Goal: Transaction & Acquisition: Purchase product/service

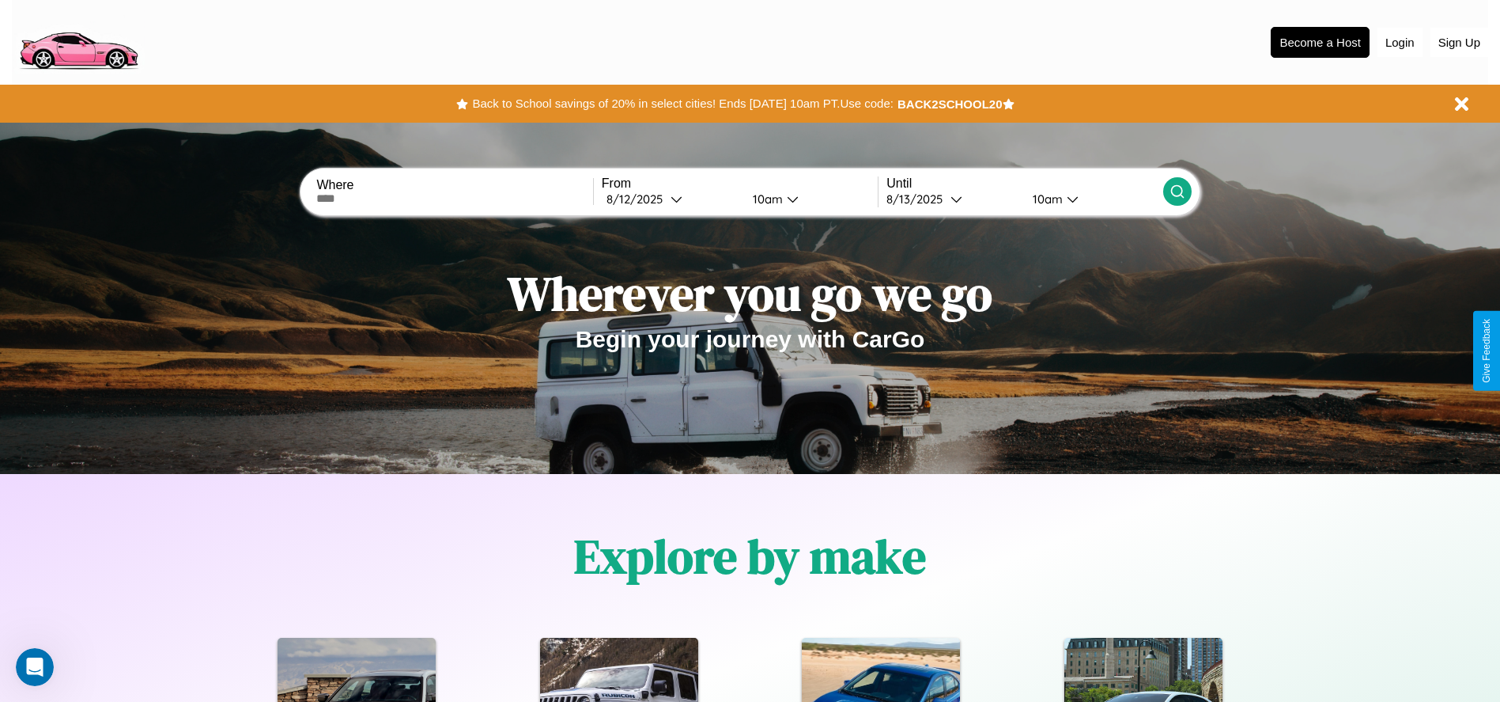
click at [455, 199] on input "text" at bounding box center [454, 198] width 276 height 13
type input "**********"
click at [671, 199] on div "8 / 12 / 2025" at bounding box center [639, 198] width 64 height 15
select select "*"
select select "****"
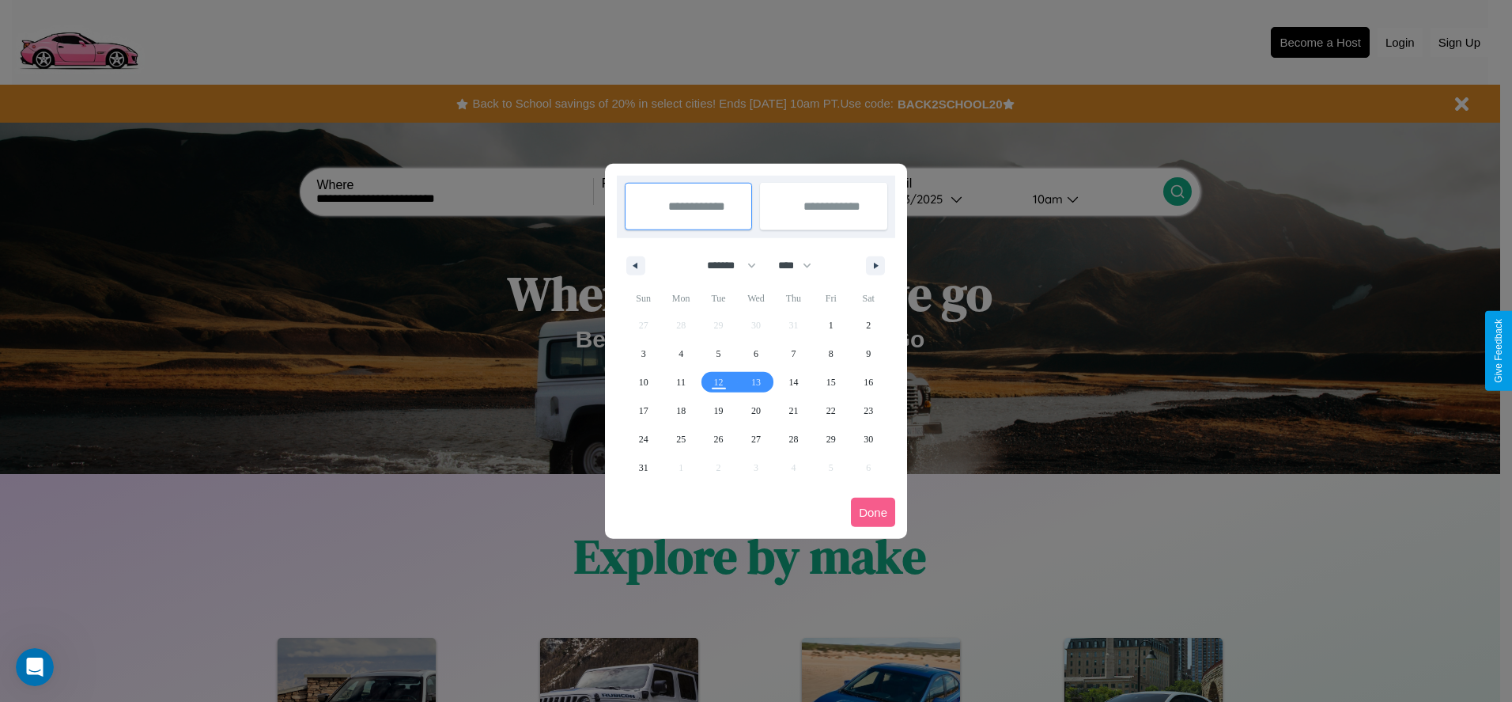
drag, startPoint x: 724, startPoint y: 265, endPoint x: 756, endPoint y: 317, distance: 61.0
click at [724, 265] on select "******* ******** ***** ***** *** **** **** ****** ********* ******* ******** **…" at bounding box center [728, 265] width 67 height 26
select select "*"
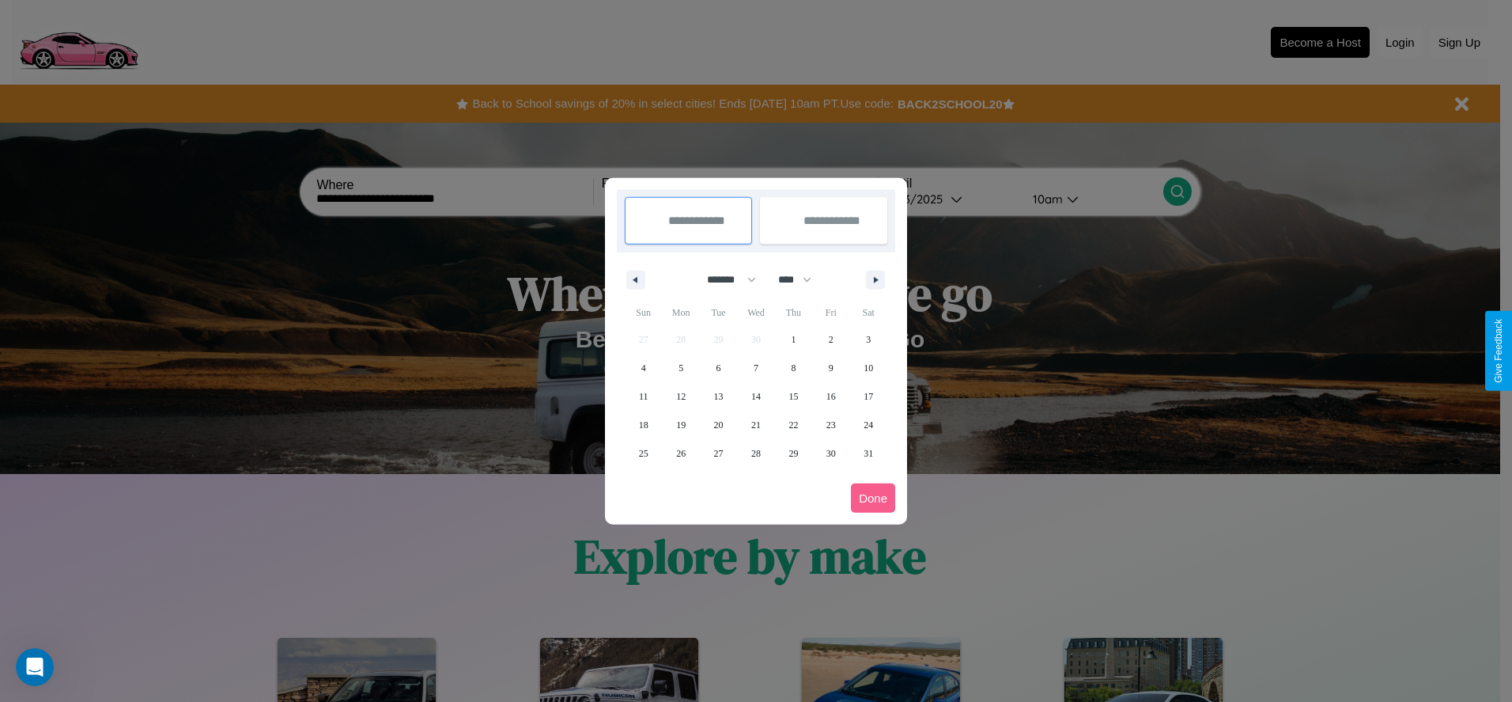
click at [802, 279] on select "**** **** **** **** **** **** **** **** **** **** **** **** **** **** **** ****…" at bounding box center [793, 280] width 47 height 26
select select "****"
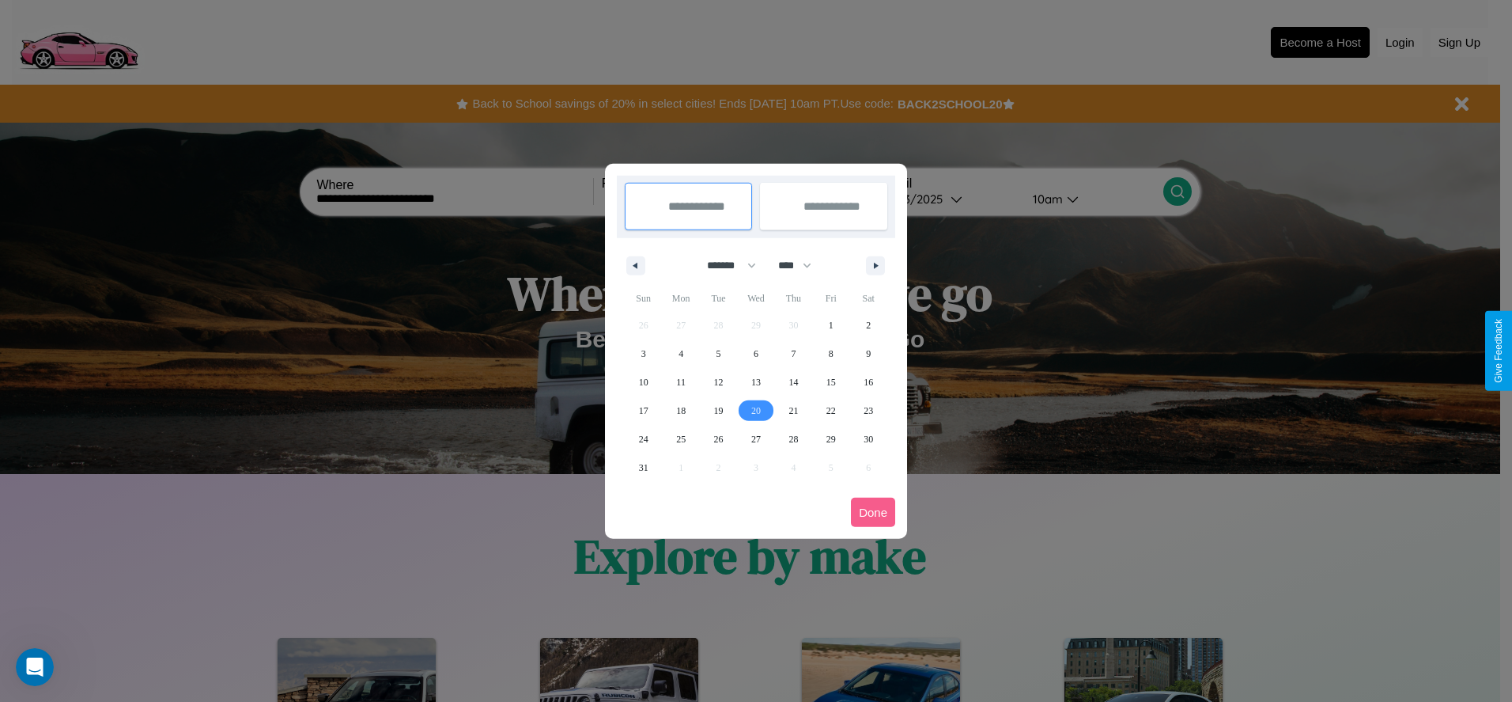
click at [755, 410] on span "20" at bounding box center [755, 410] width 9 height 28
type input "**********"
click at [868, 410] on span "23" at bounding box center [868, 410] width 9 height 28
type input "**********"
click at [873, 512] on button "Done" at bounding box center [873, 511] width 44 height 29
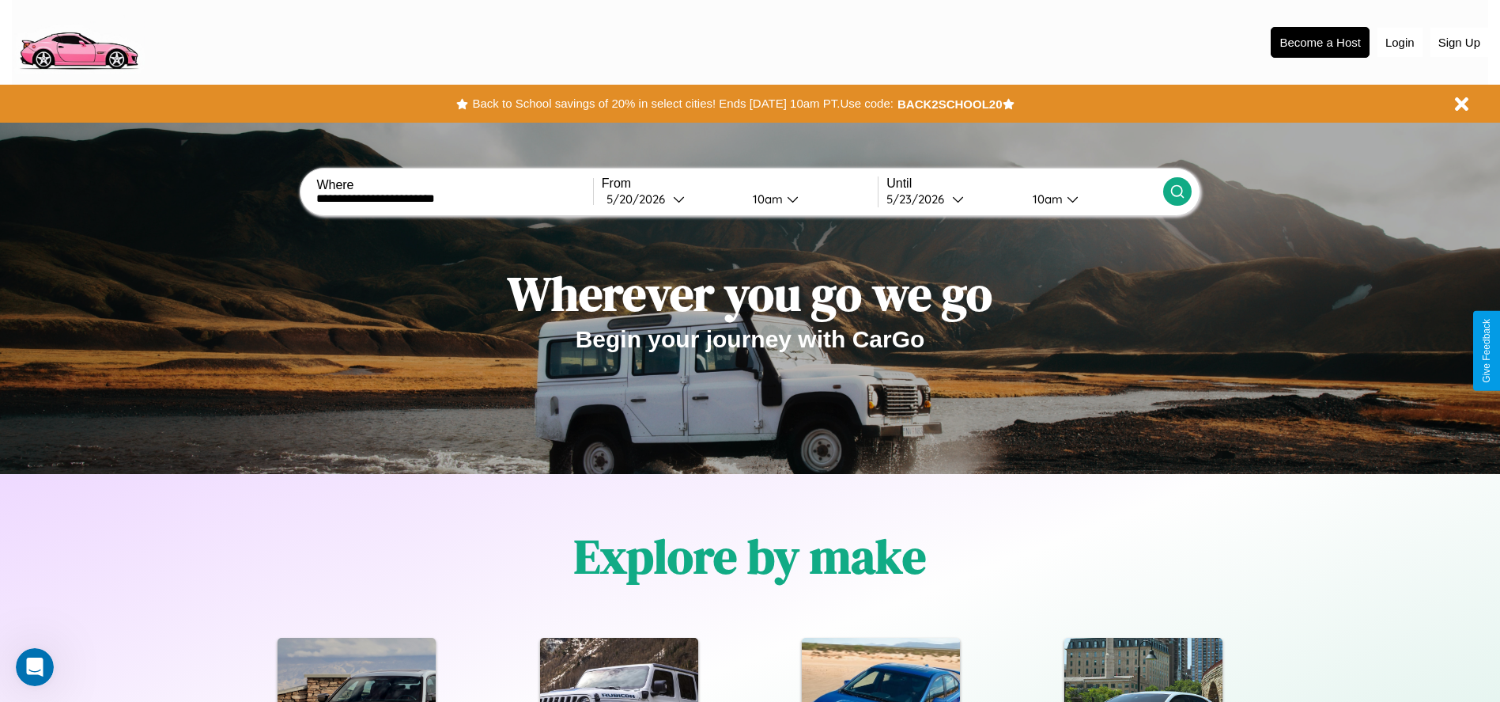
click at [1177, 191] on icon at bounding box center [1178, 191] width 16 height 16
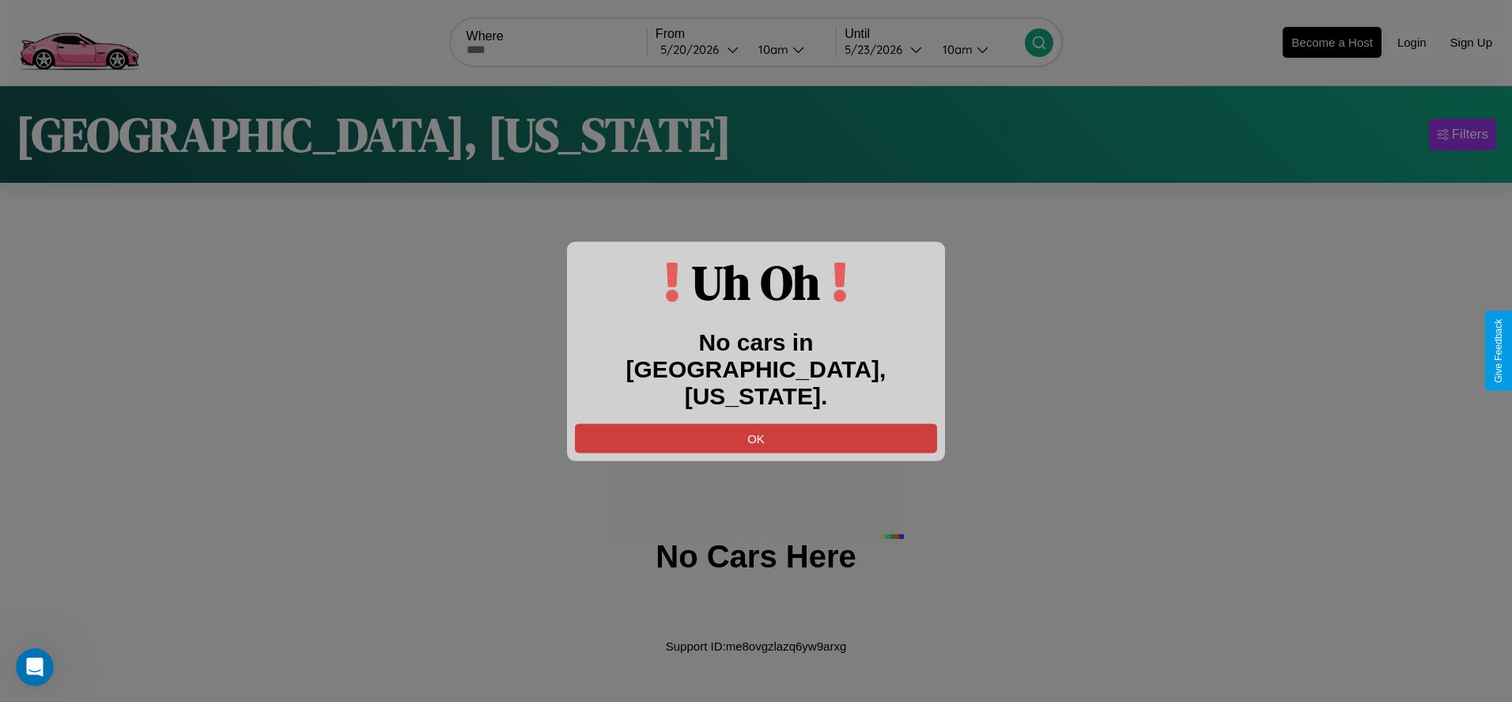
click at [756, 424] on button "OK" at bounding box center [756, 437] width 362 height 29
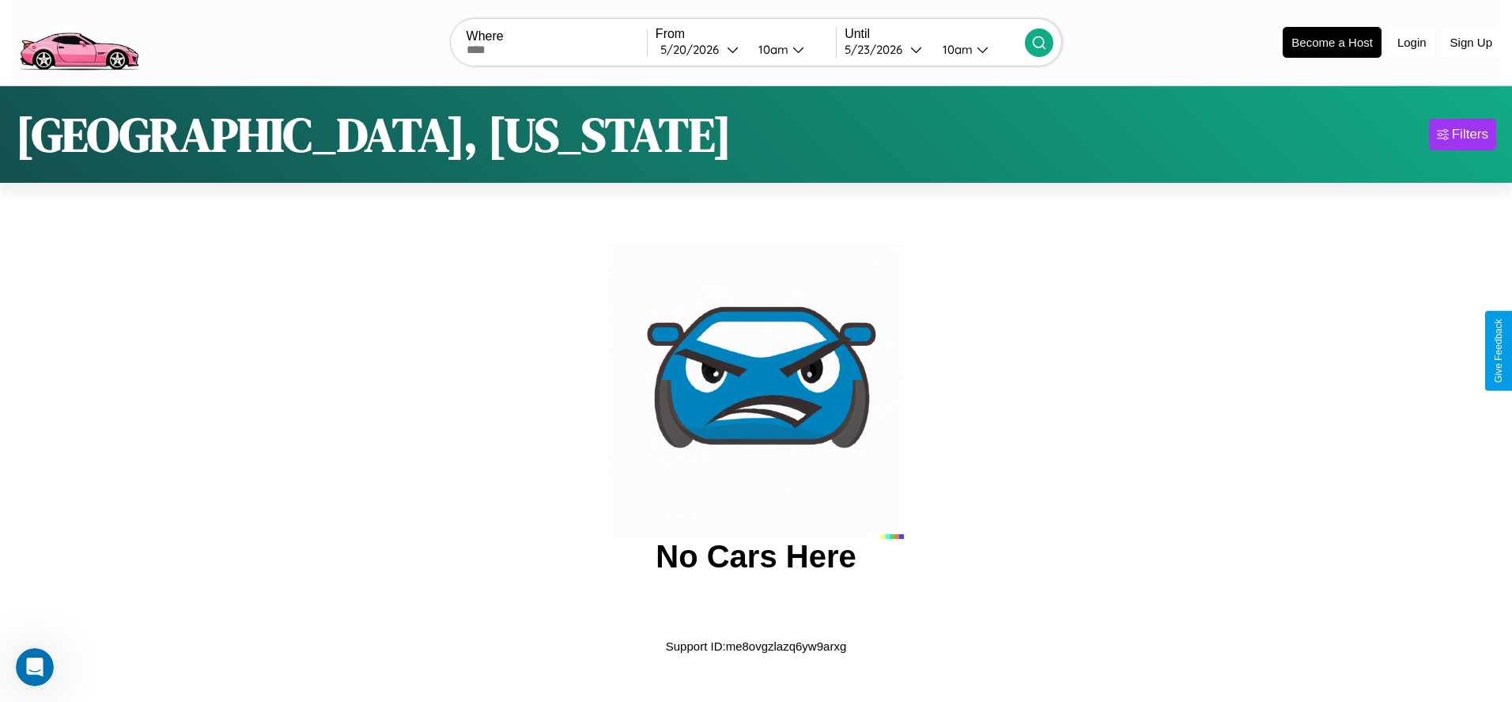
click at [78, 40] on img at bounding box center [79, 41] width 134 height 66
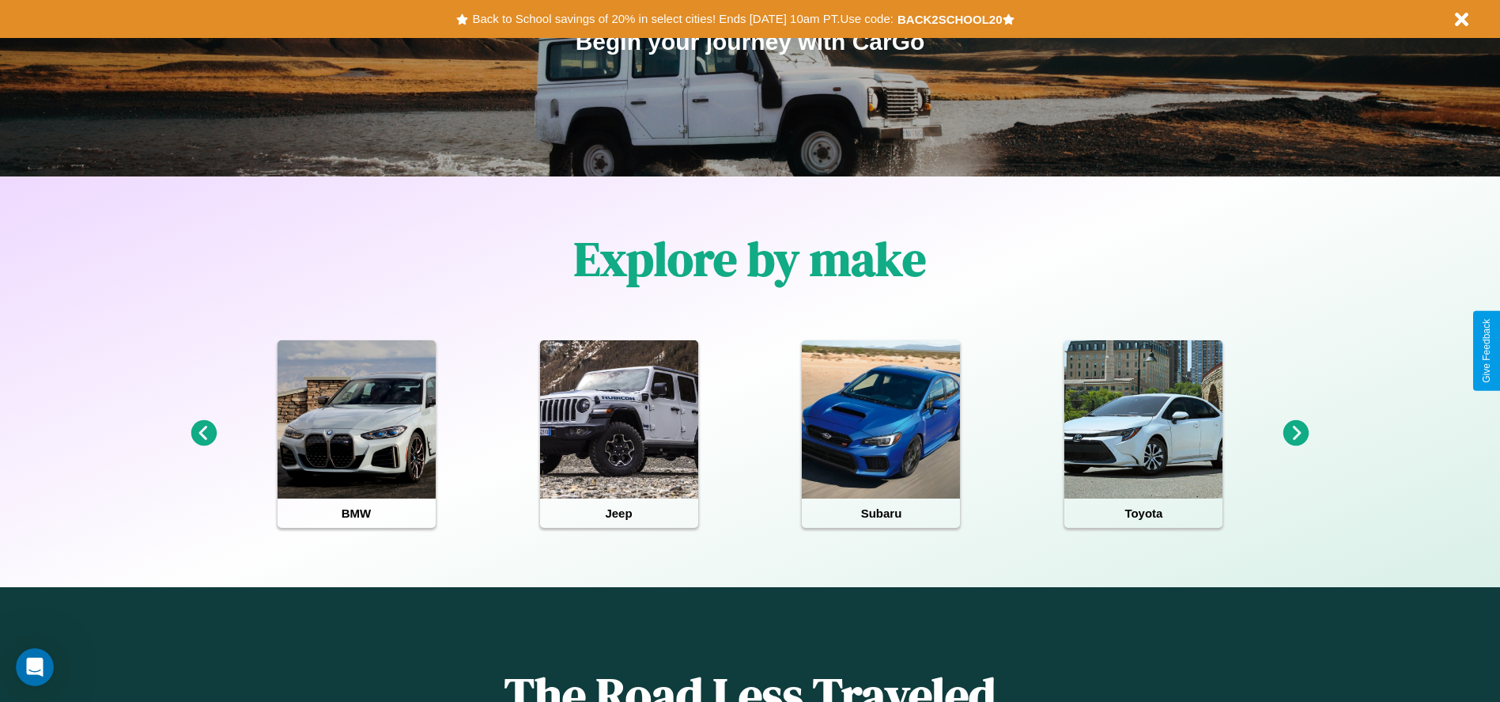
scroll to position [328, 0]
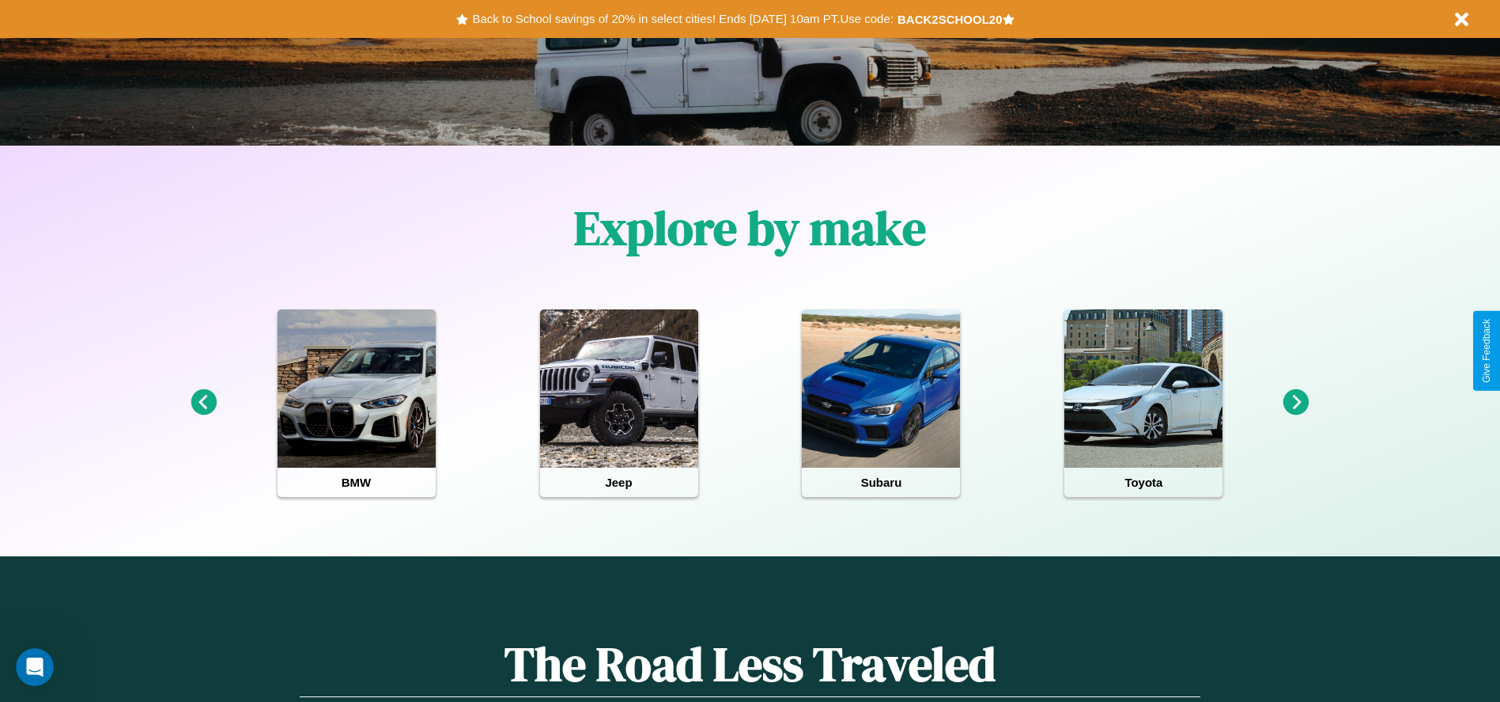
click at [1296, 403] on icon at bounding box center [1297, 402] width 26 height 26
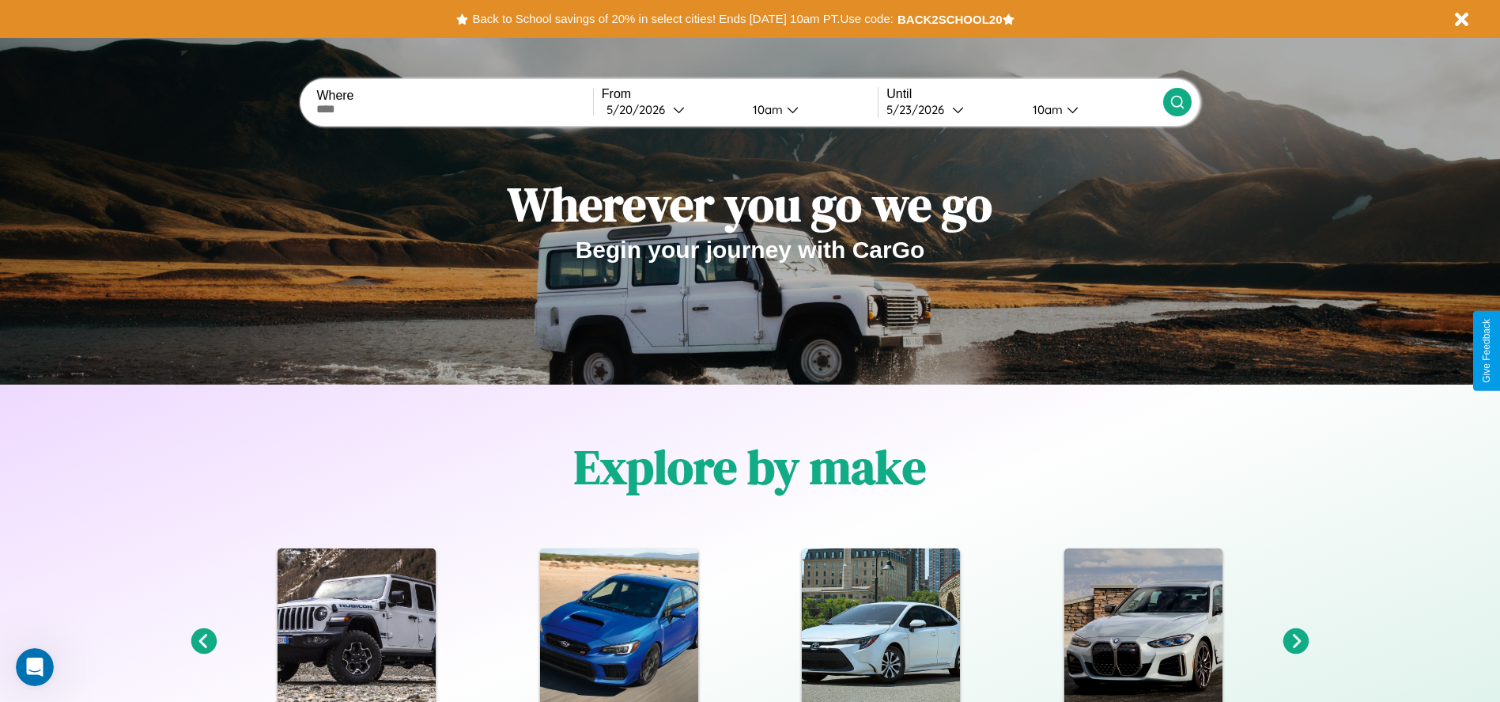
scroll to position [0, 0]
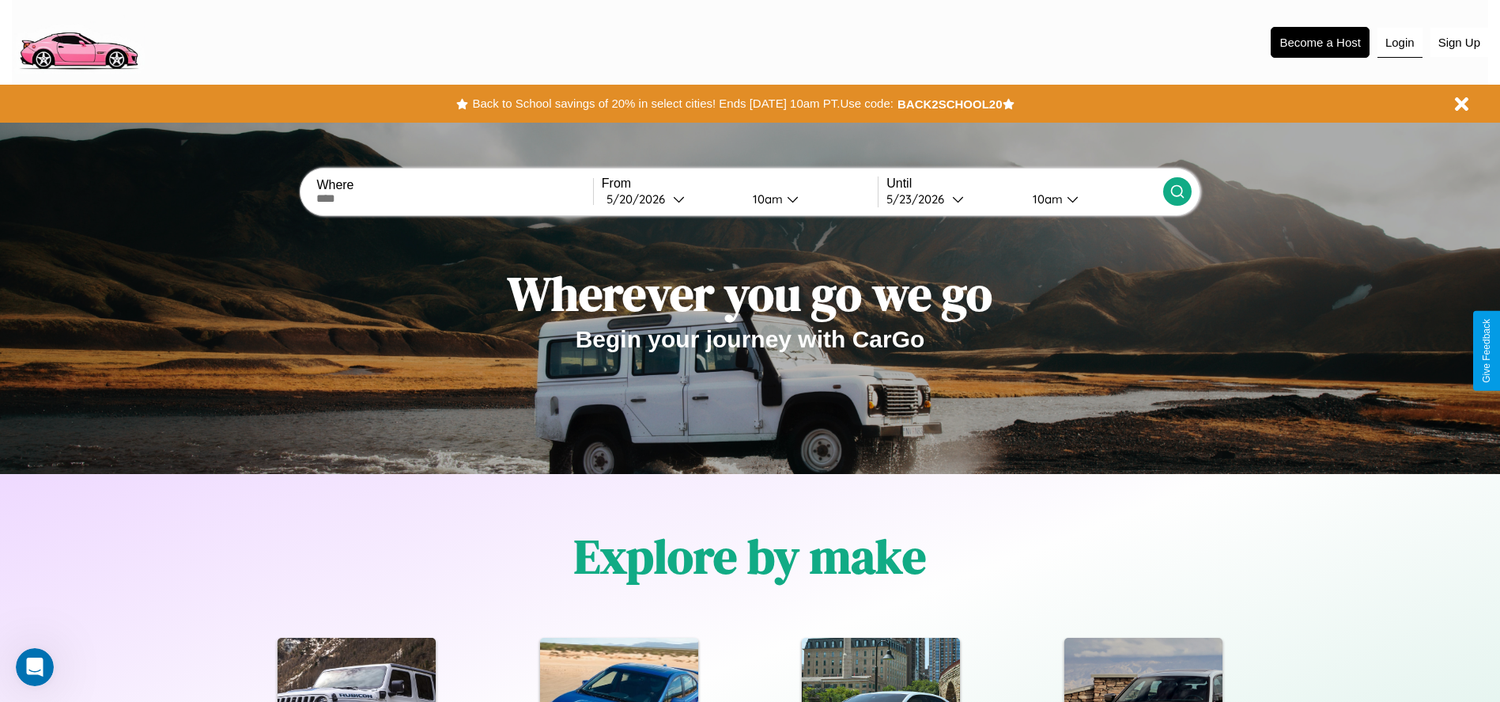
click at [1400, 42] on button "Login" at bounding box center [1400, 43] width 45 height 30
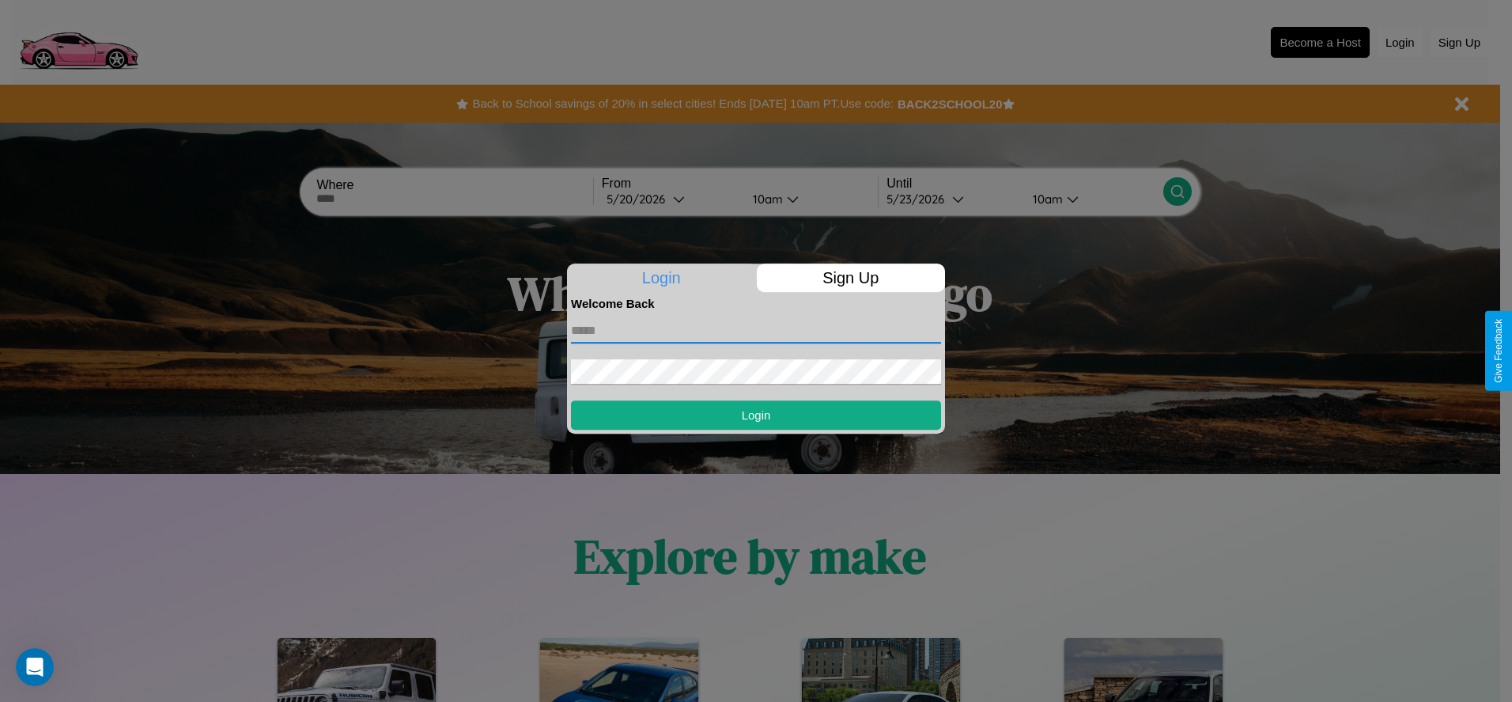
click at [756, 330] on input "text" at bounding box center [756, 330] width 370 height 25
type input "**********"
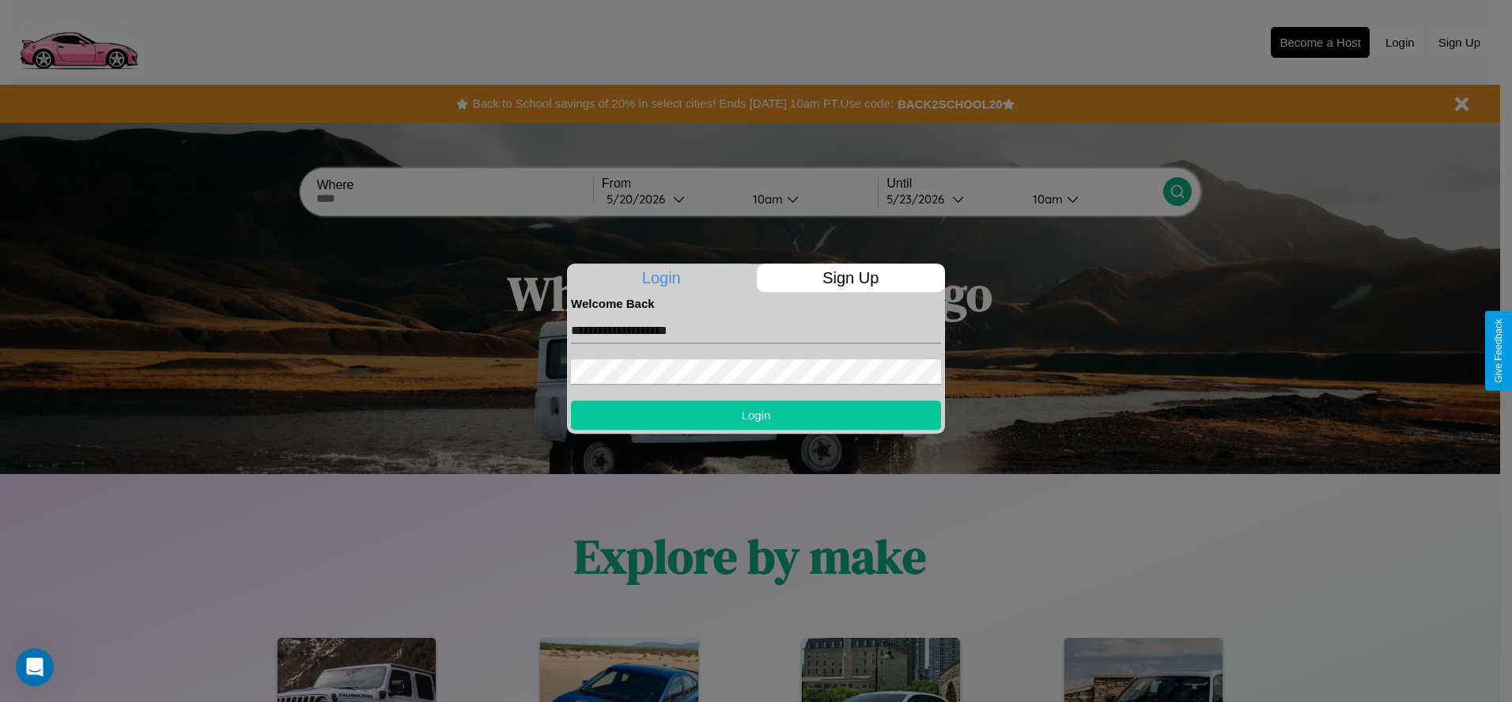
click at [756, 414] on button "Login" at bounding box center [756, 414] width 370 height 29
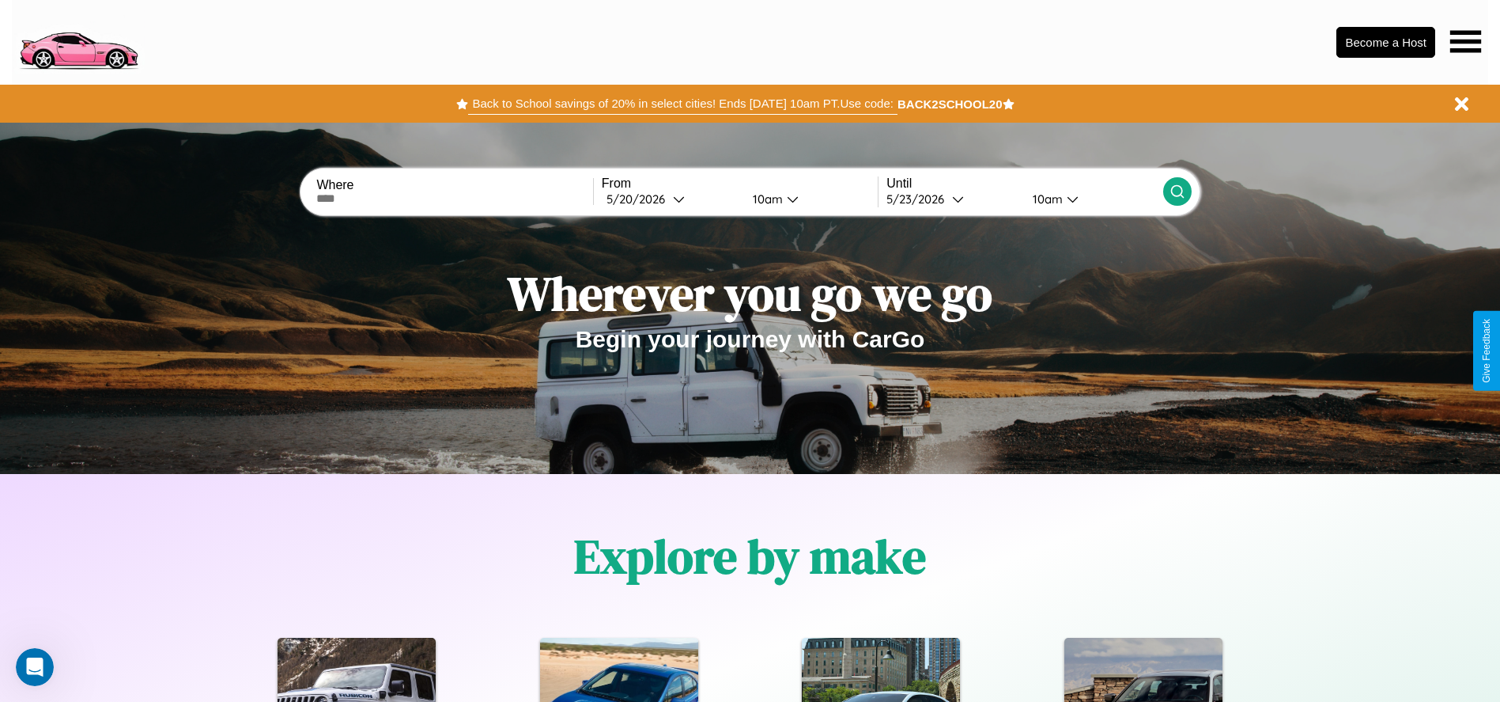
click at [683, 104] on button "Back to School savings of 20% in select cities! Ends 9/1 at 10am PT. Use code:" at bounding box center [682, 104] width 429 height 22
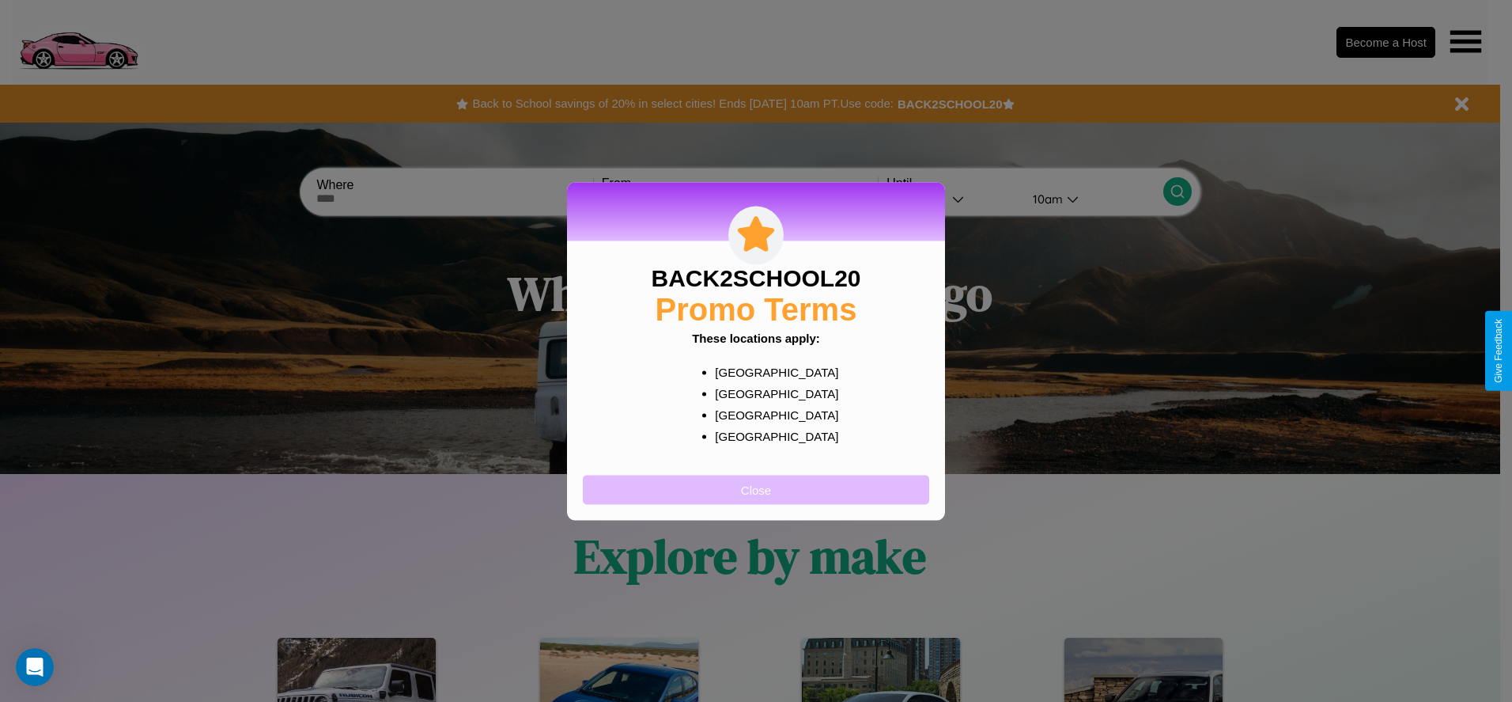
click at [756, 489] on button "Close" at bounding box center [756, 489] width 346 height 29
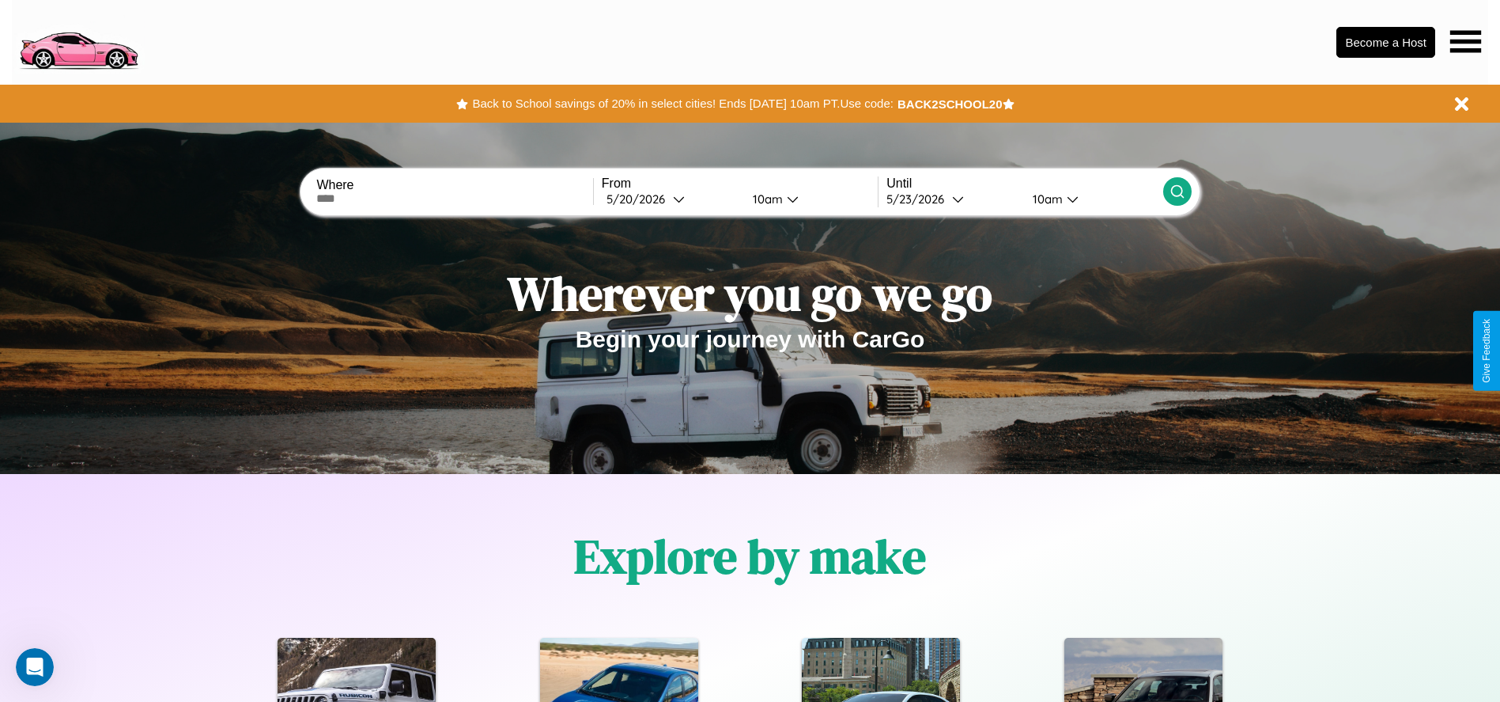
click at [455, 199] on input "text" at bounding box center [454, 198] width 276 height 13
type input "*******"
click at [671, 199] on div "5 / 20 / 2026" at bounding box center [640, 198] width 66 height 15
select select "*"
select select "****"
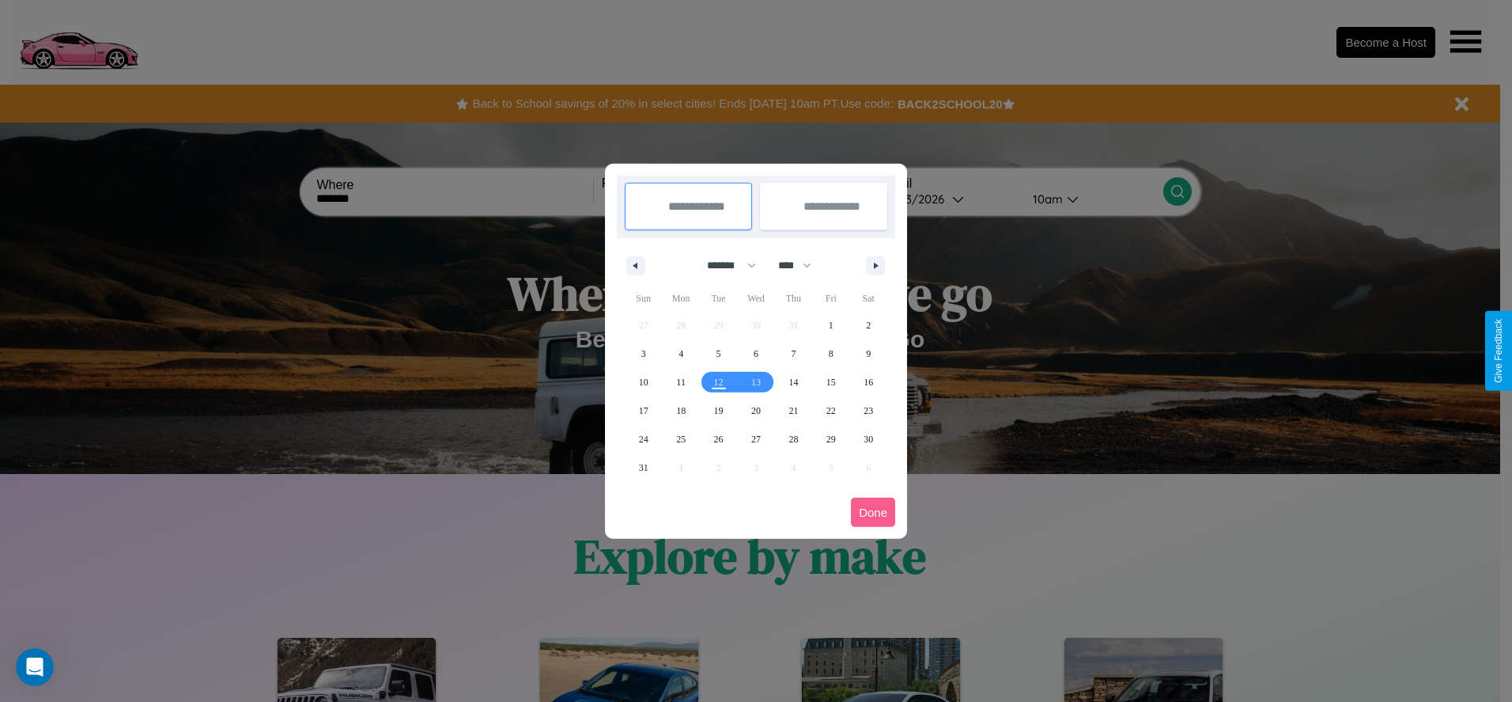
click at [724, 265] on select "******* ******** ***** ***** *** **** **** ****** ********* ******* ******** **…" at bounding box center [728, 265] width 67 height 26
select select "**"
click at [830, 381] on span "14" at bounding box center [831, 382] width 9 height 28
type input "**********"
click at [643, 410] on span "16" at bounding box center [643, 410] width 9 height 28
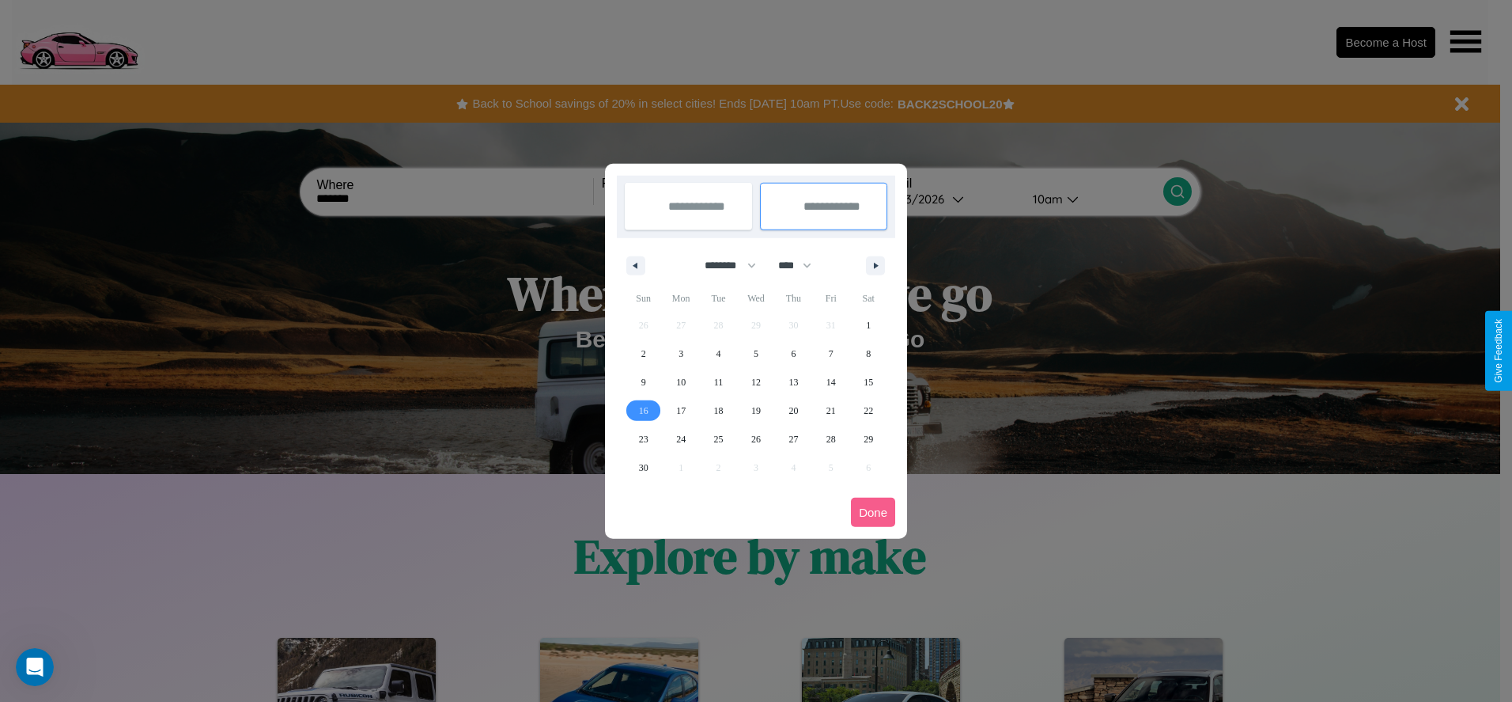
type input "**********"
click at [873, 512] on button "Done" at bounding box center [873, 511] width 44 height 29
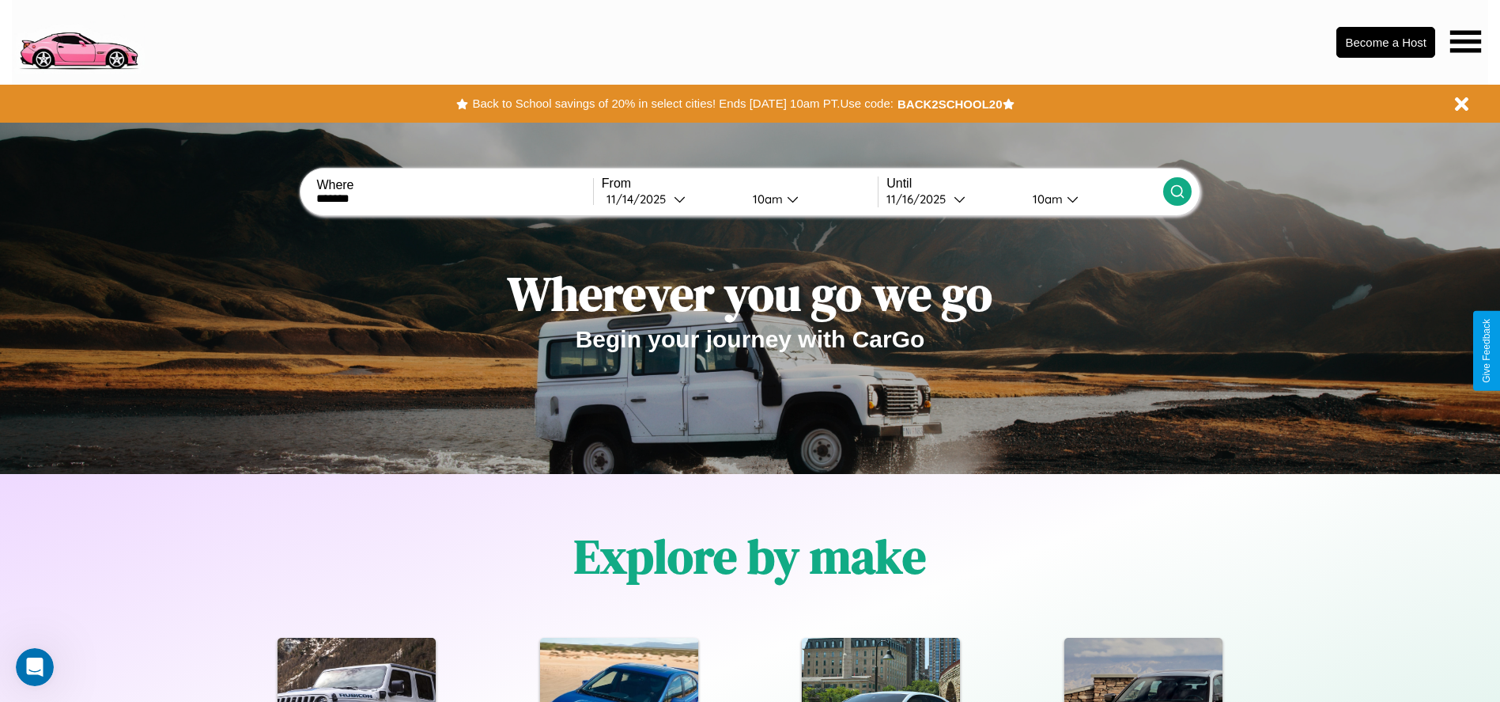
click at [1177, 191] on icon at bounding box center [1178, 191] width 16 height 16
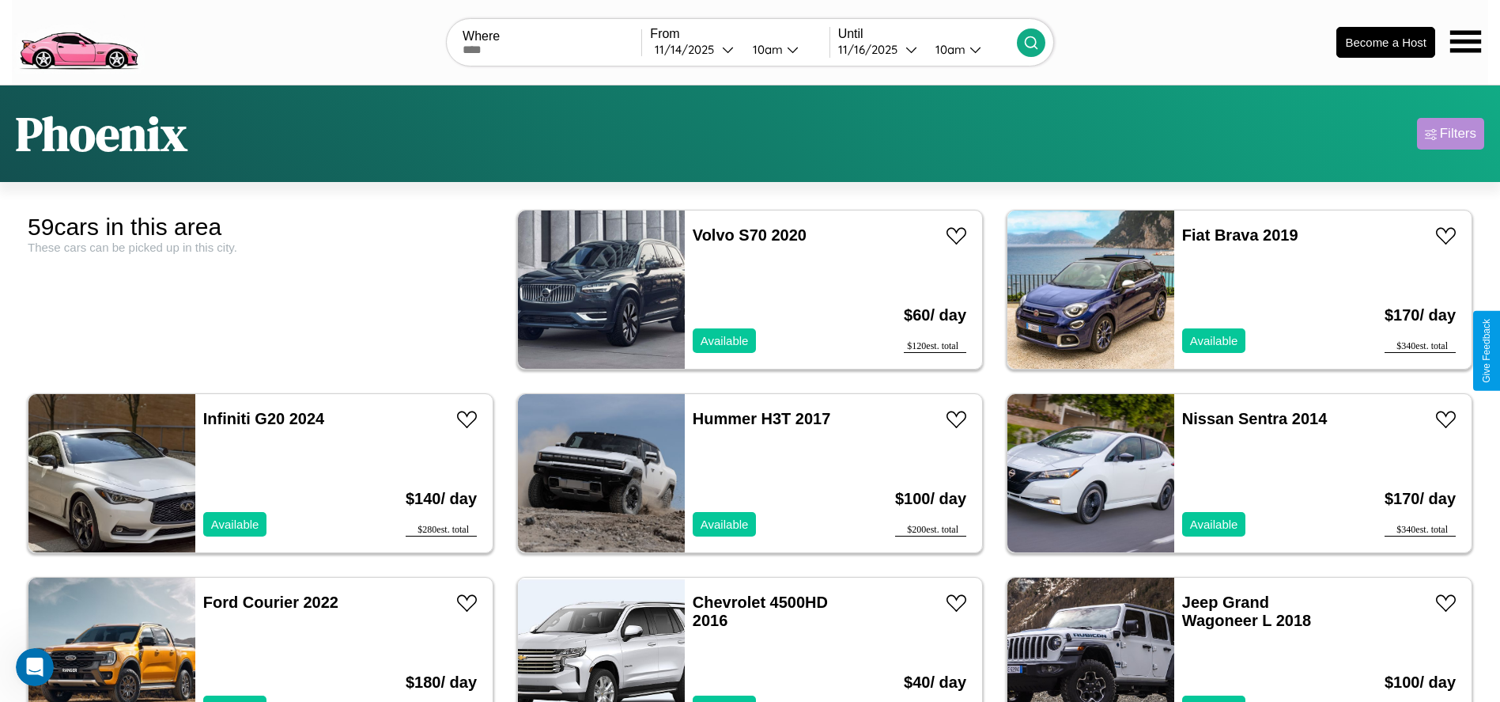
click at [1451, 134] on div "Filters" at bounding box center [1458, 134] width 36 height 16
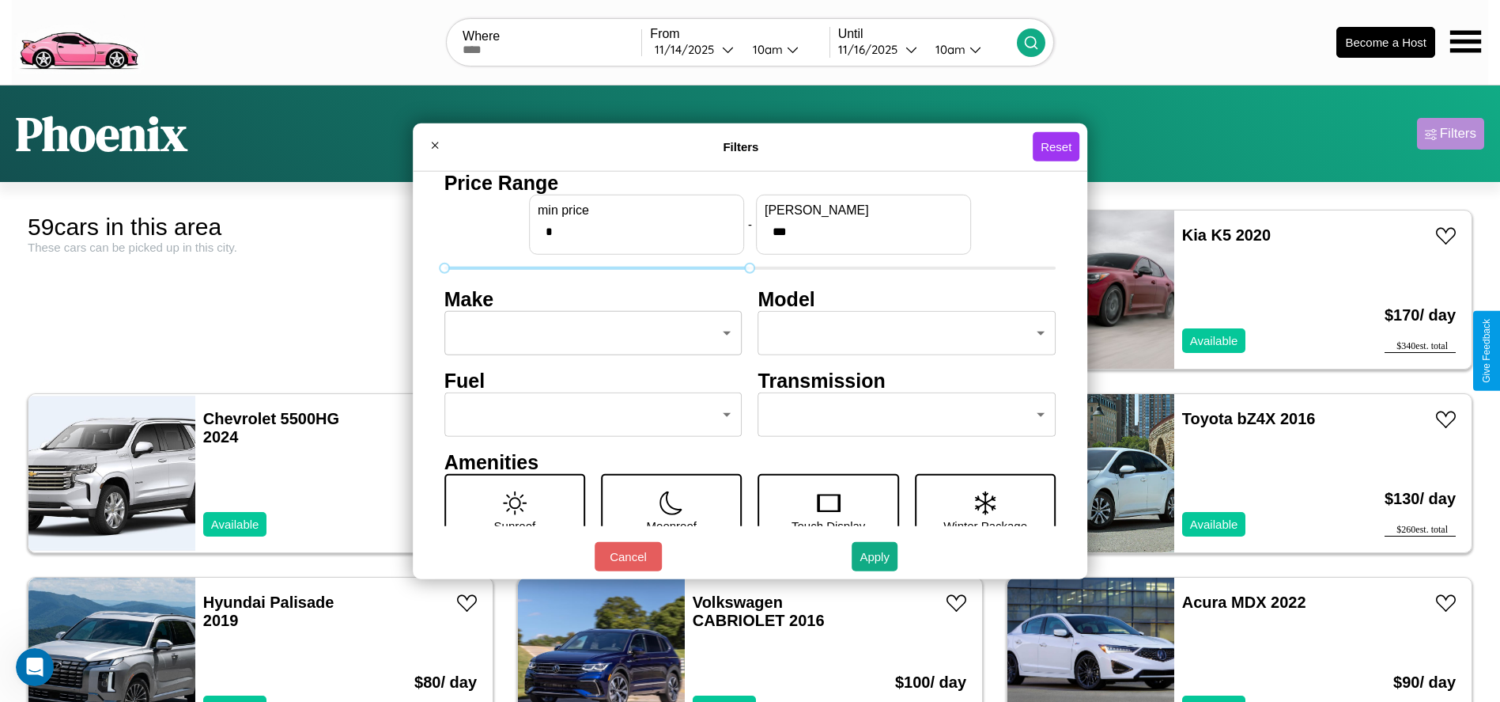
type input "***"
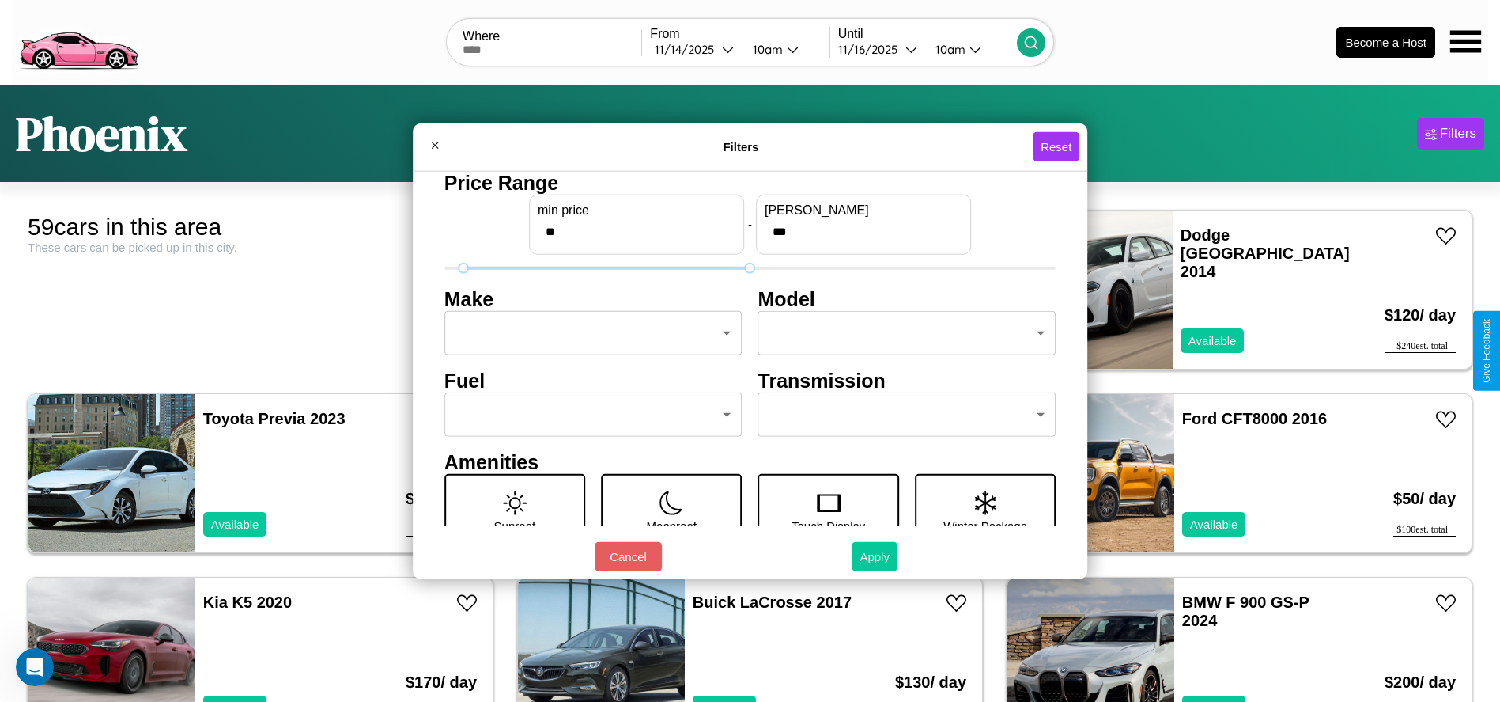
type input "**"
click at [876, 556] on button "Apply" at bounding box center [875, 556] width 46 height 29
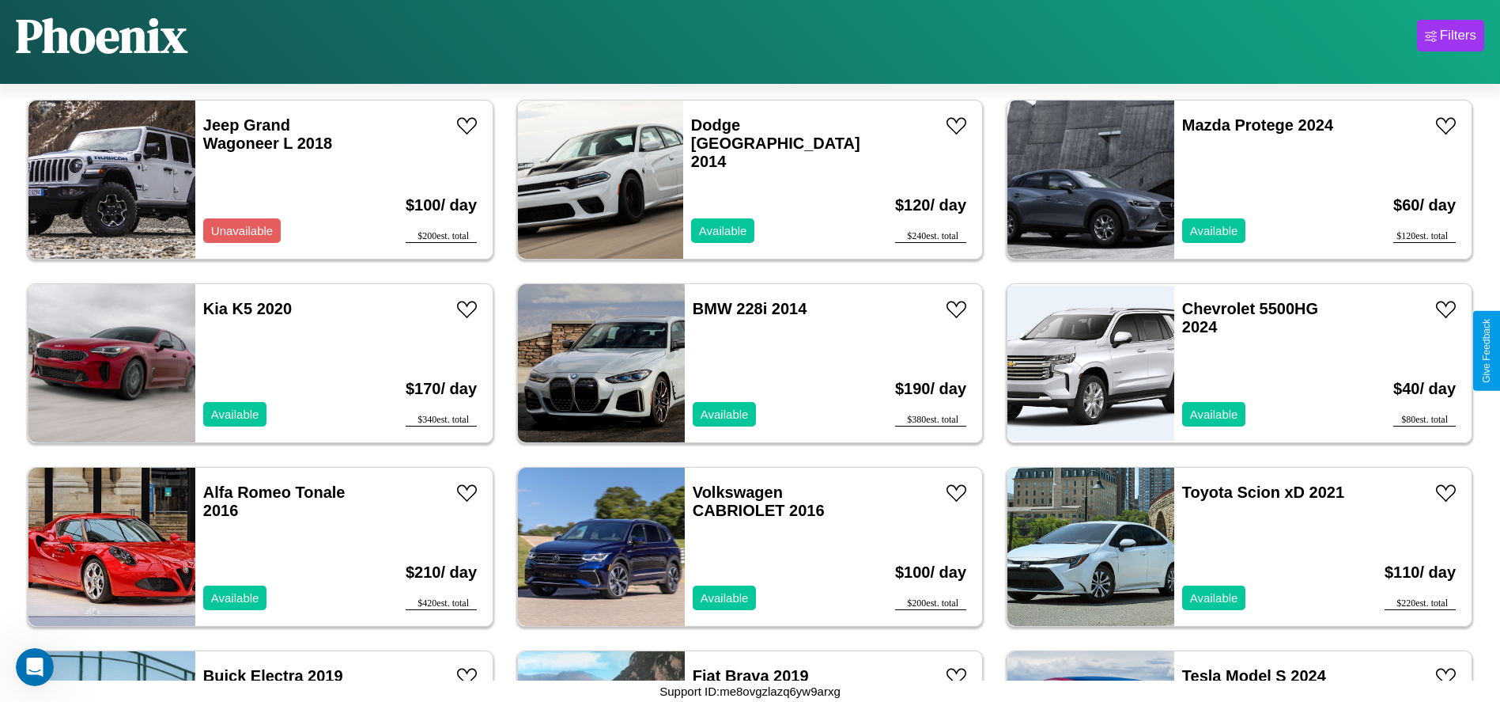
scroll to position [2929, 0]
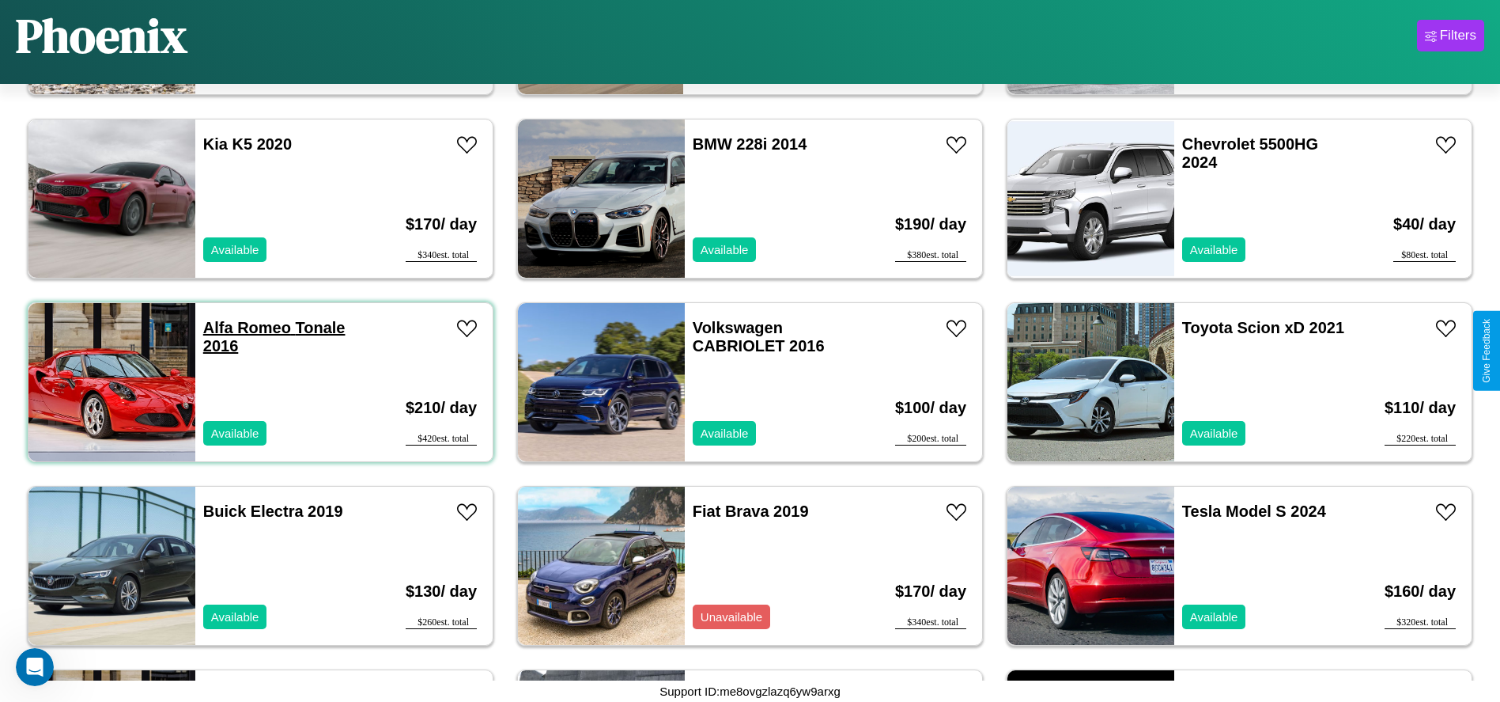
click at [245, 327] on link "Alfa Romeo Tonale 2016" at bounding box center [274, 337] width 142 height 36
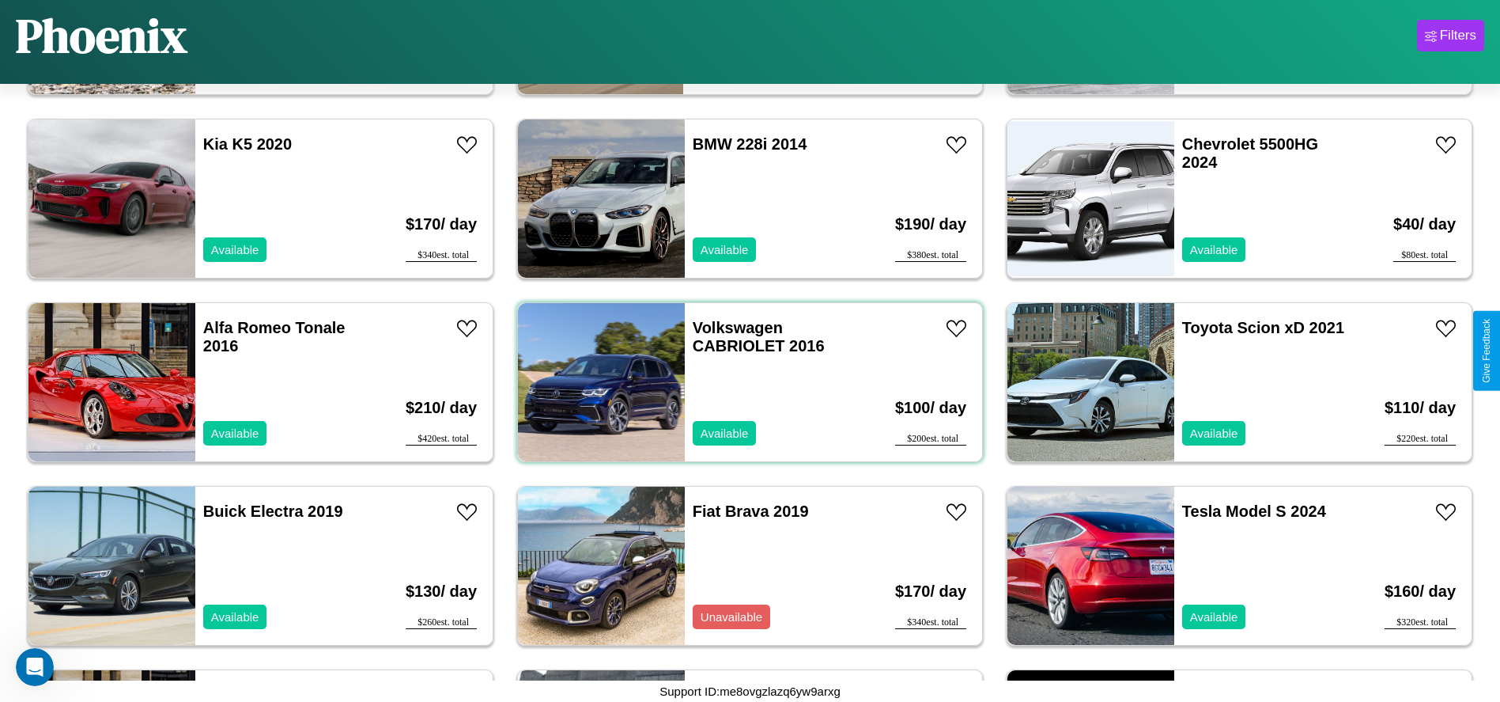
scroll to position [2745, 0]
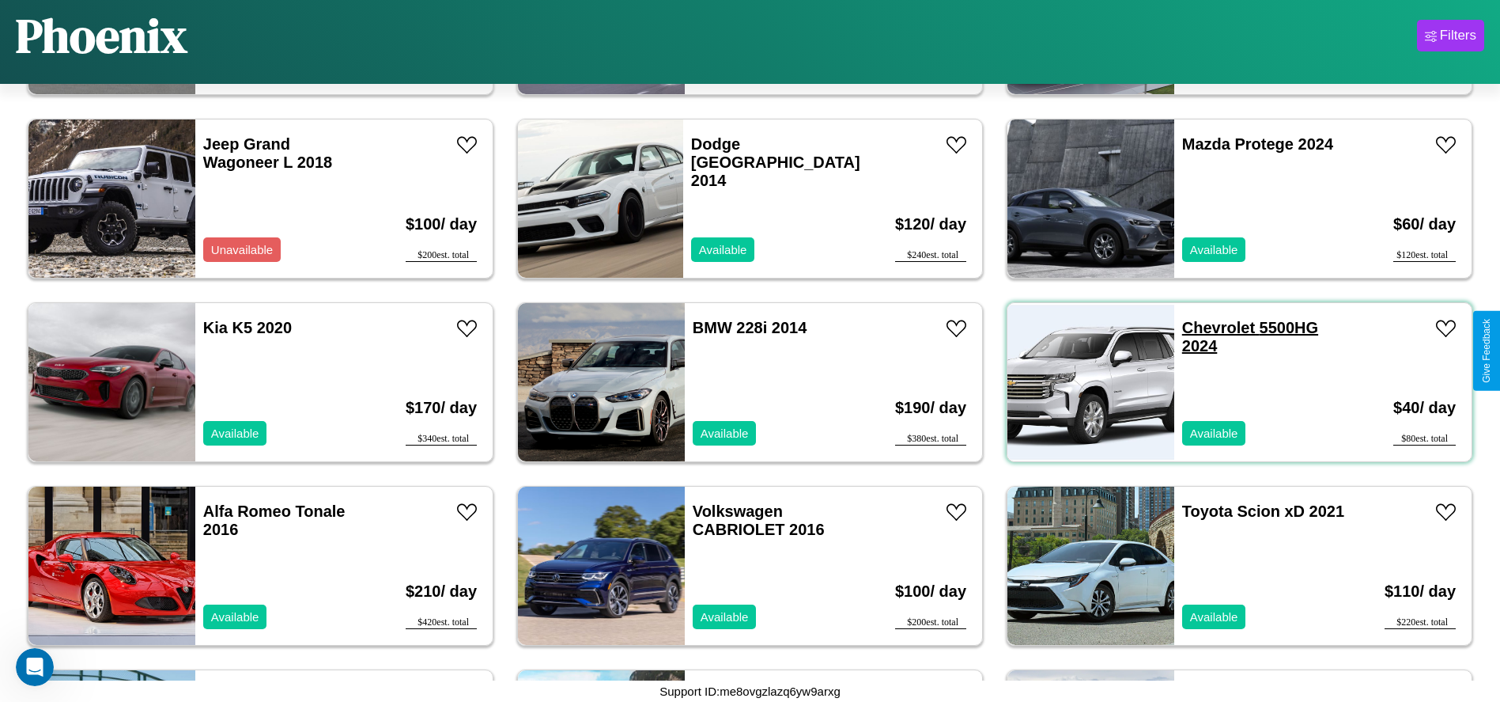
click at [1209, 327] on link "Chevrolet 5500HG 2024" at bounding box center [1250, 337] width 136 height 36
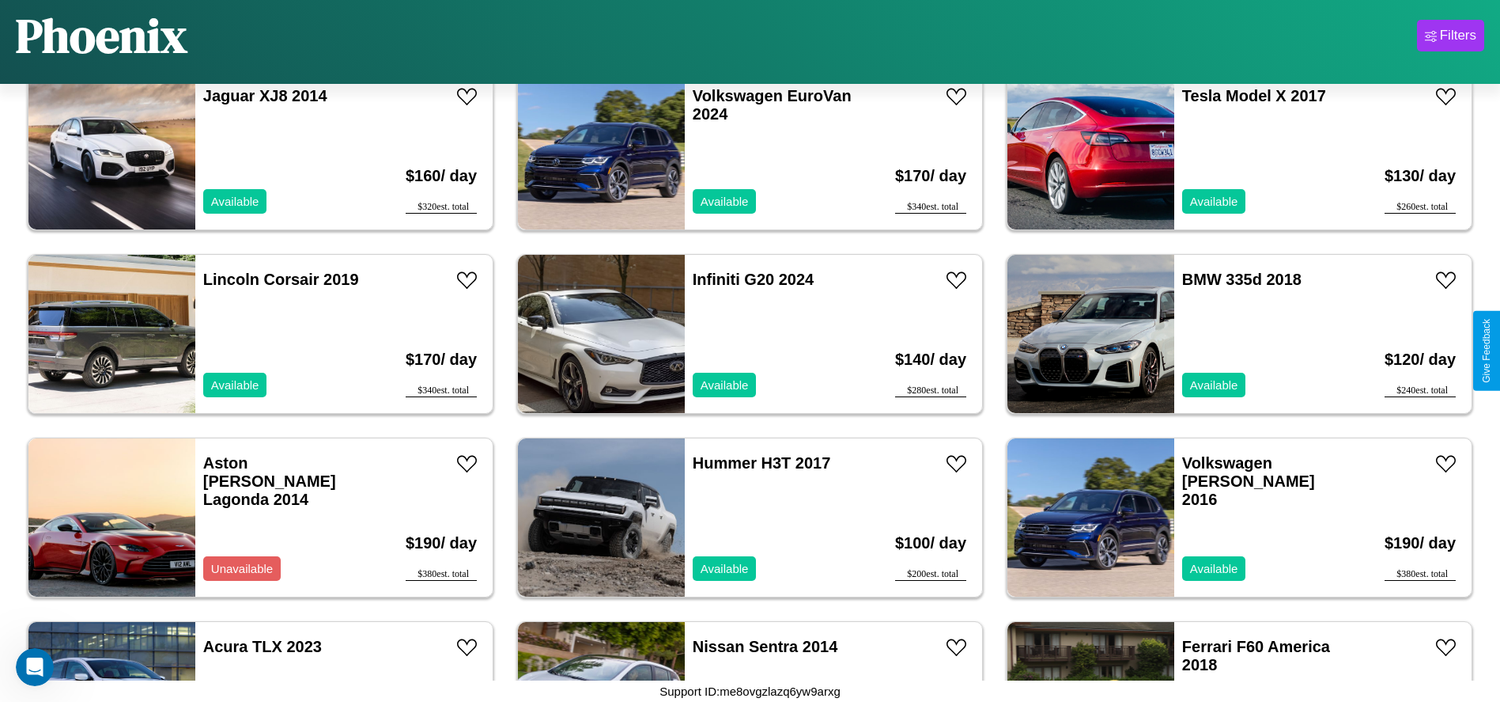
scroll to position [2011, 0]
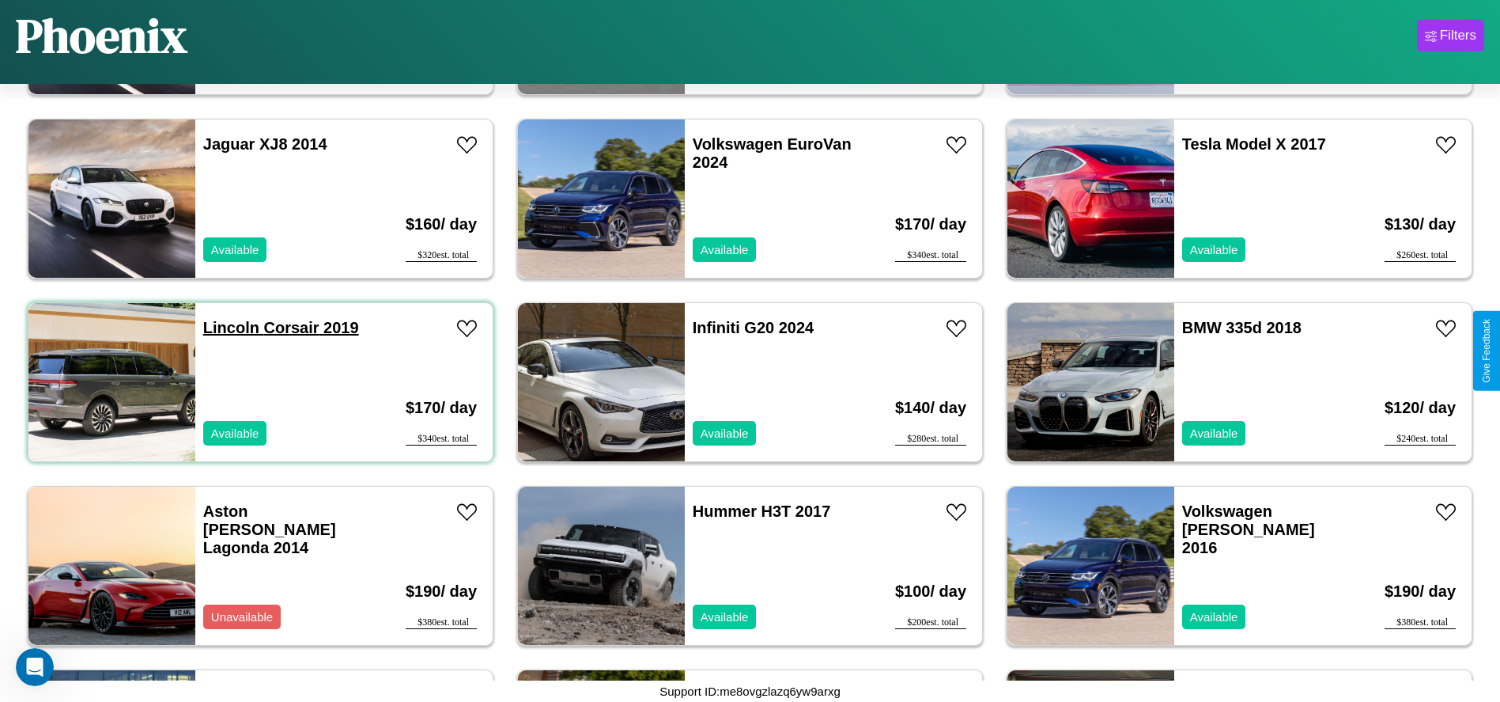
click at [229, 327] on link "Lincoln Corsair 2019" at bounding box center [281, 327] width 156 height 17
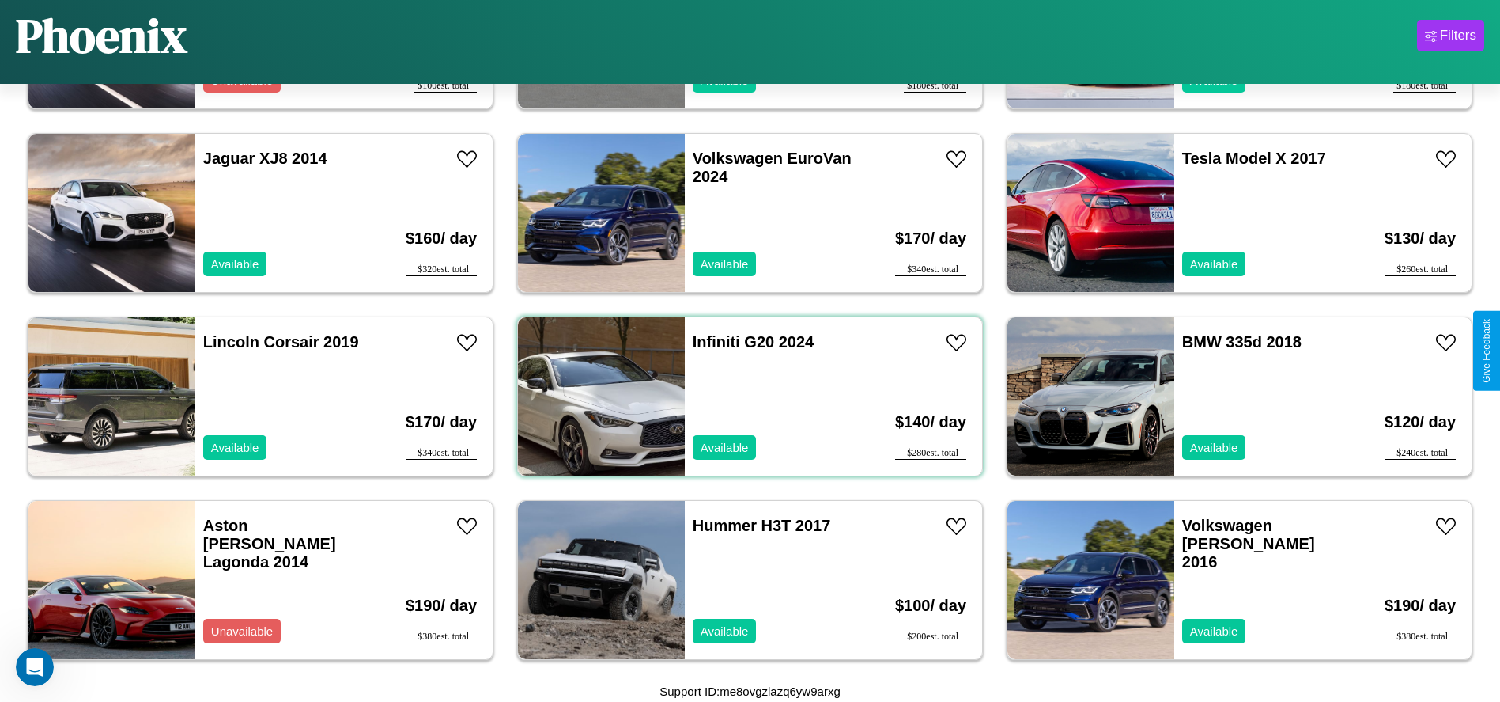
scroll to position [727, 0]
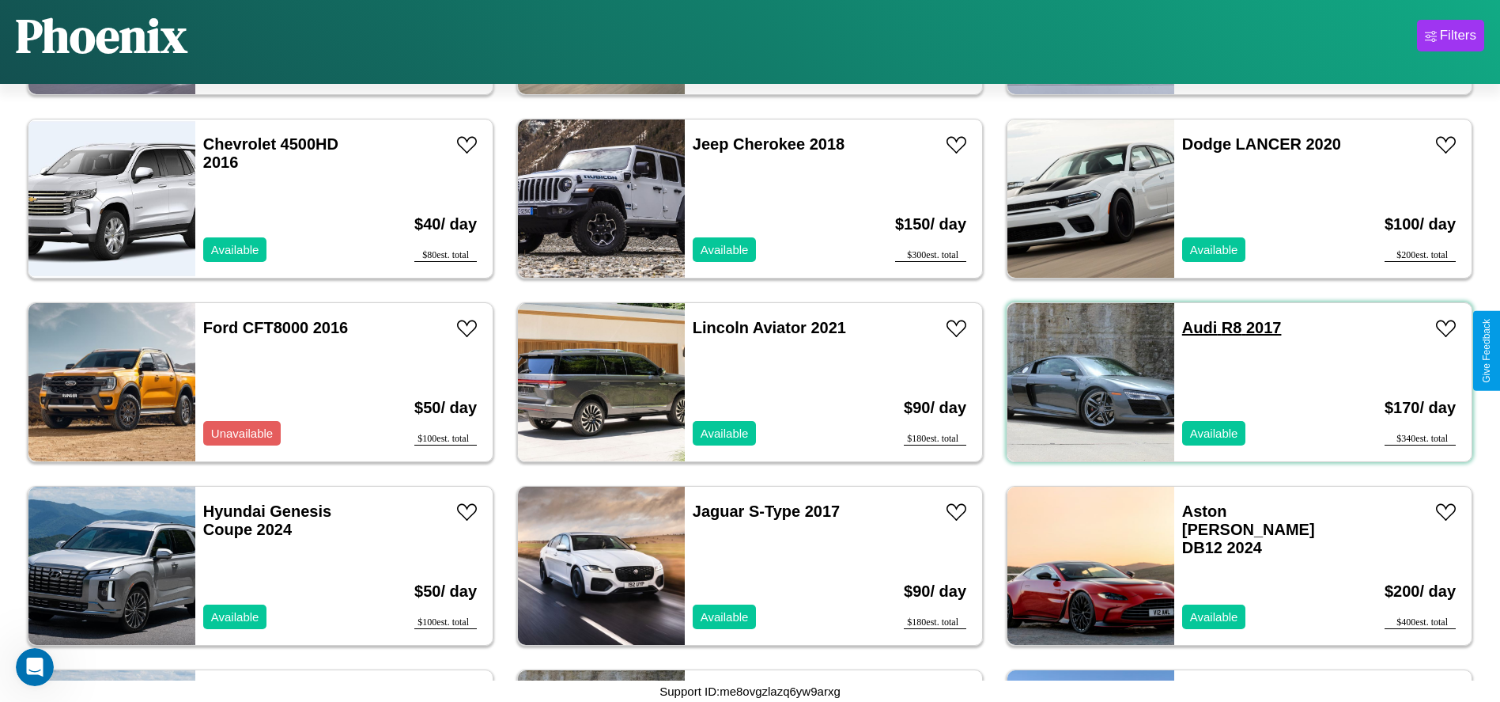
click at [1190, 327] on link "Audi R8 2017" at bounding box center [1232, 327] width 100 height 17
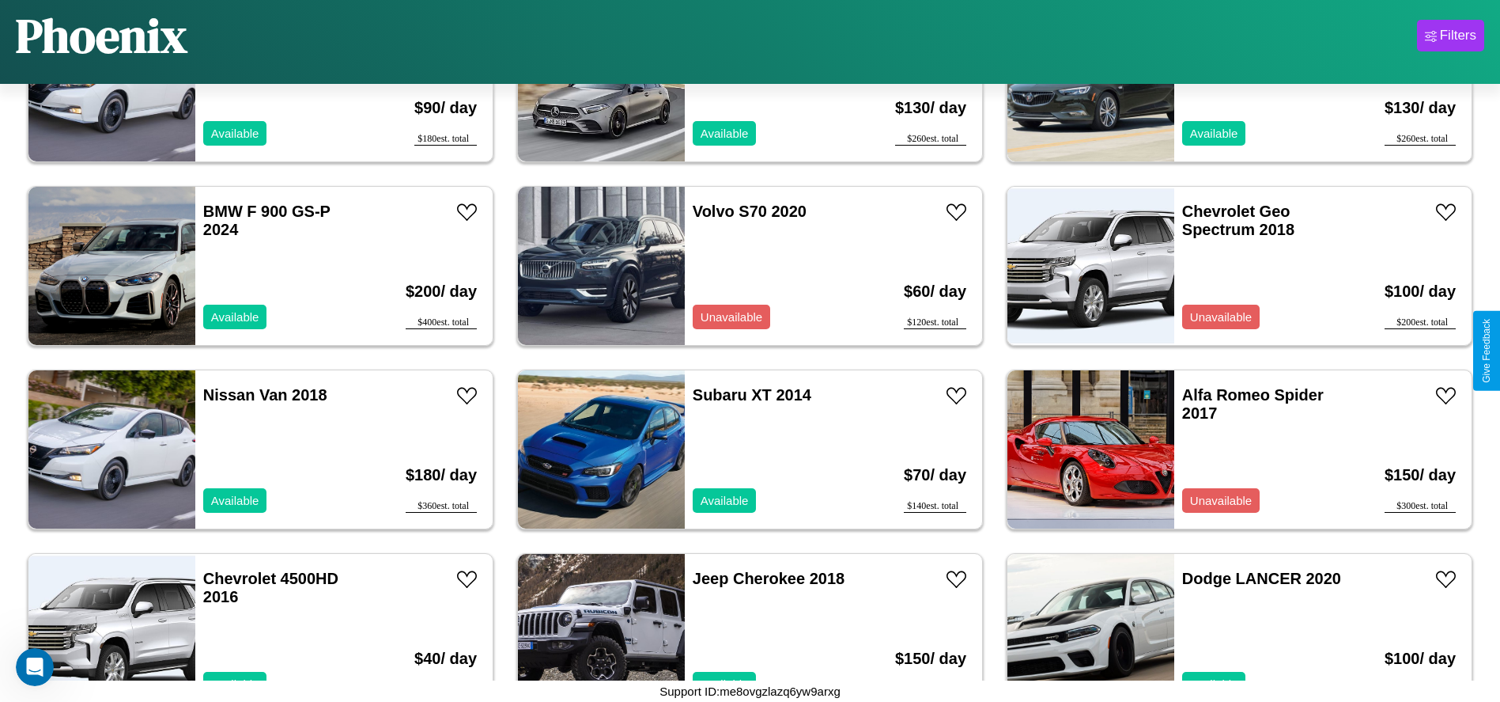
scroll to position [176, 0]
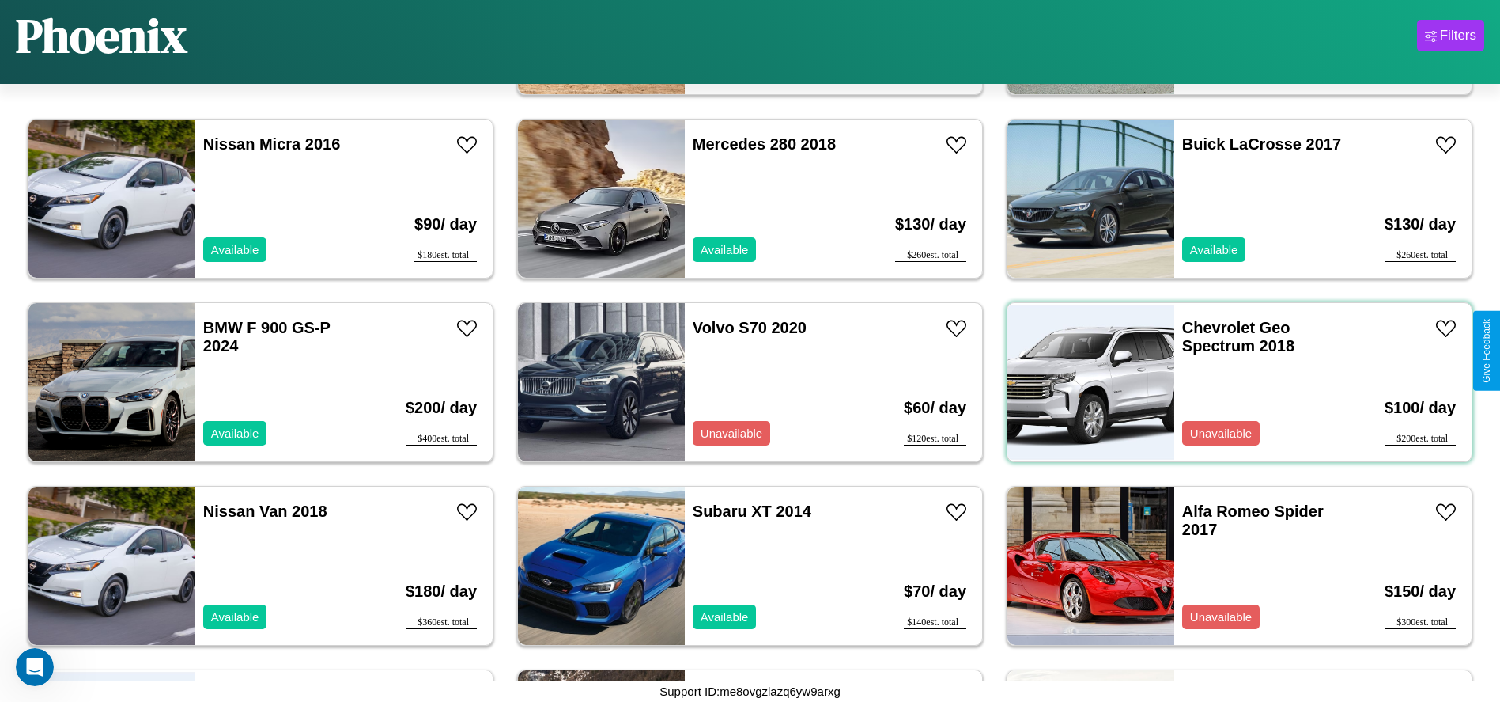
click at [1230, 382] on div "Chevrolet Geo Spectrum 2018 Unavailable" at bounding box center [1266, 382] width 183 height 158
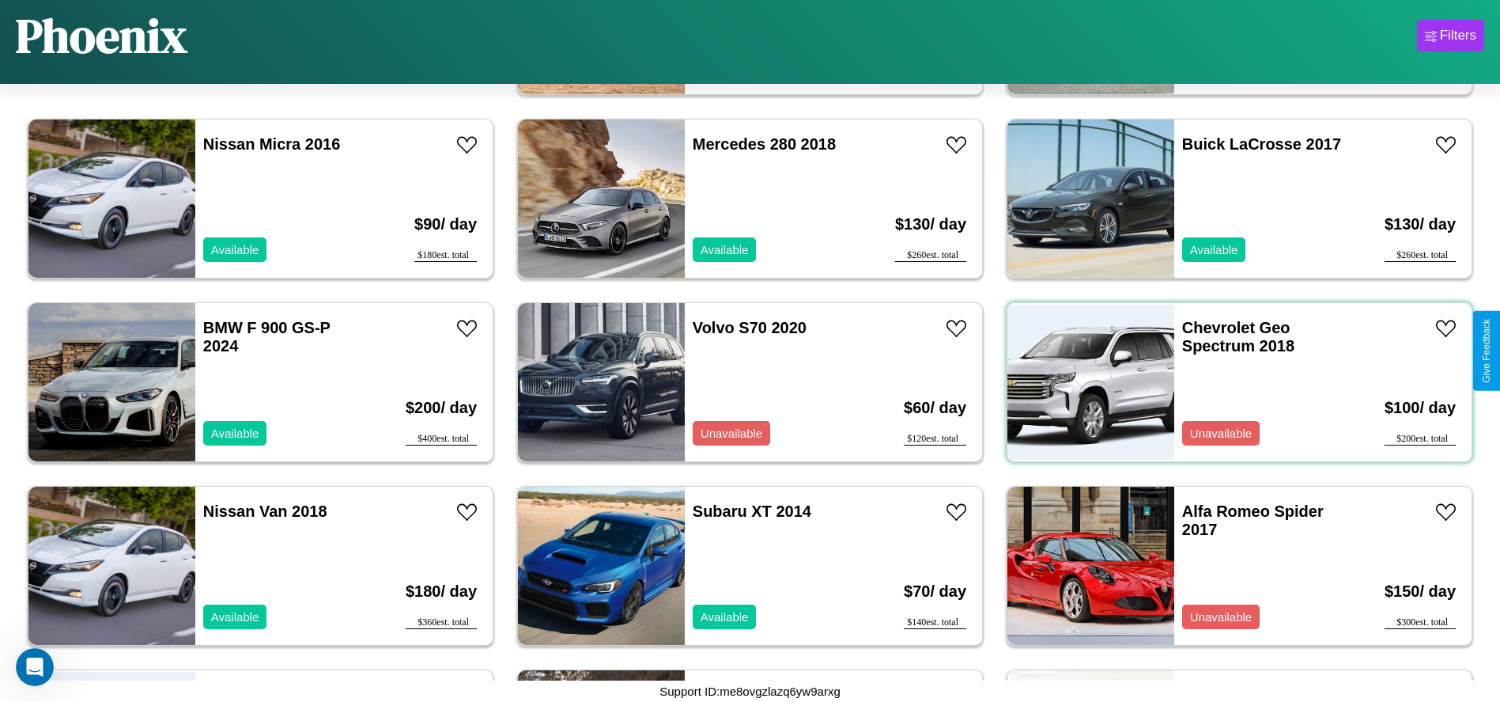
click at [1230, 382] on div "Chevrolet Geo Spectrum 2018 Unavailable" at bounding box center [1266, 382] width 183 height 158
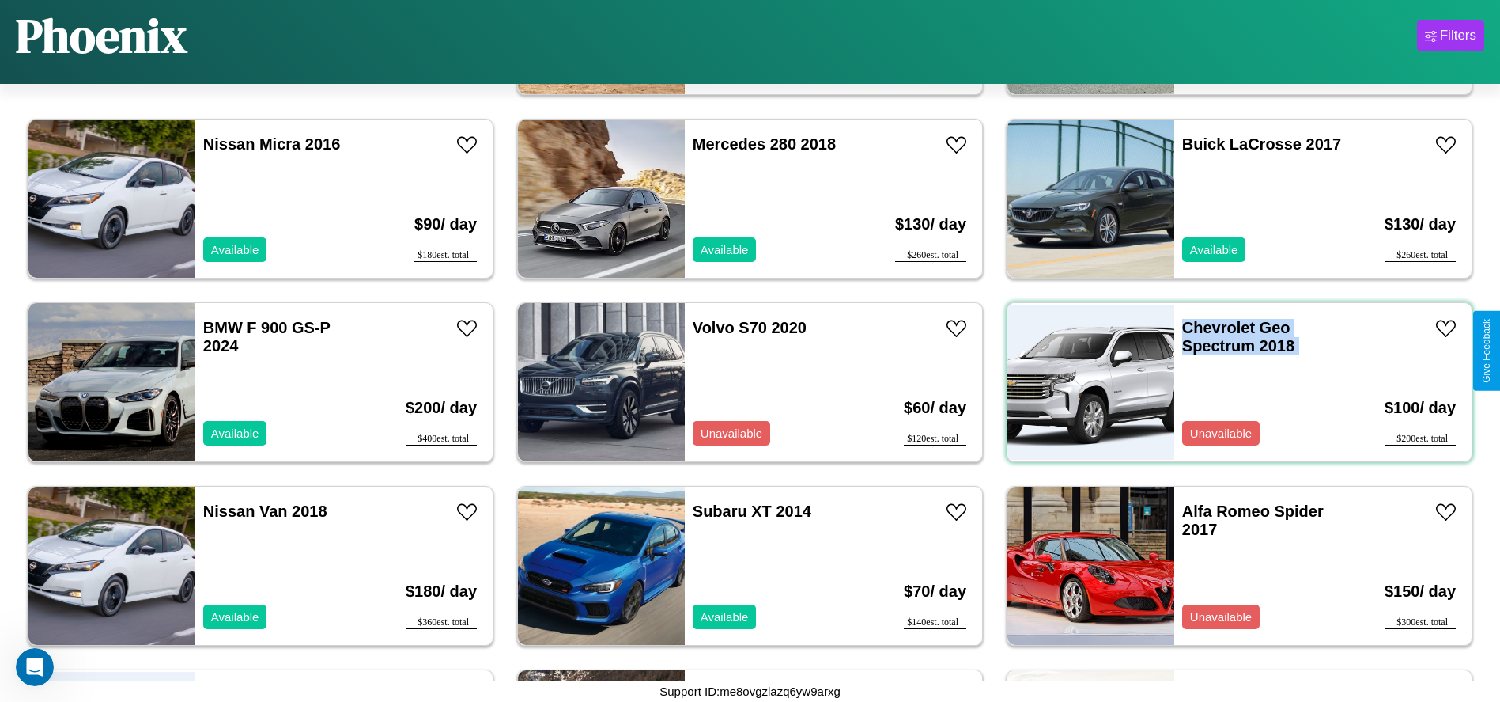
click at [1230, 382] on div "Chevrolet Geo Spectrum 2018 Unavailable" at bounding box center [1266, 382] width 183 height 158
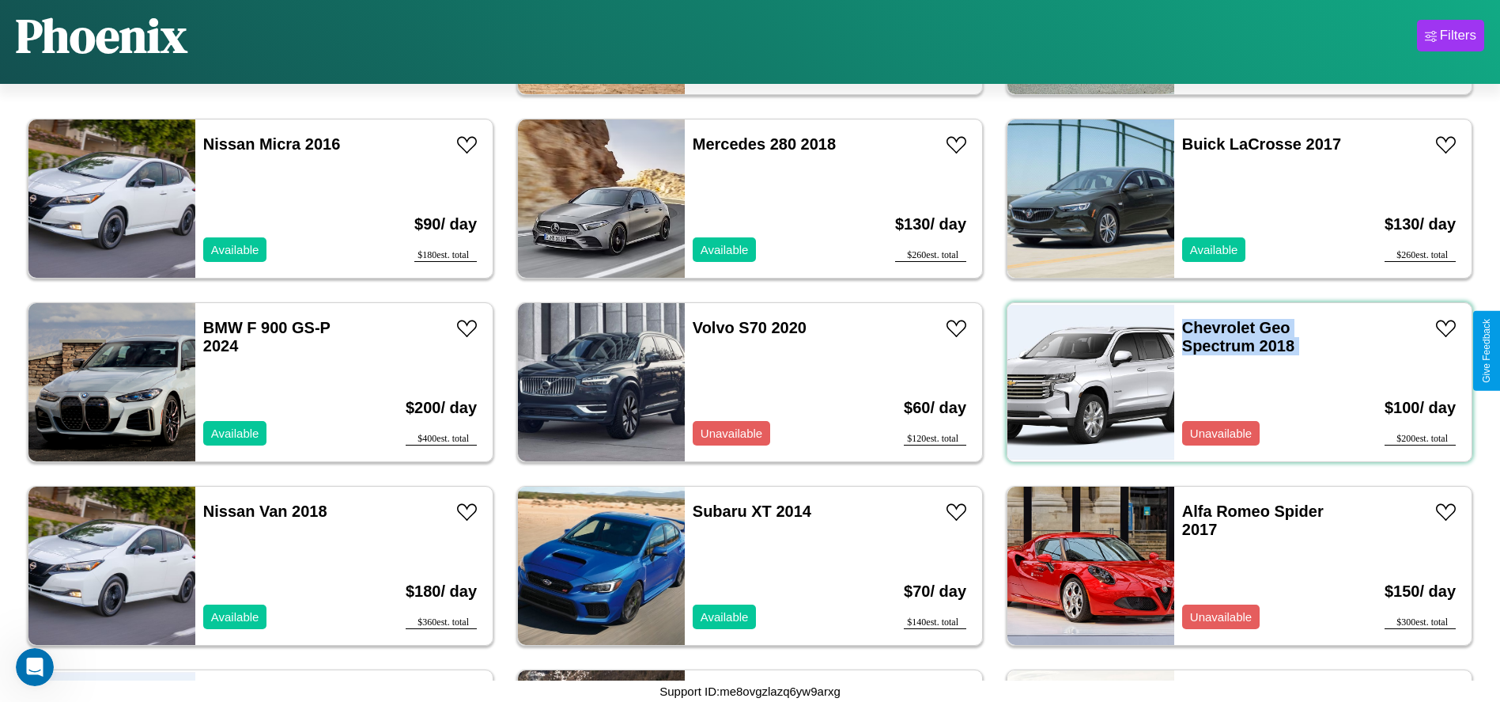
click at [1230, 382] on div "Chevrolet Geo Spectrum 2018 Unavailable" at bounding box center [1266, 382] width 183 height 158
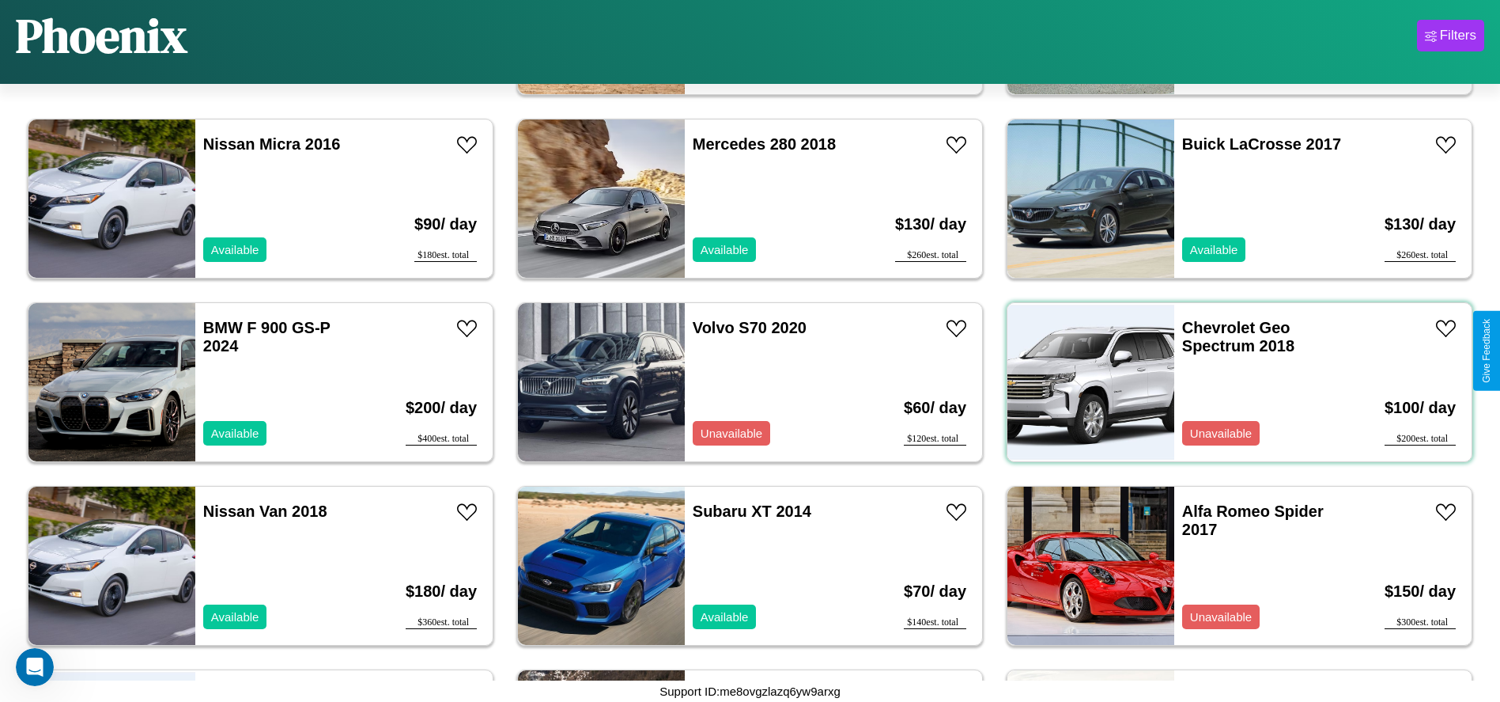
click at [1230, 382] on div "Chevrolet Geo Spectrum 2018 Unavailable" at bounding box center [1266, 382] width 183 height 158
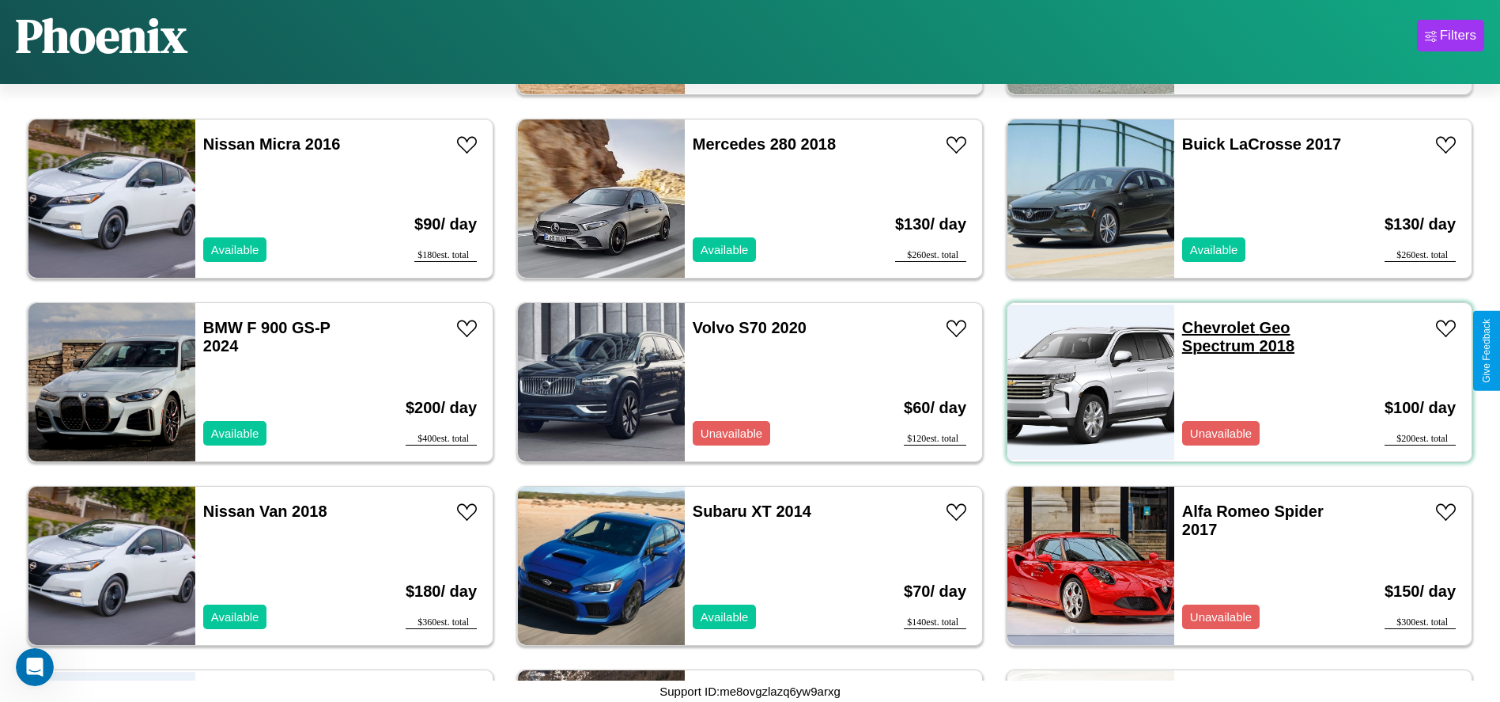
click at [1209, 327] on link "Chevrolet Geo Spectrum 2018" at bounding box center [1238, 337] width 112 height 36
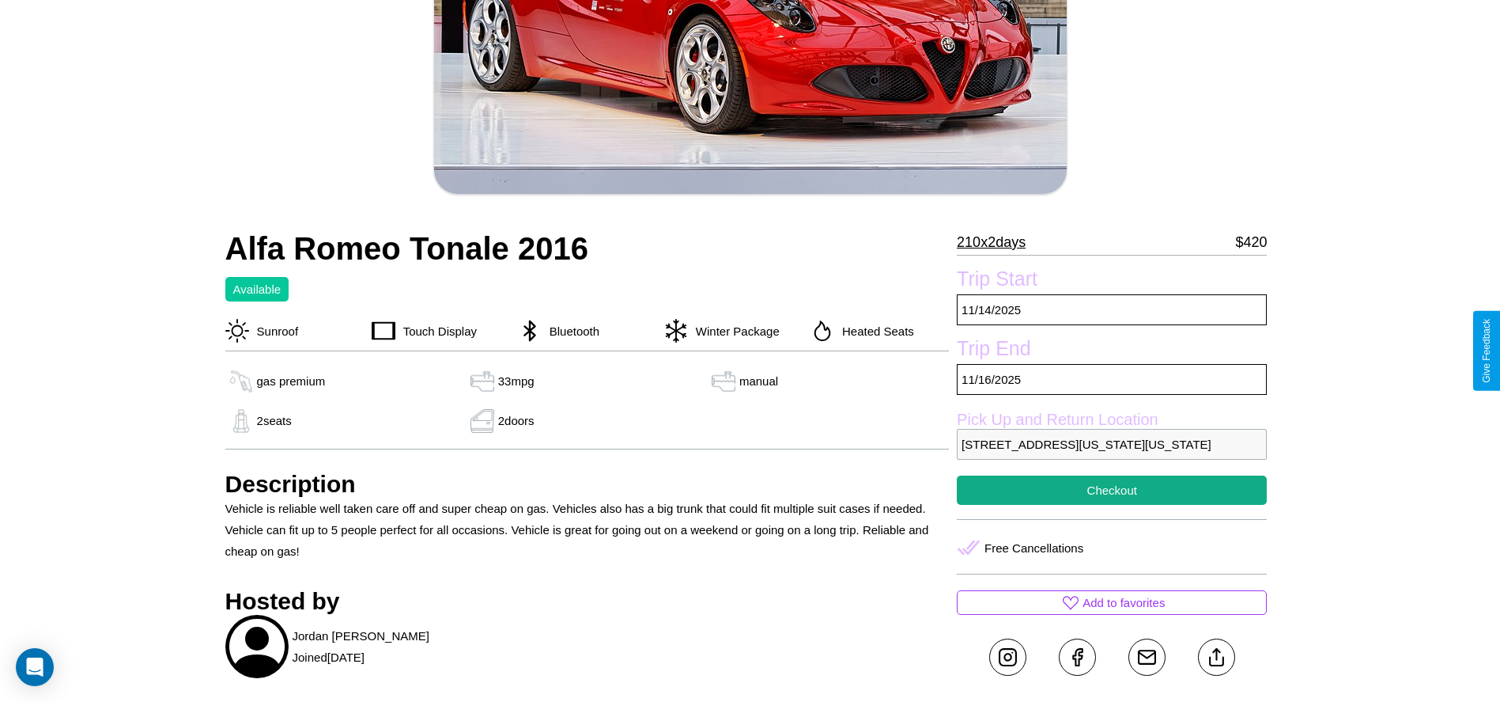
scroll to position [417, 0]
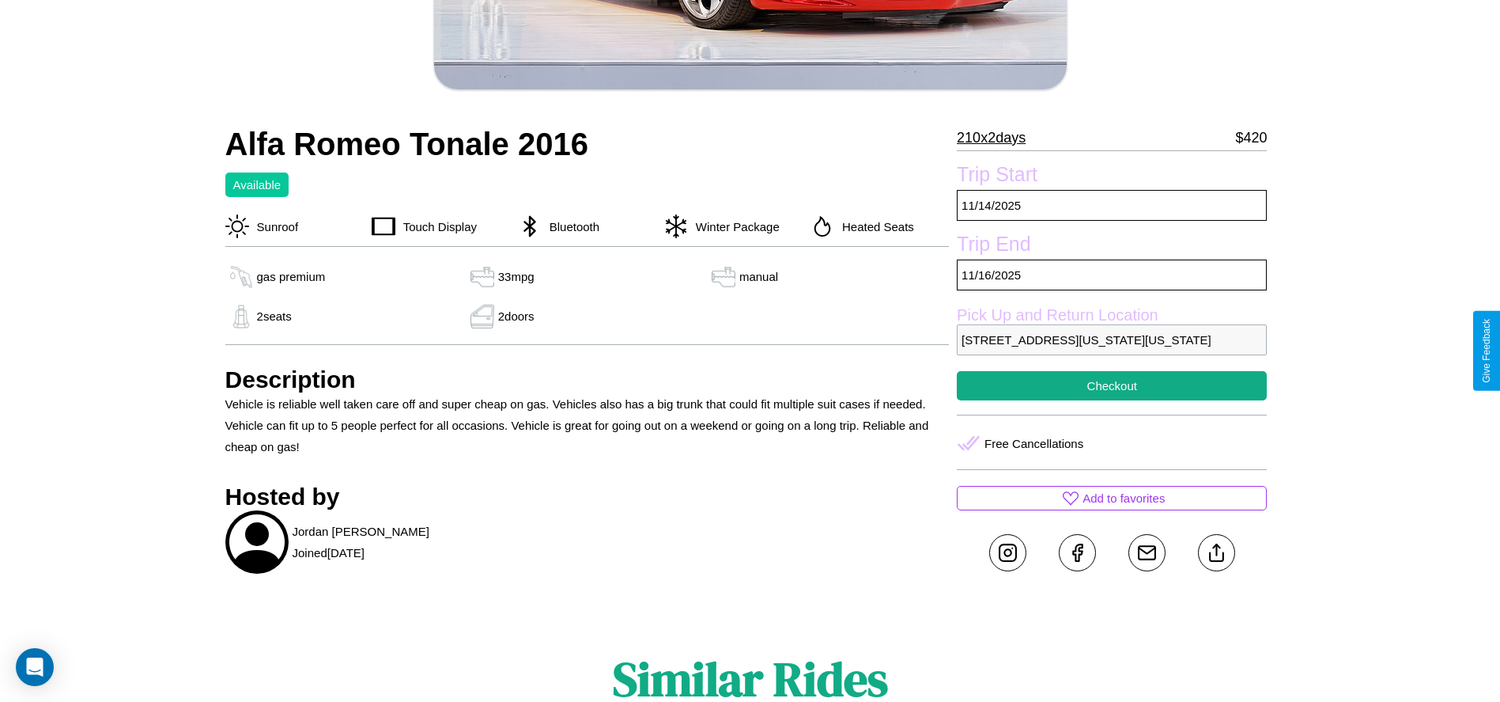
click at [1112, 350] on p "752 Washington Street Phoenix Arizona 82482 United States" at bounding box center [1112, 339] width 310 height 31
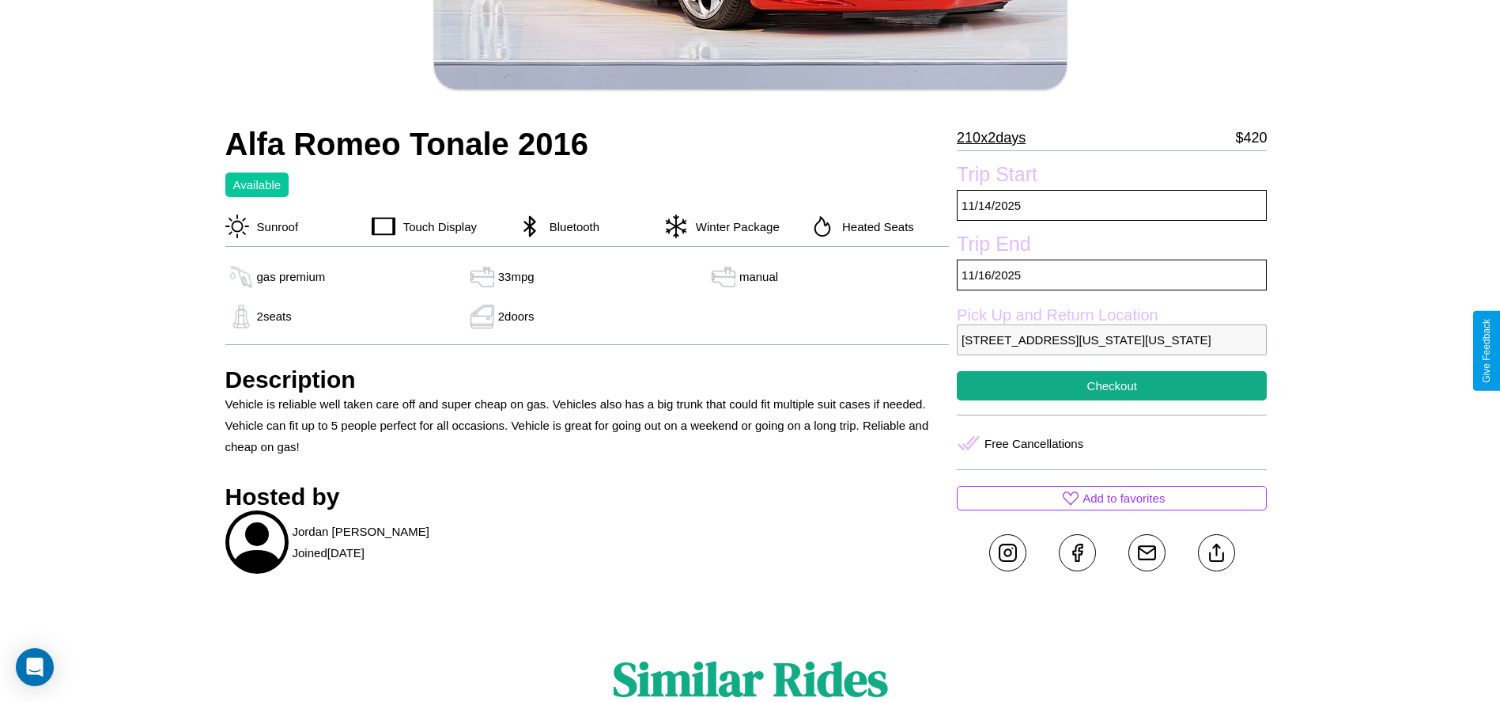
click at [1112, 350] on p "752 Washington Street Phoenix Arizona 82482 United States" at bounding box center [1112, 339] width 310 height 31
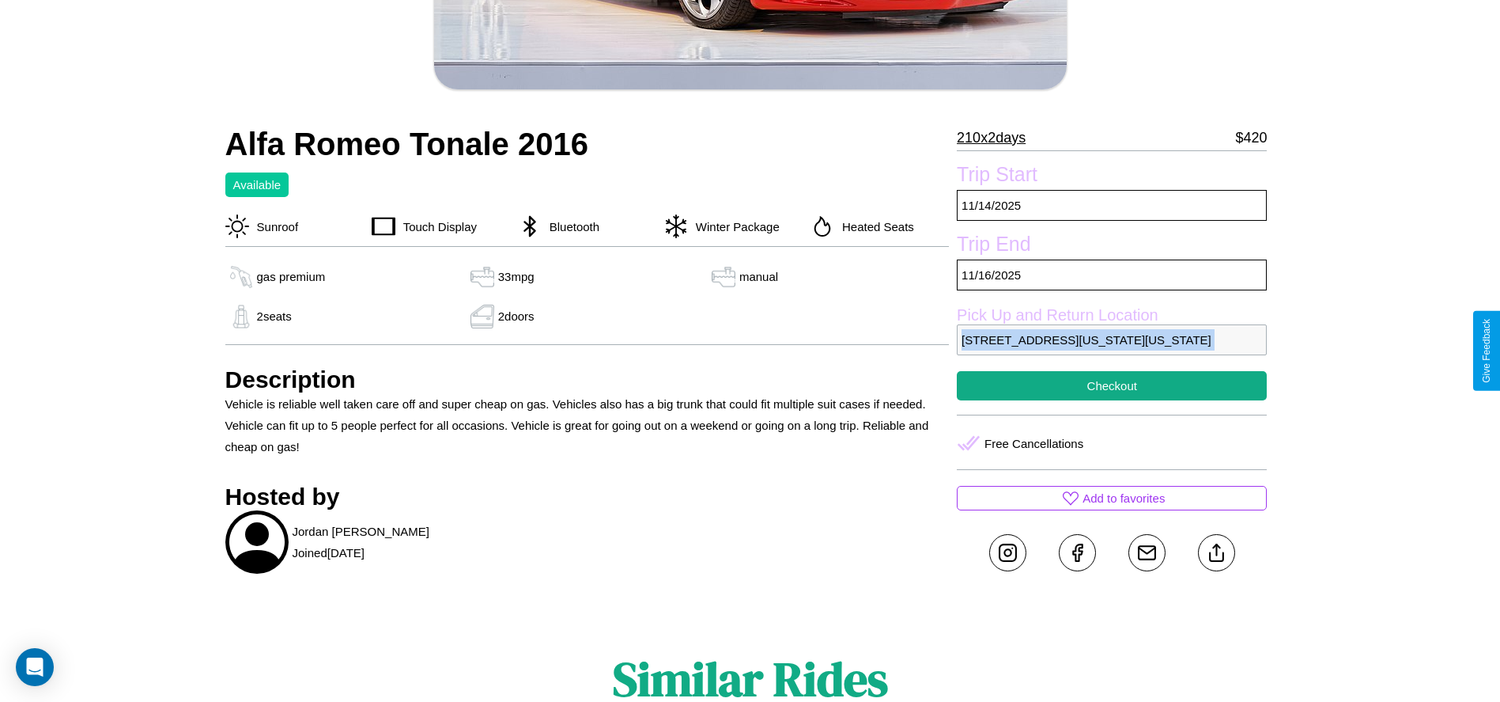
click at [1112, 350] on p "752 Washington Street Phoenix Arizona 82482 United States" at bounding box center [1112, 339] width 310 height 31
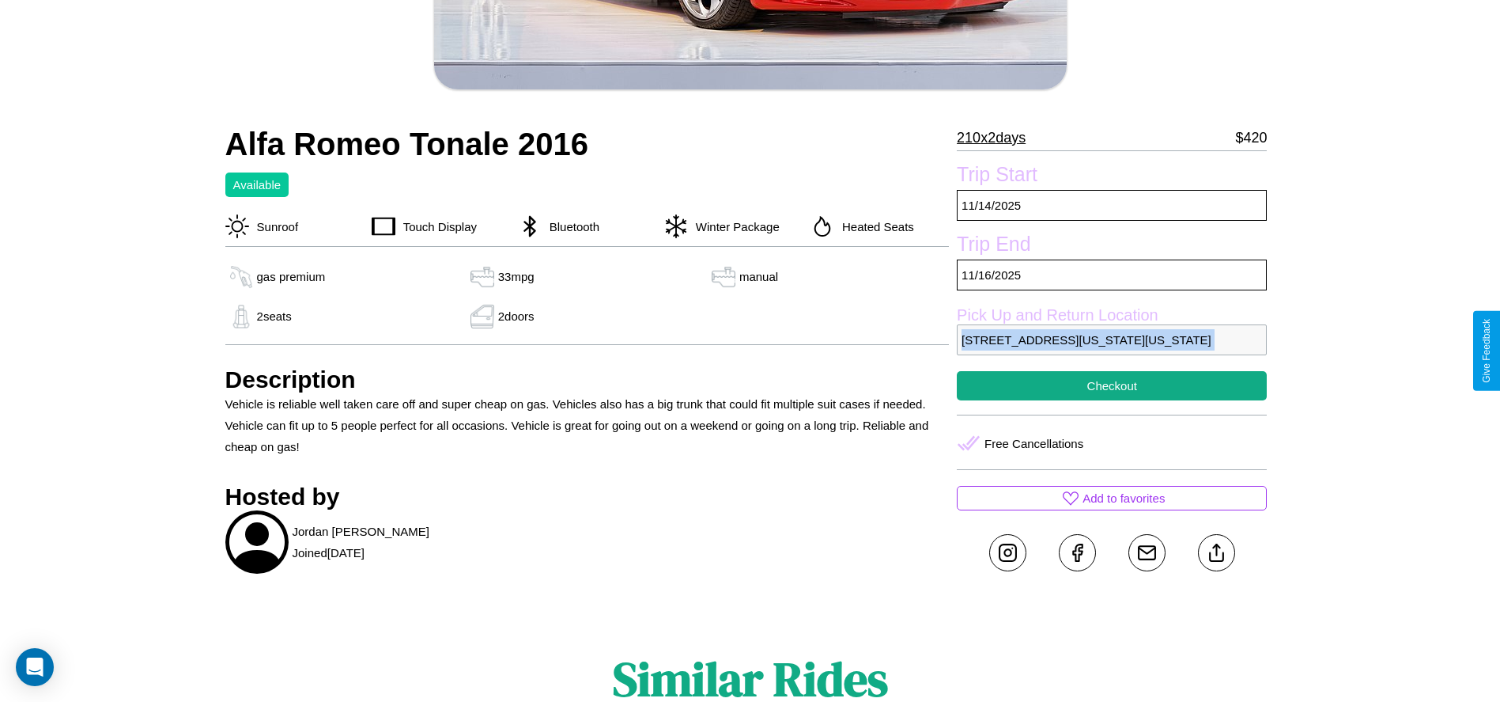
click at [1112, 350] on p "752 Washington Street Phoenix Arizona 82482 United States" at bounding box center [1112, 339] width 310 height 31
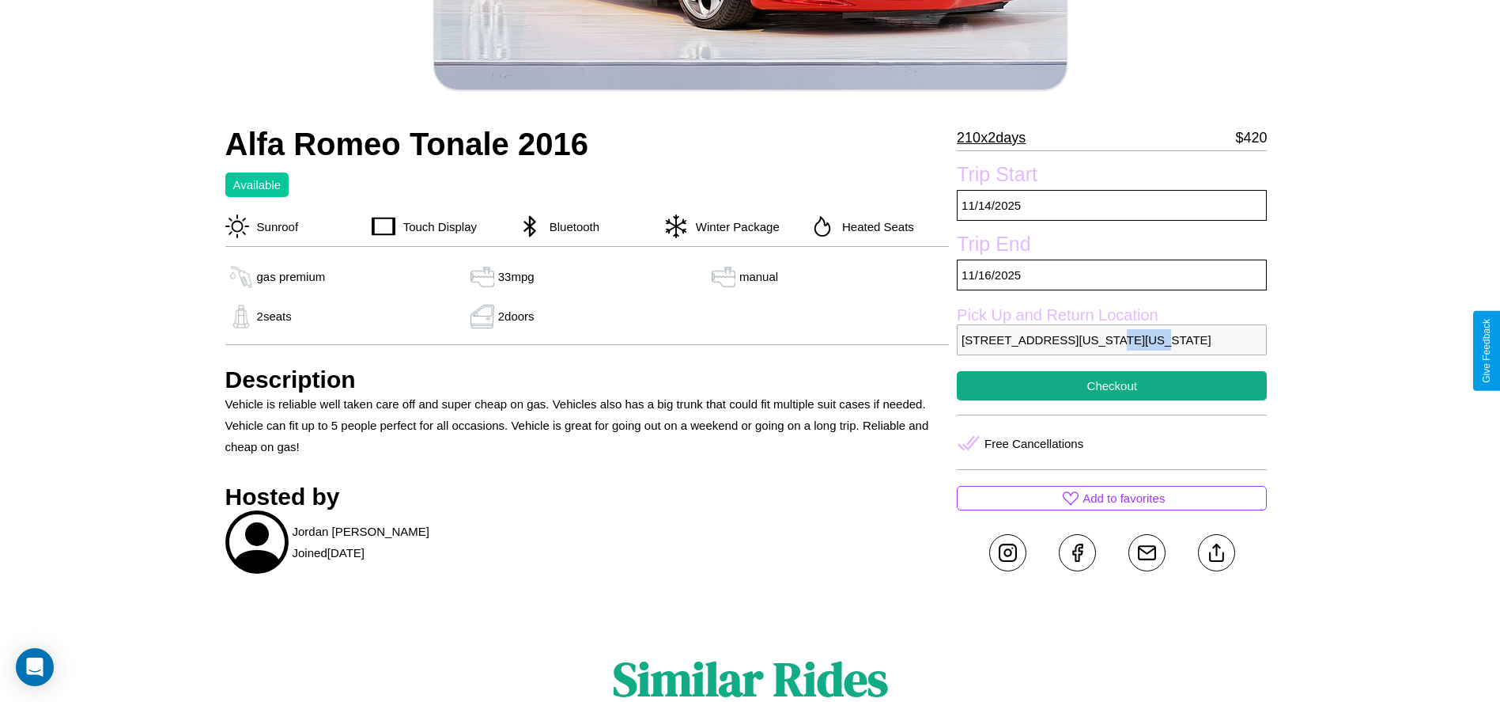
click at [1112, 350] on p "752 Washington Street Phoenix Arizona 82482 United States" at bounding box center [1112, 339] width 310 height 31
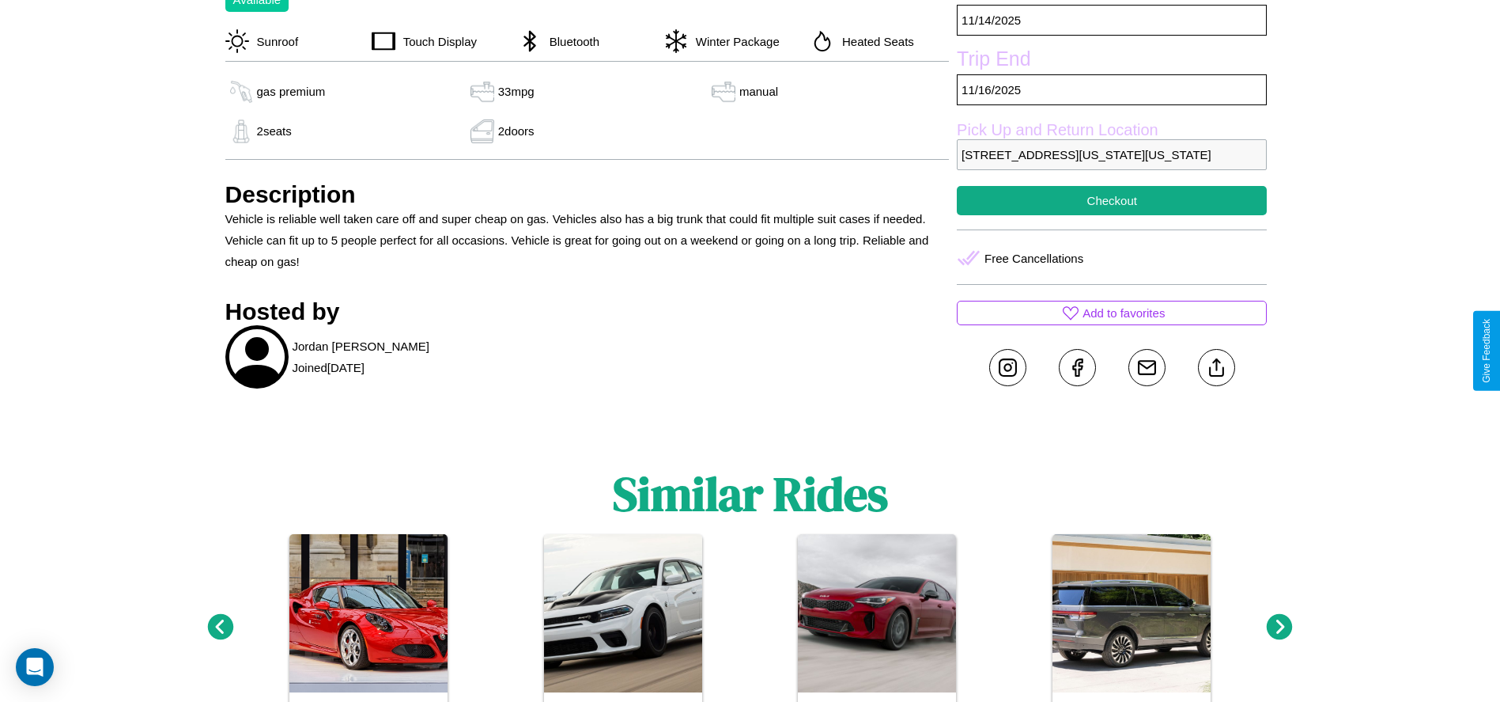
scroll to position [640, 0]
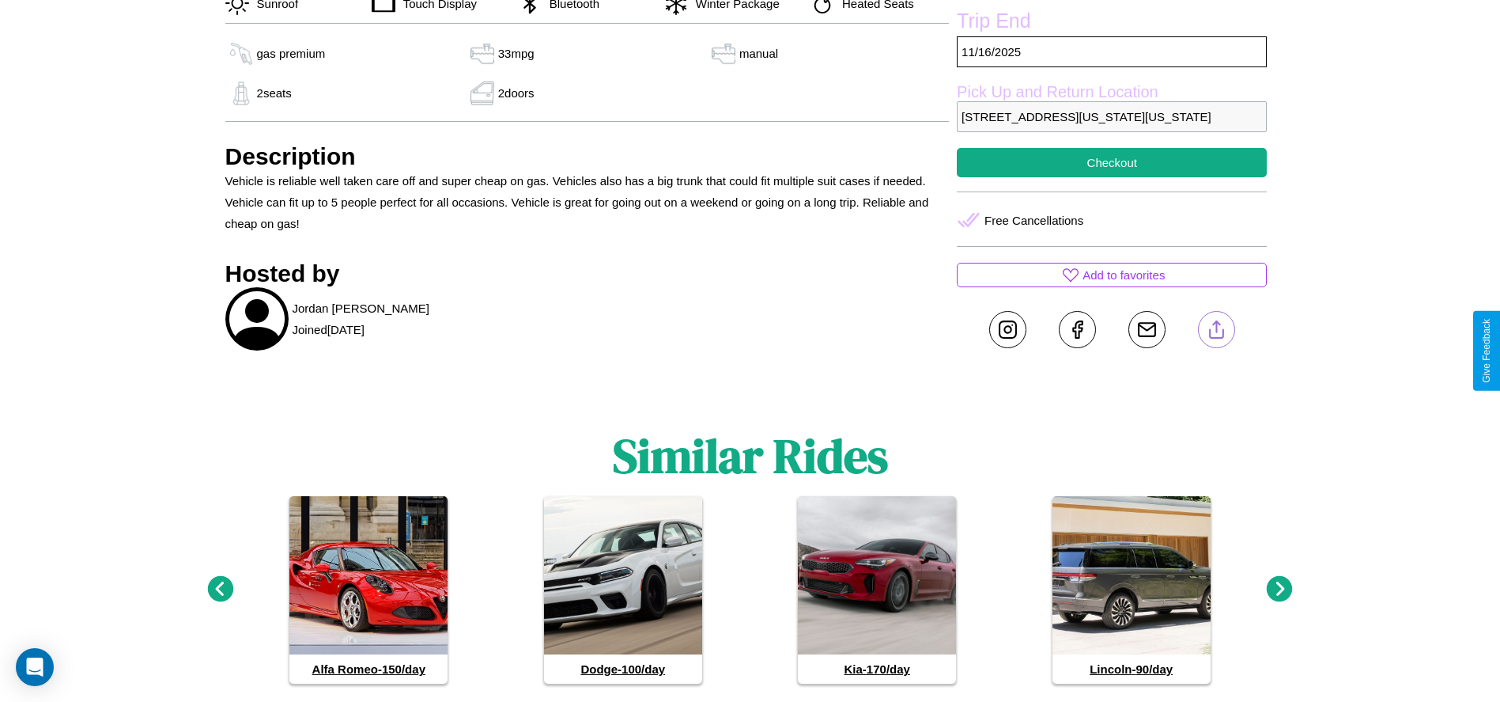
click at [1216, 332] on line at bounding box center [1216, 326] width 0 height 11
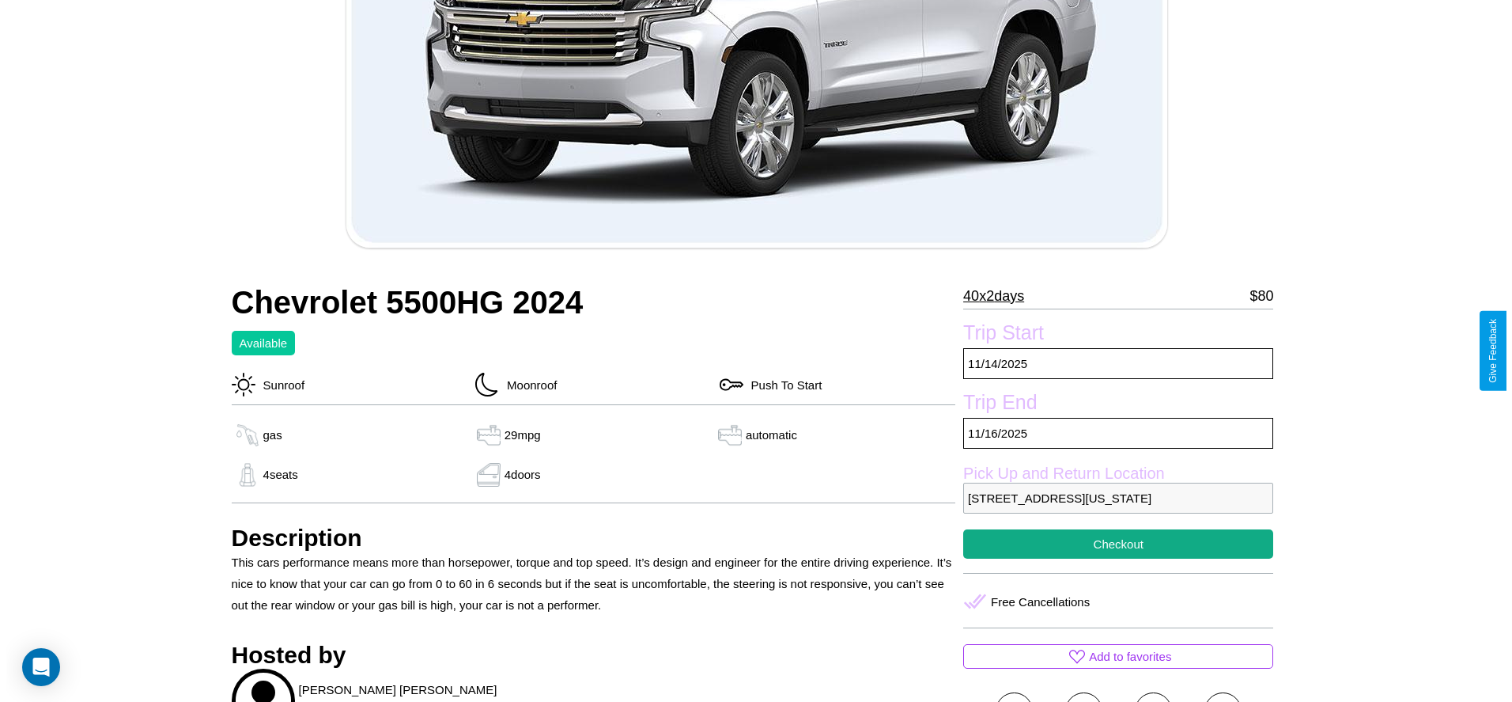
scroll to position [311, 0]
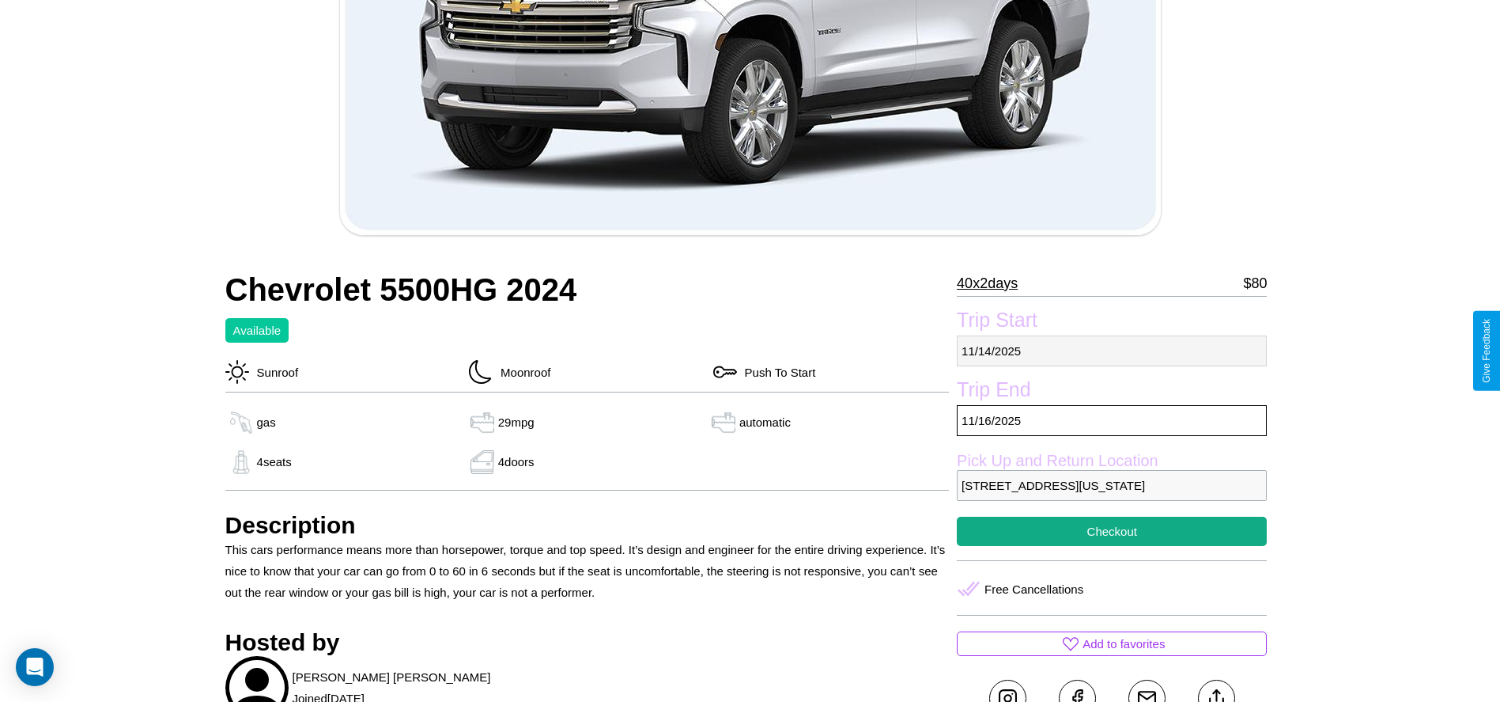
click at [1112, 350] on p "11 / 14 / 2025" at bounding box center [1112, 350] width 310 height 31
select select "*"
select select "****"
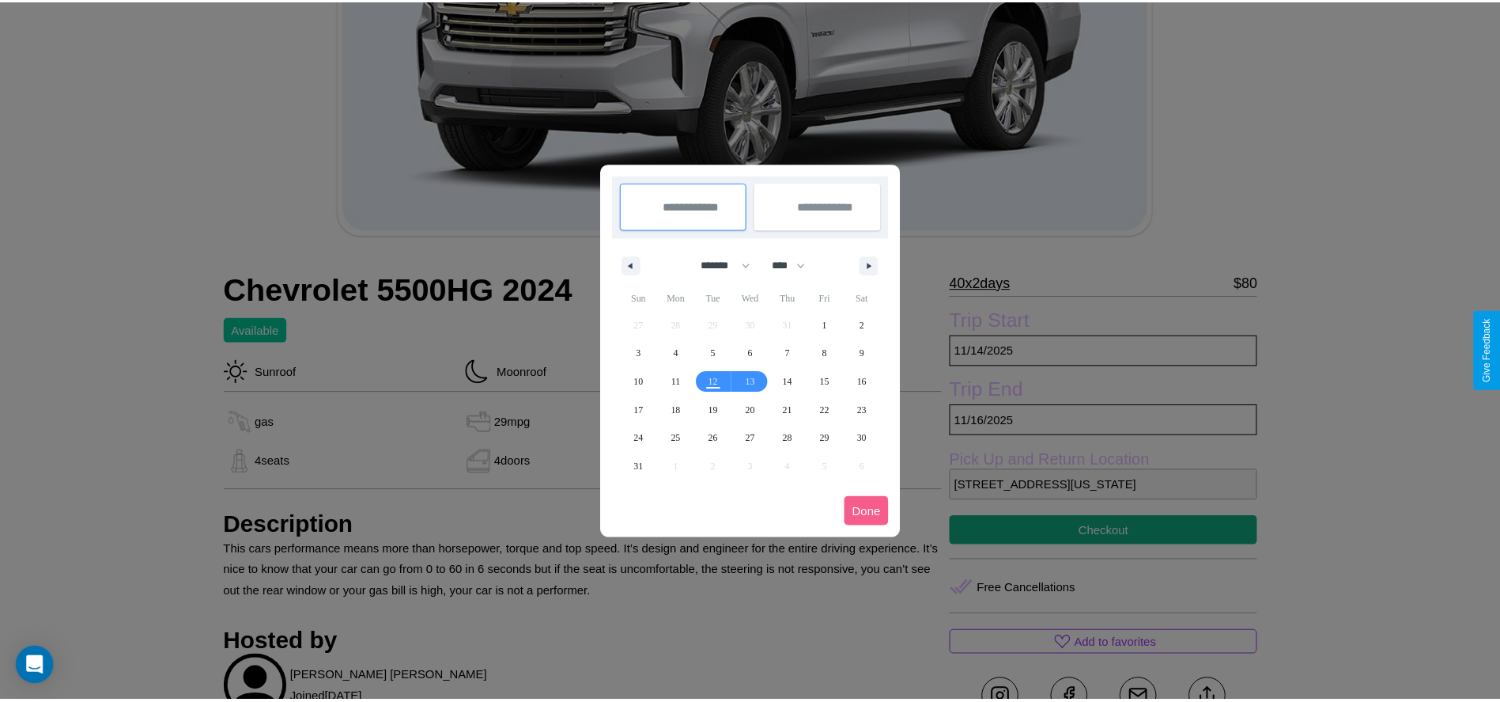
scroll to position [0, 0]
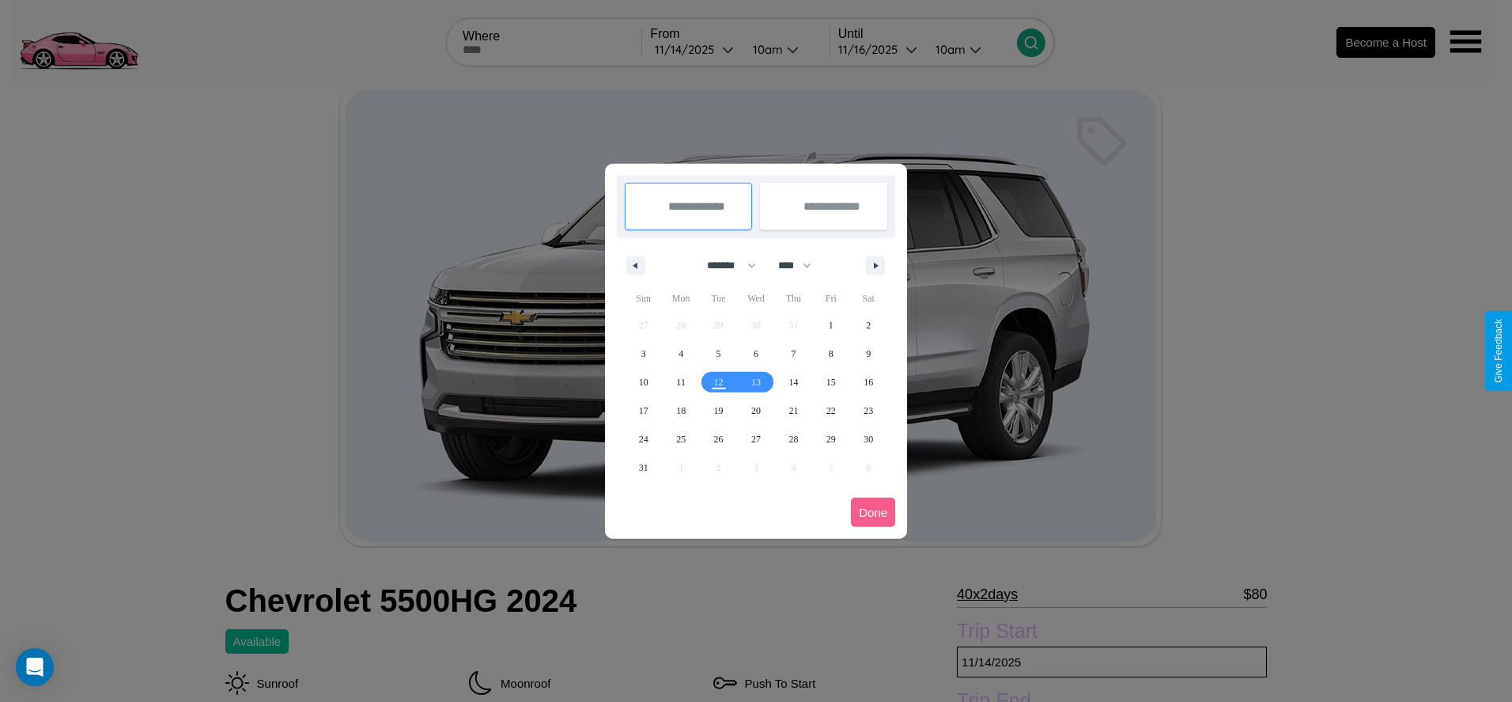
click at [694, 49] on div at bounding box center [756, 351] width 1512 height 702
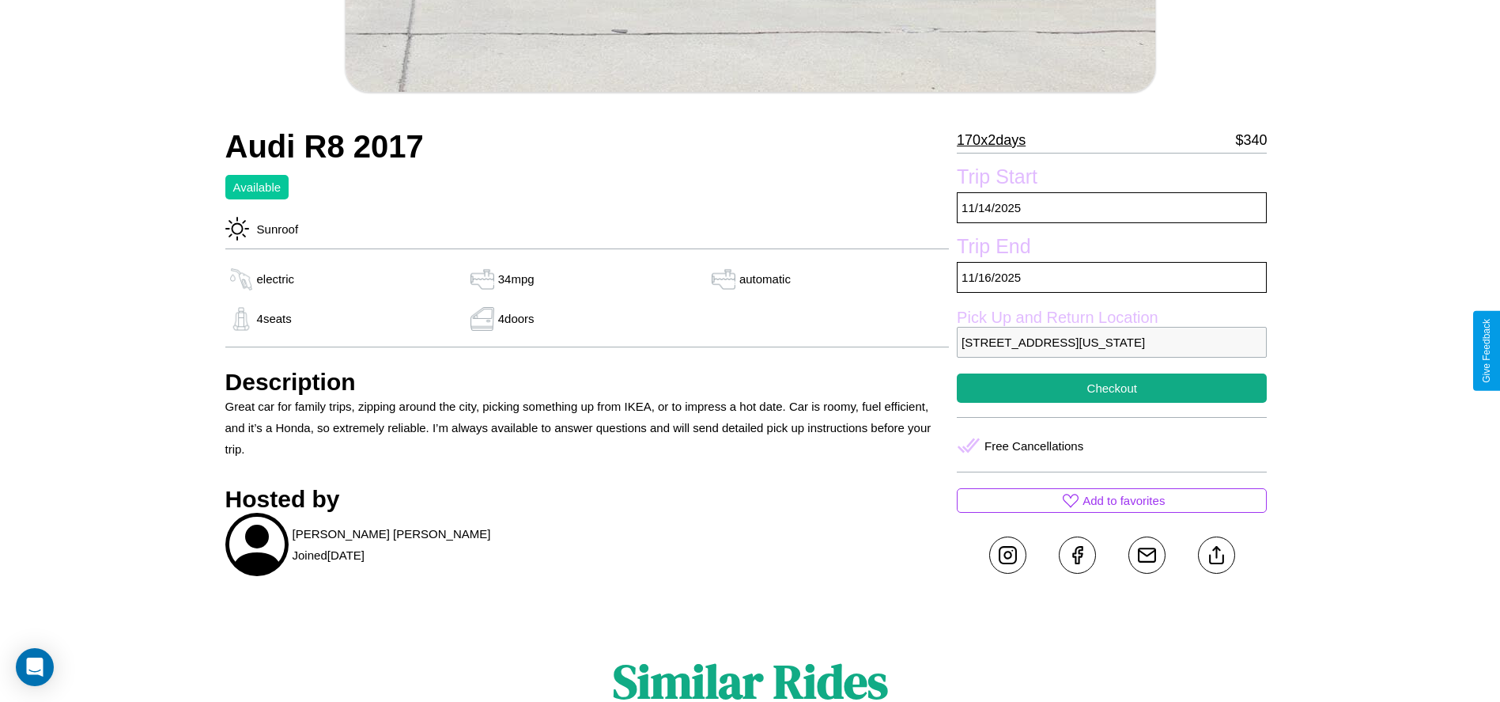
scroll to position [569, 0]
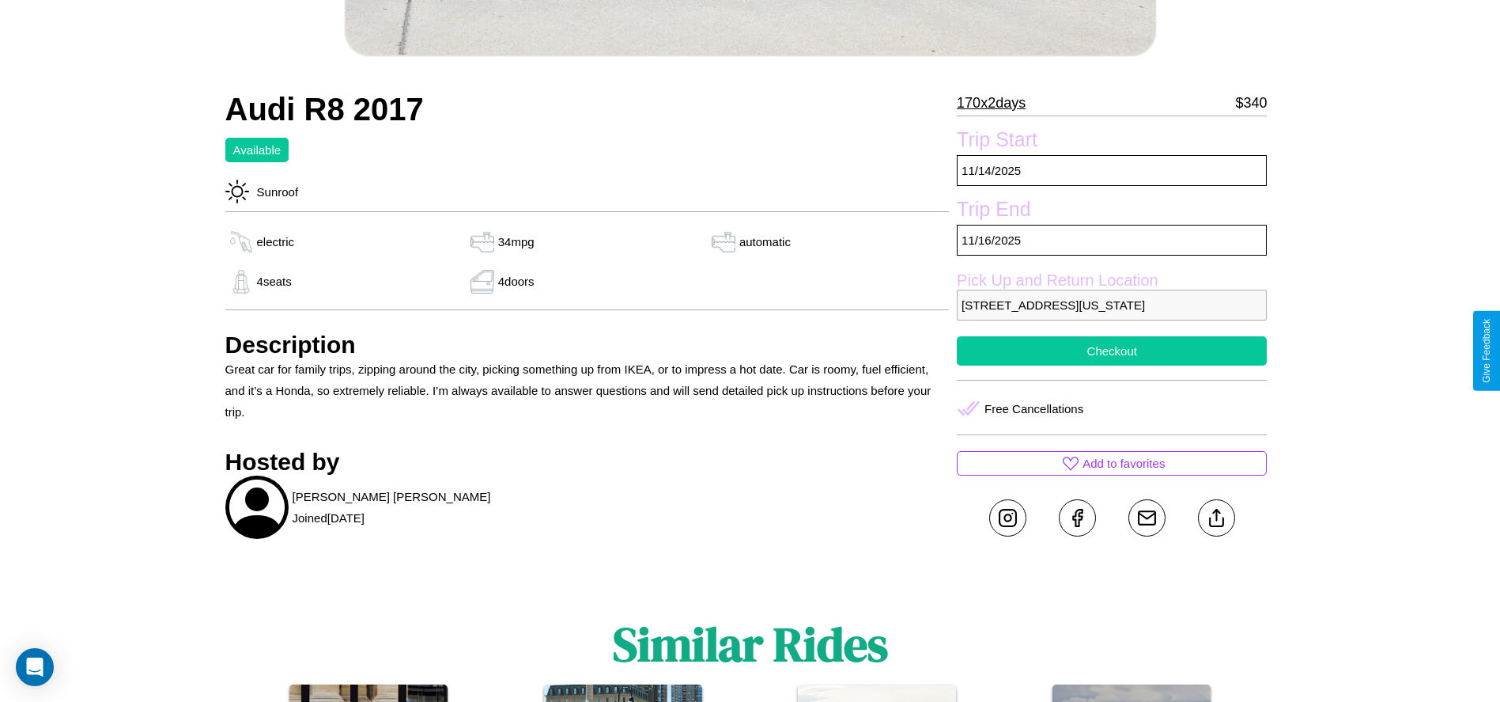
click at [1112, 350] on button "Checkout" at bounding box center [1112, 350] width 310 height 29
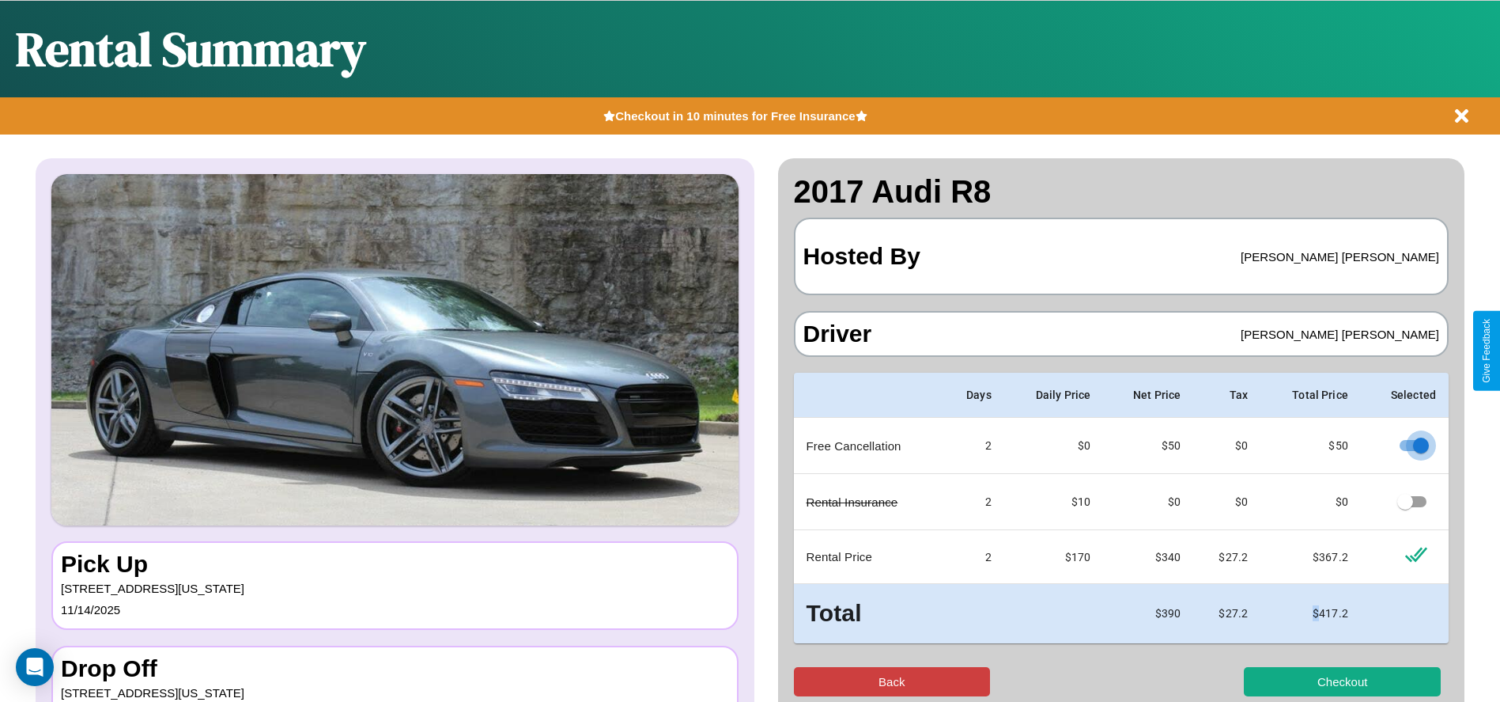
click at [891, 681] on button "Back" at bounding box center [892, 681] width 197 height 29
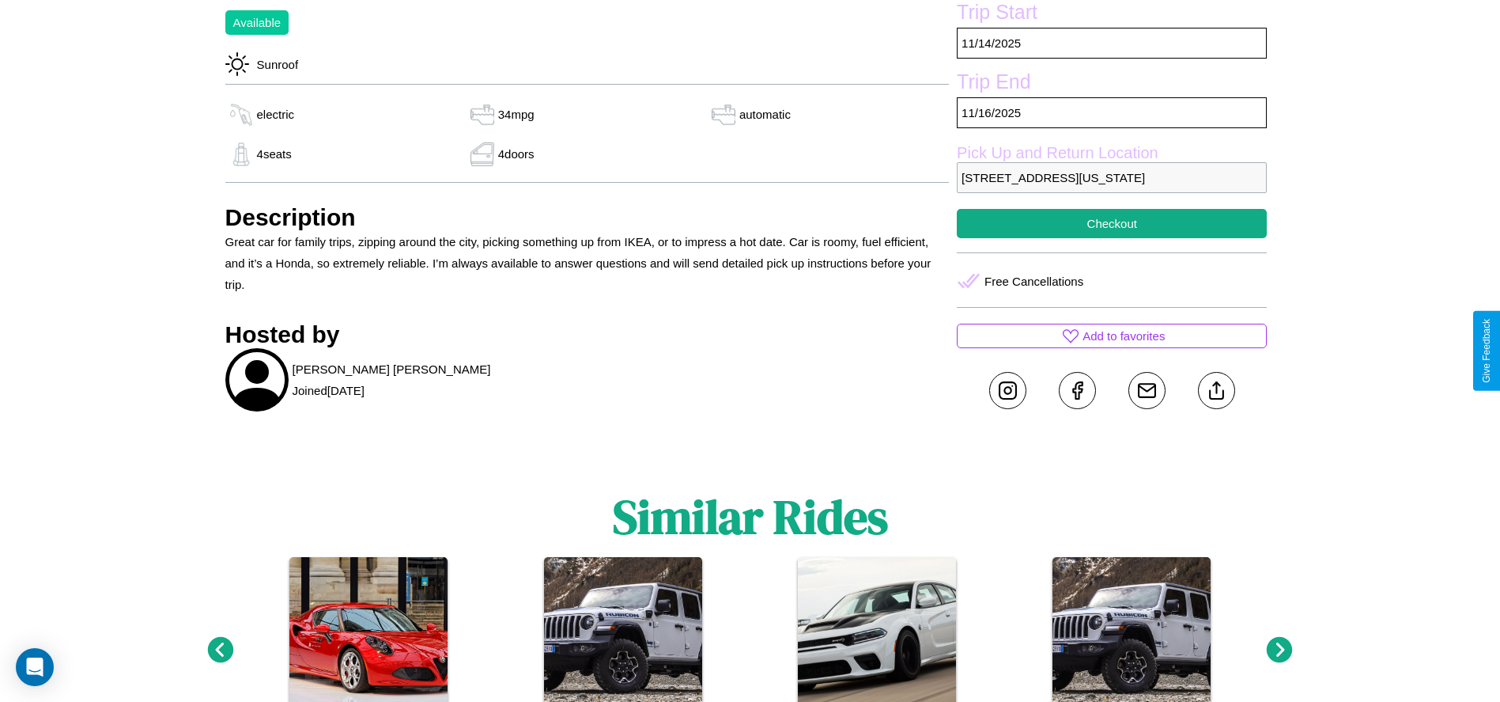
scroll to position [792, 0]
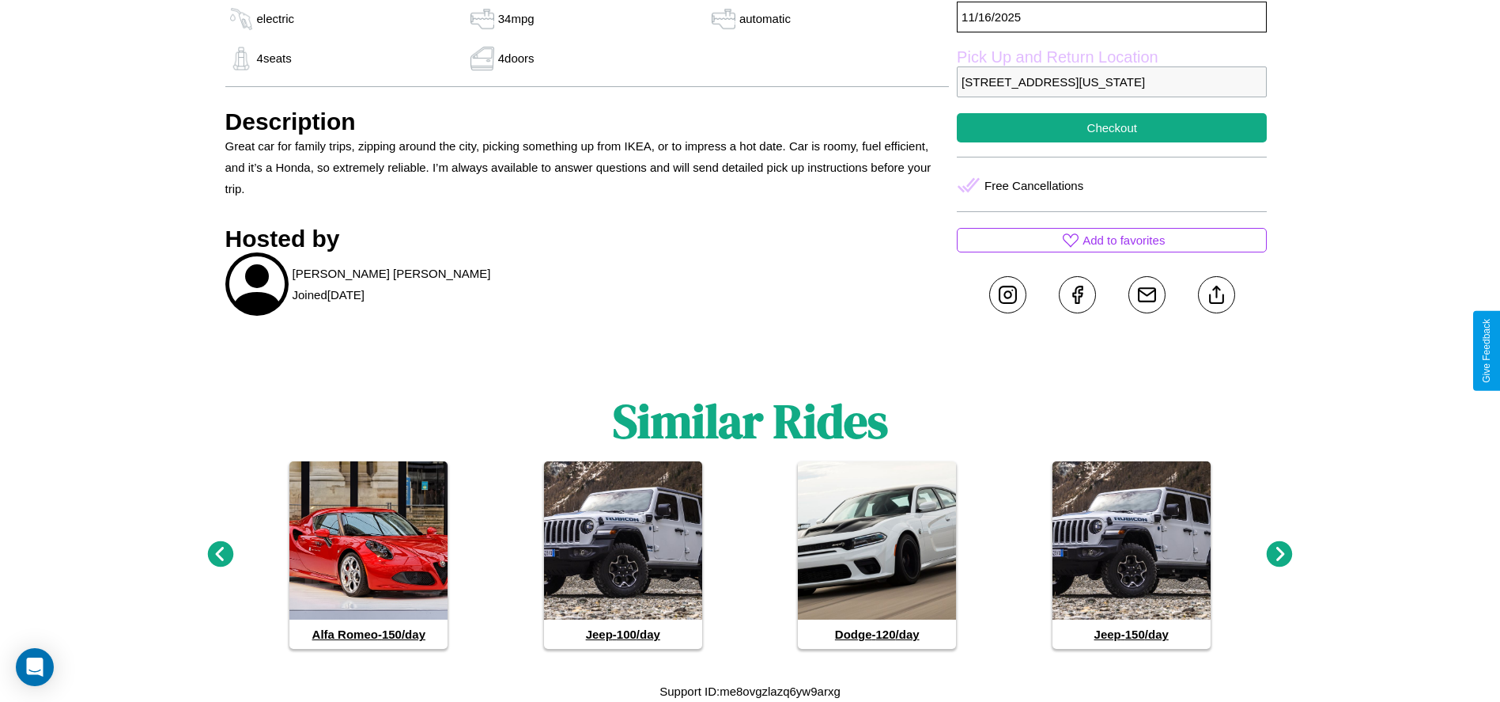
click at [1280, 554] on icon at bounding box center [1280, 554] width 26 height 26
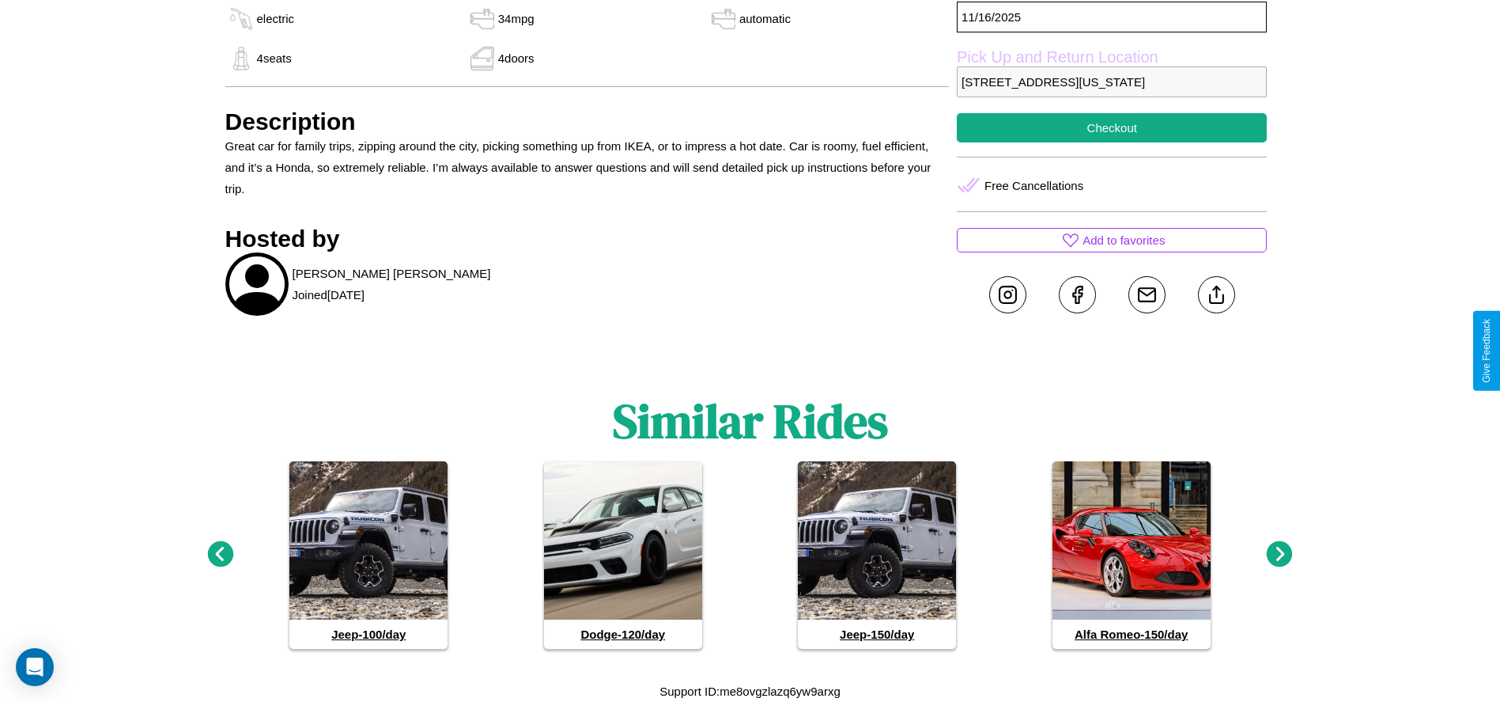
click at [1280, 554] on icon at bounding box center [1280, 554] width 26 height 26
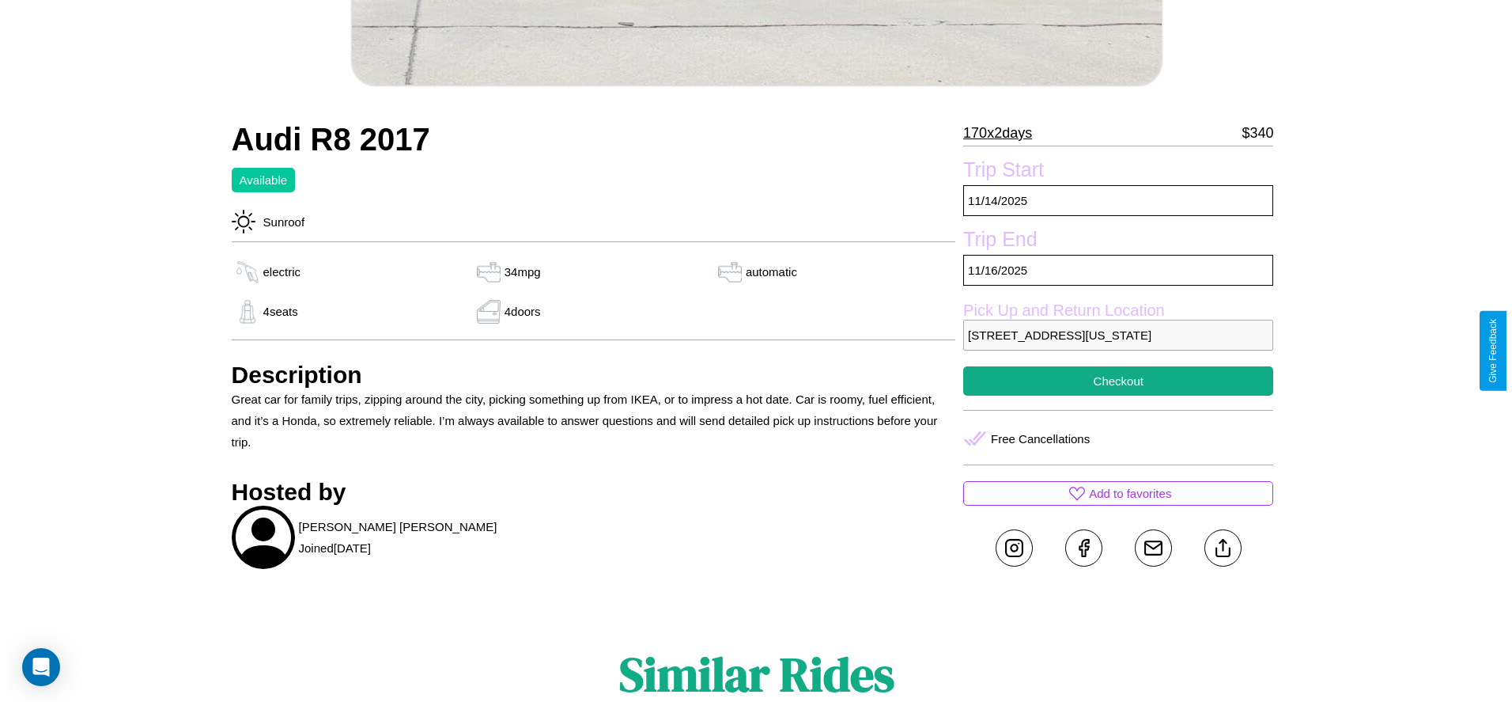
scroll to position [389, 0]
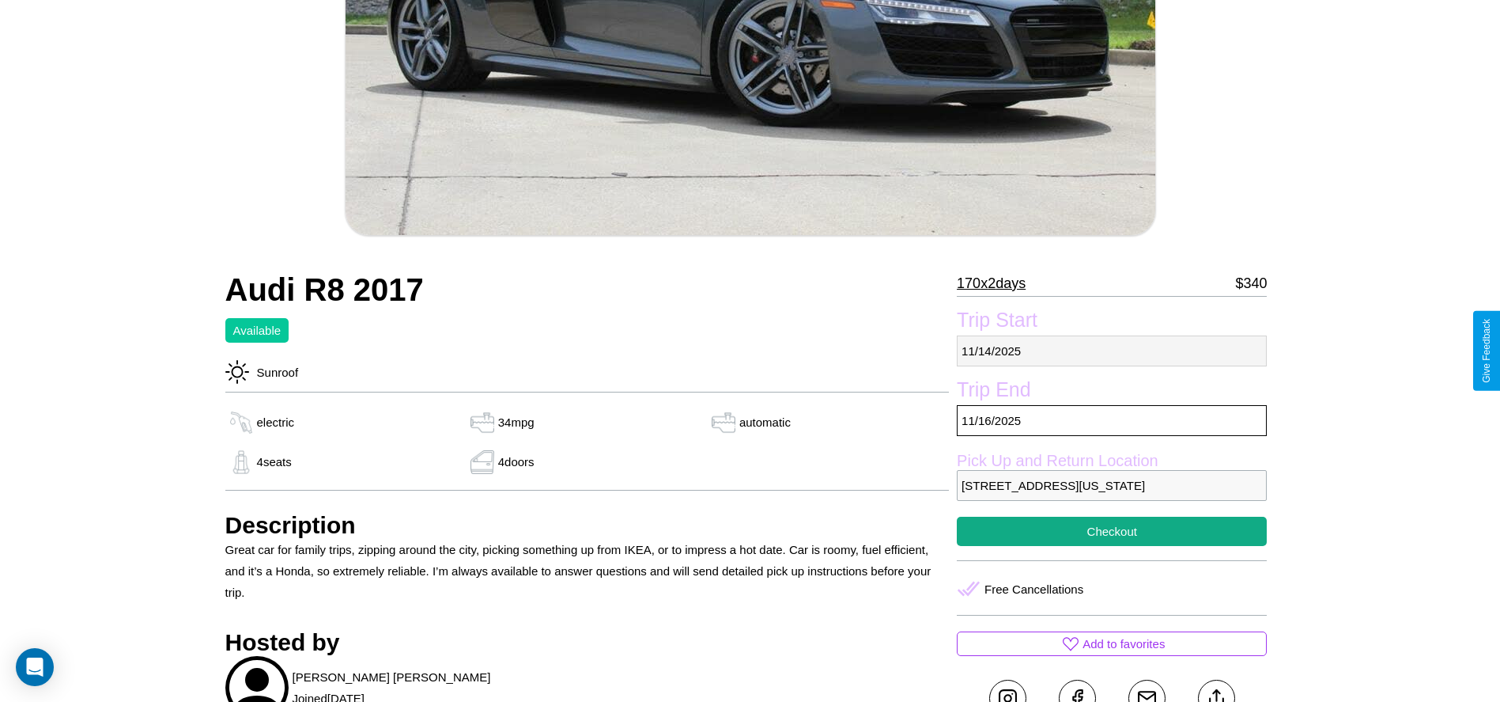
click at [1112, 350] on p "11 / 14 / 2025" at bounding box center [1112, 350] width 310 height 31
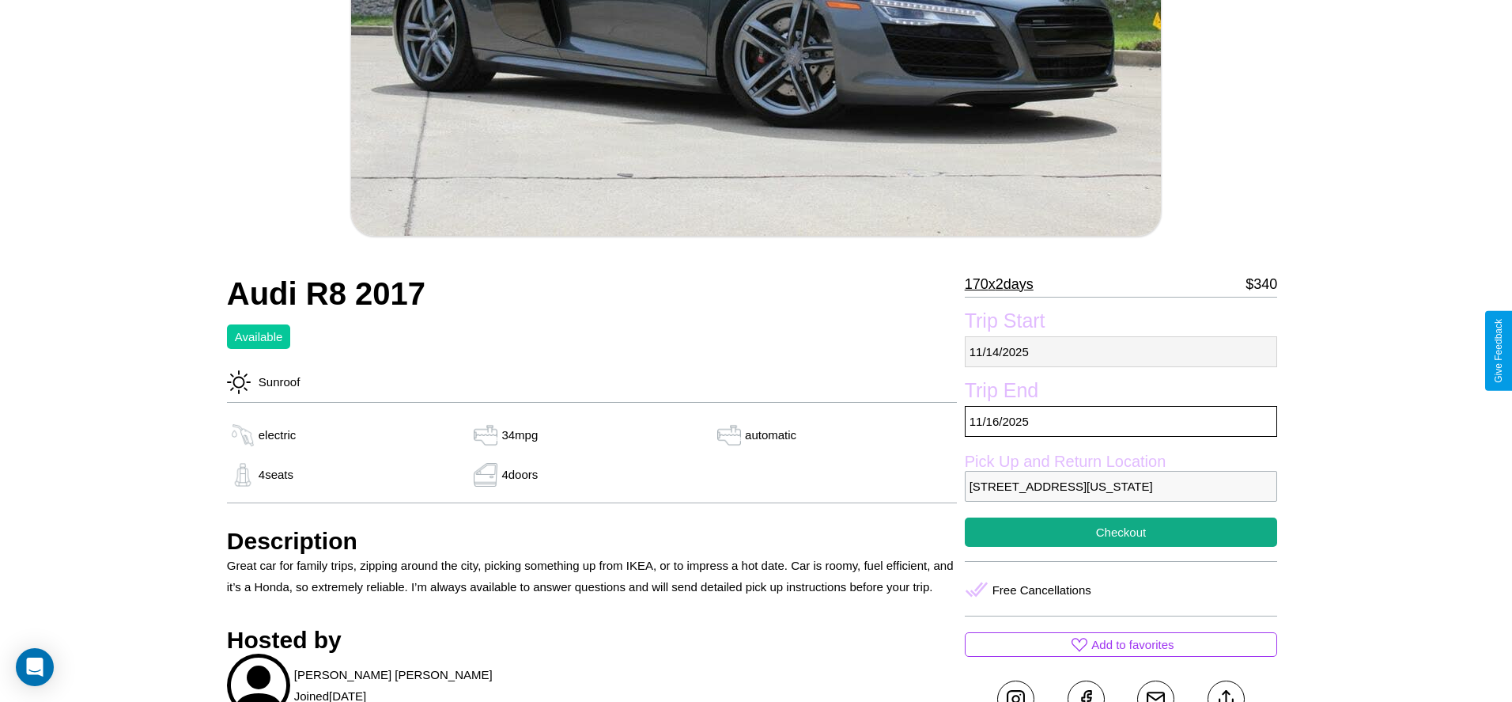
select select "*"
select select "****"
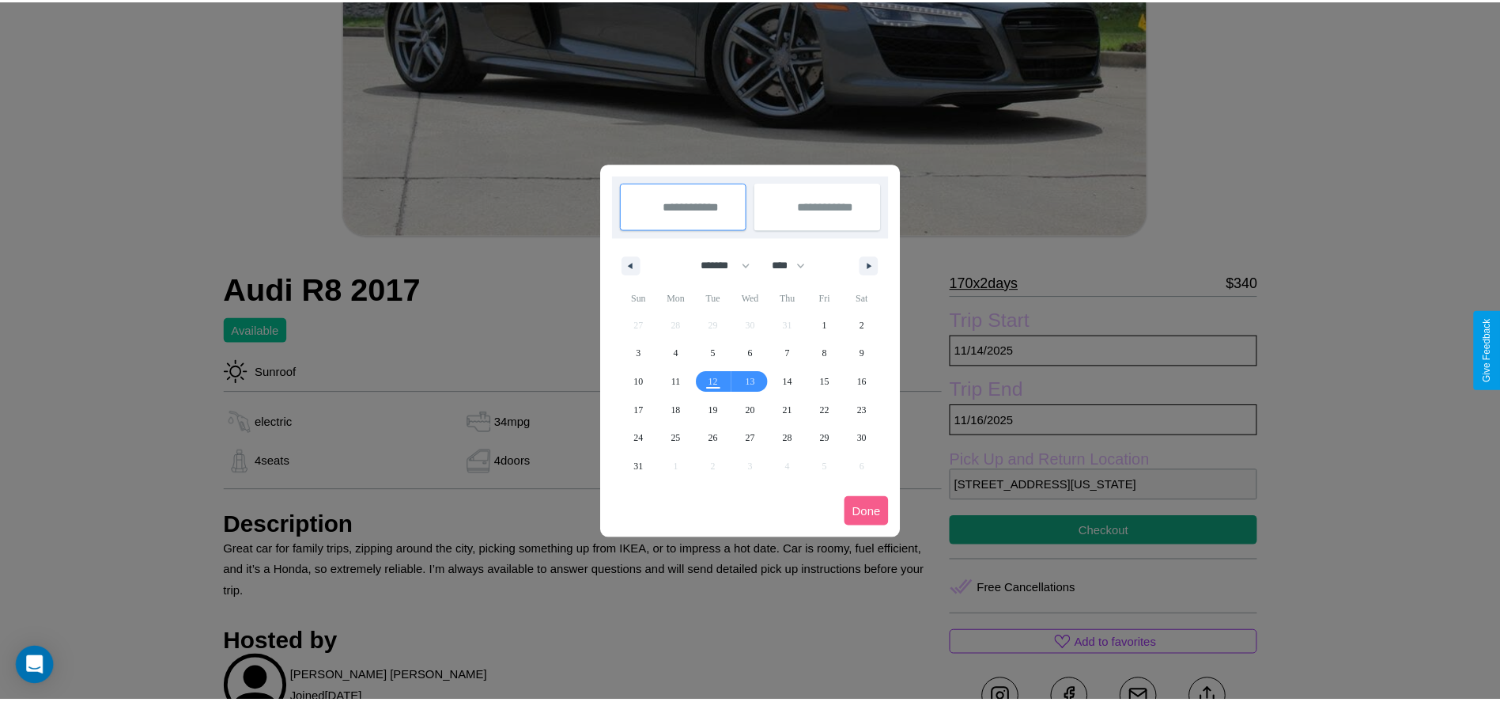
scroll to position [0, 0]
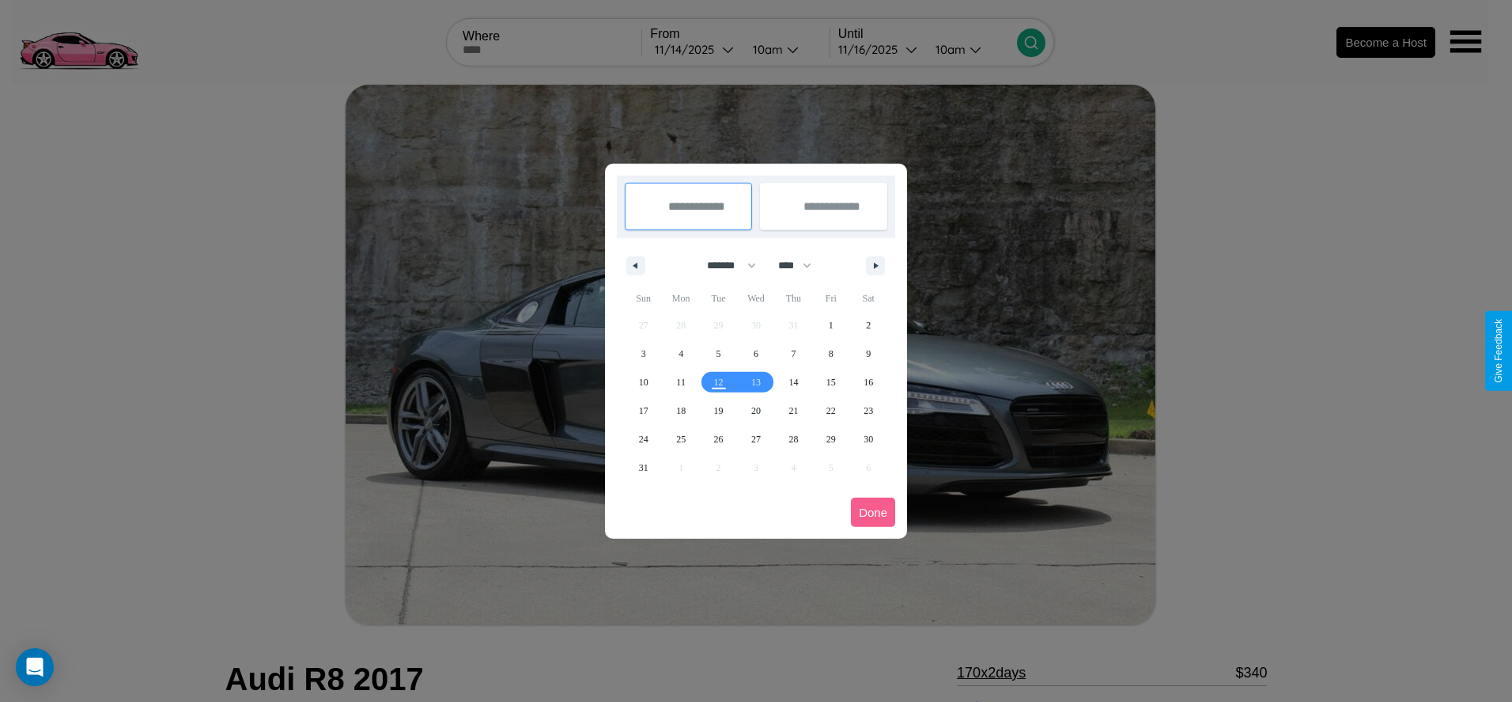
click at [694, 49] on div at bounding box center [756, 351] width 1512 height 702
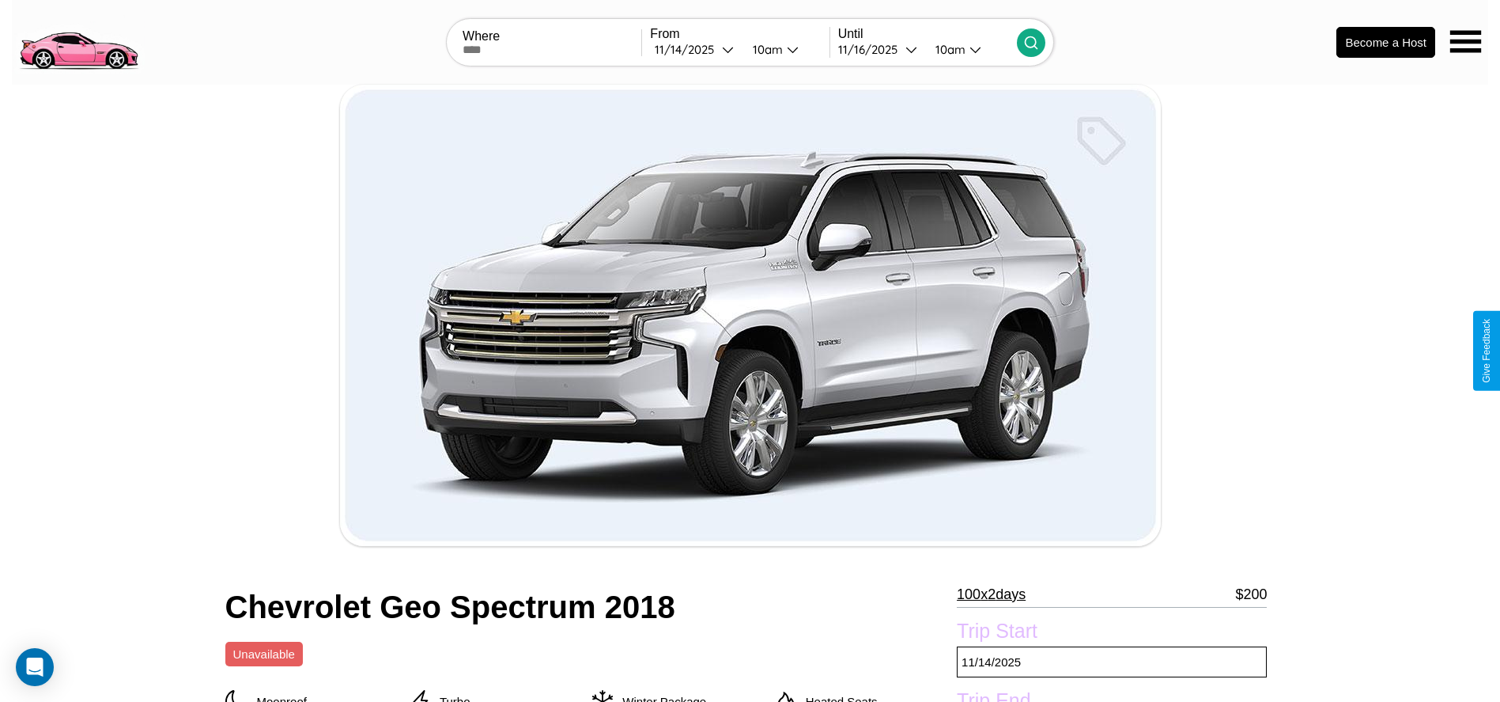
scroll to position [384, 0]
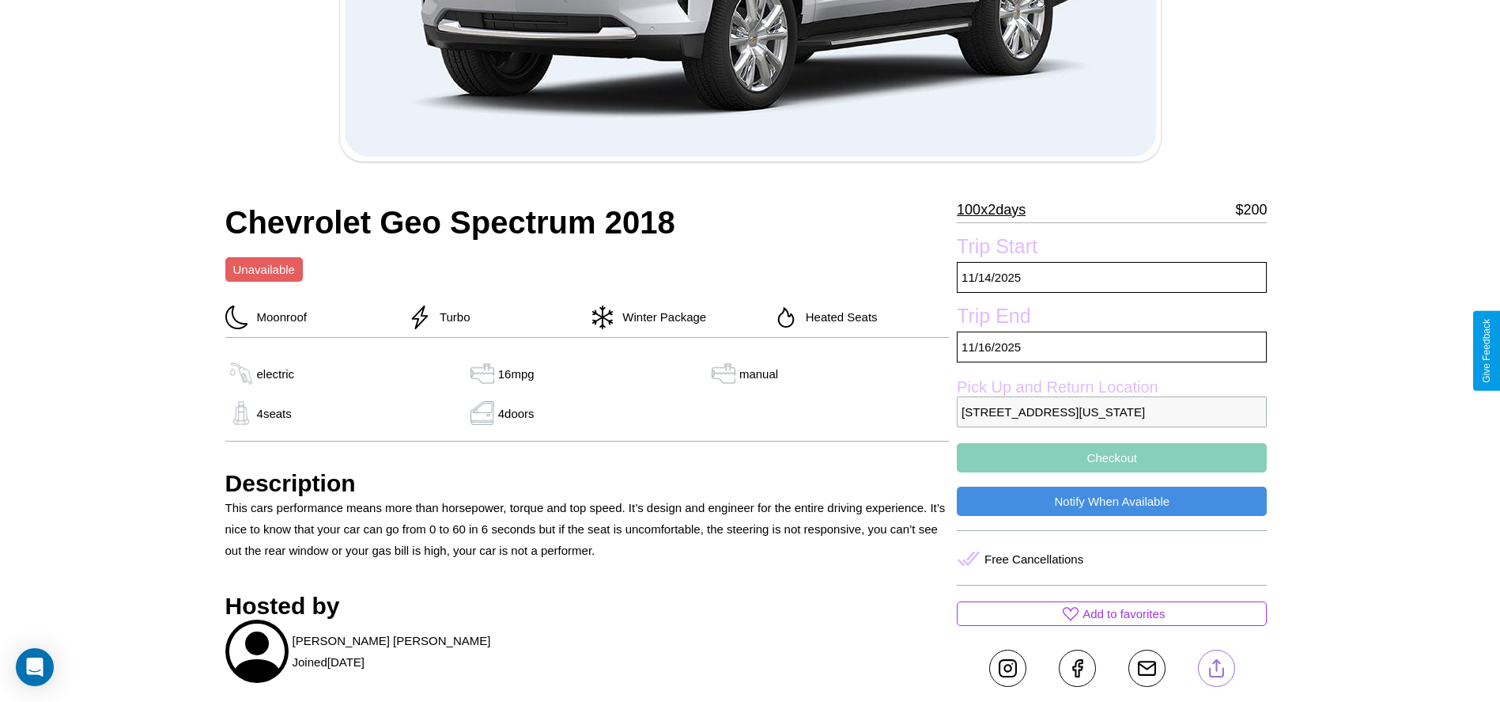
click at [1216, 668] on line at bounding box center [1216, 665] width 0 height 11
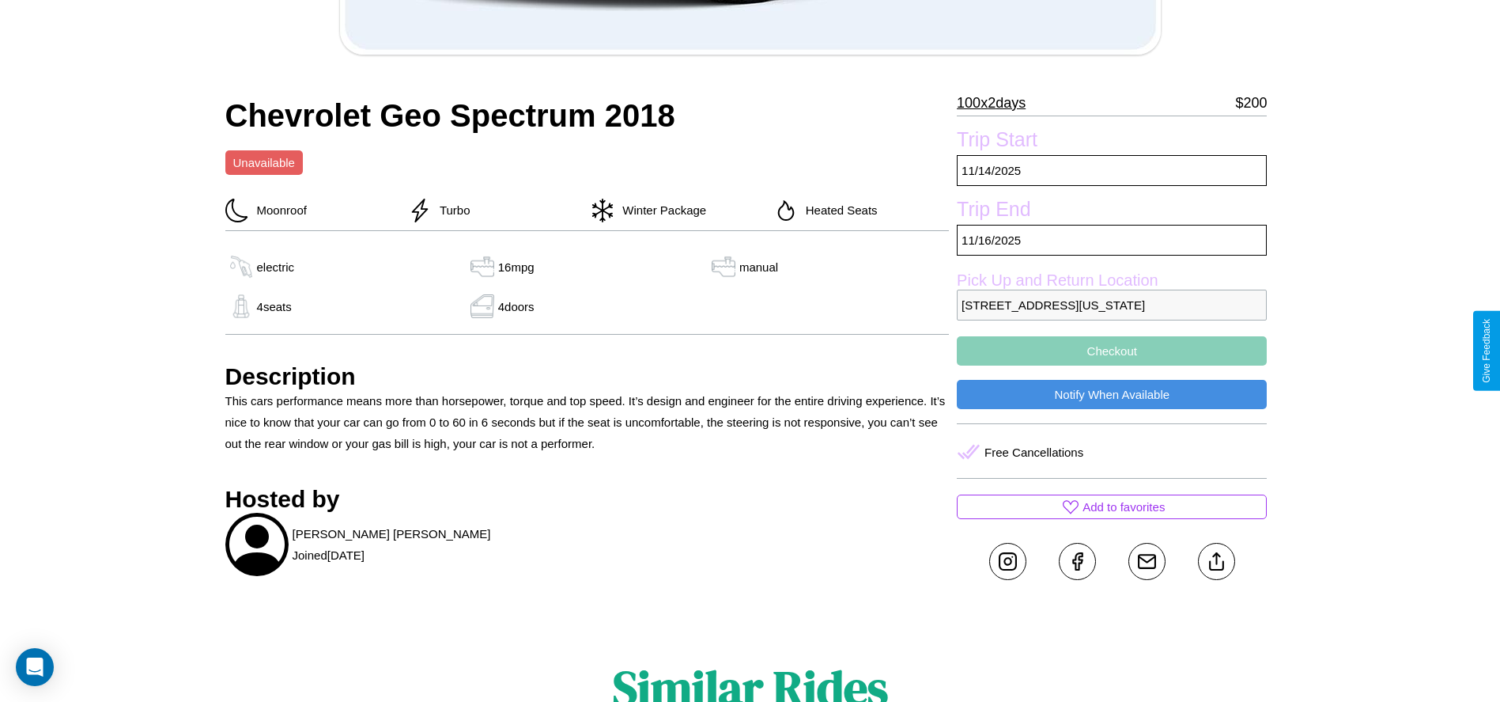
click at [1112, 350] on button "Checkout" at bounding box center [1112, 350] width 310 height 29
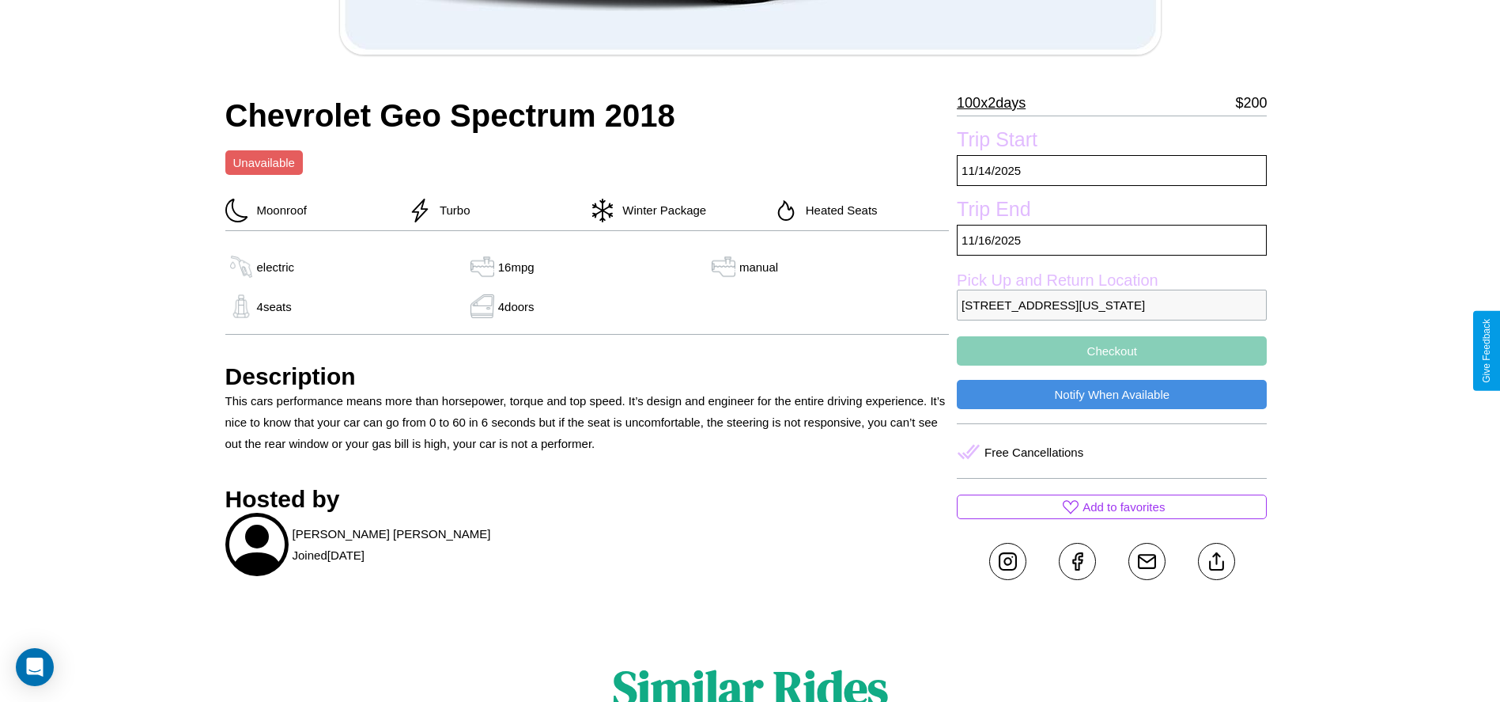
click at [1112, 350] on button "Checkout" at bounding box center [1112, 350] width 310 height 29
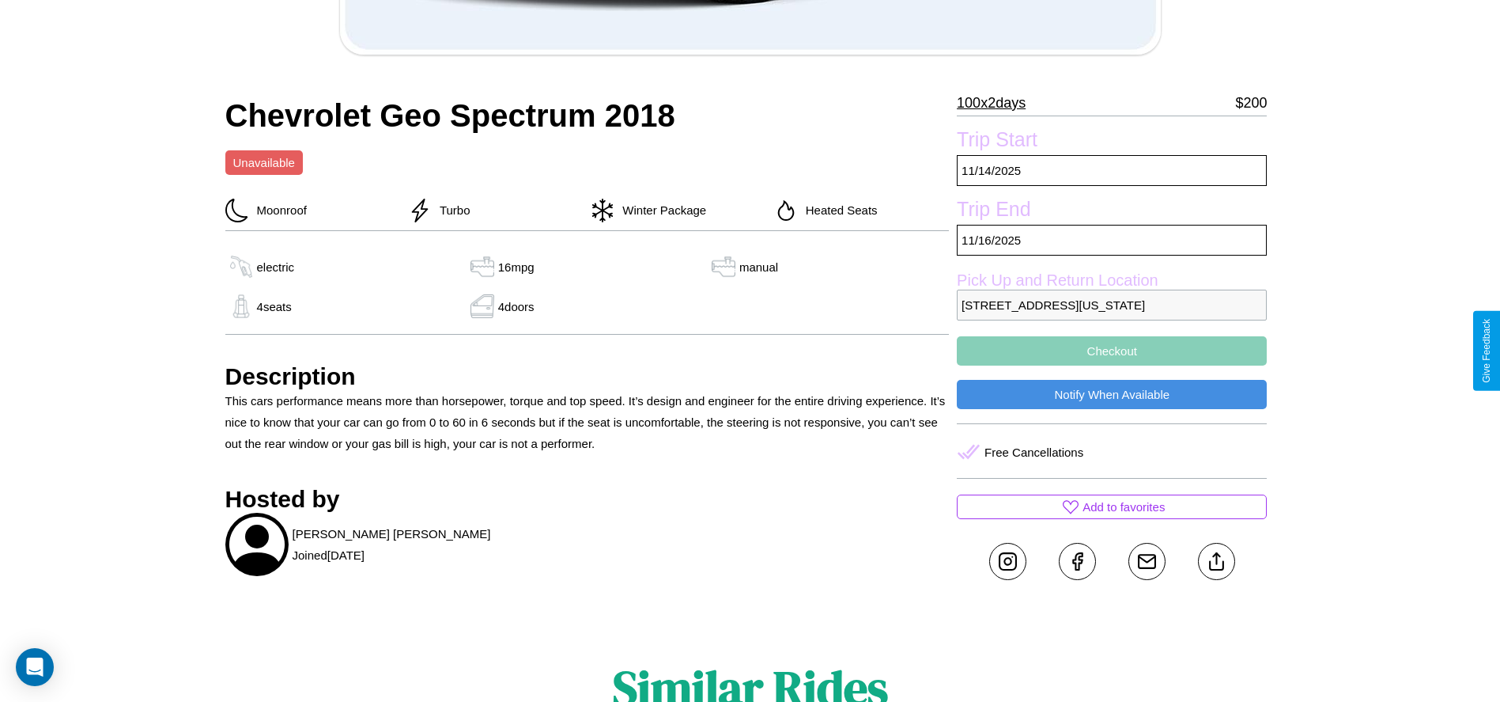
click at [1112, 350] on button "Checkout" at bounding box center [1112, 350] width 310 height 29
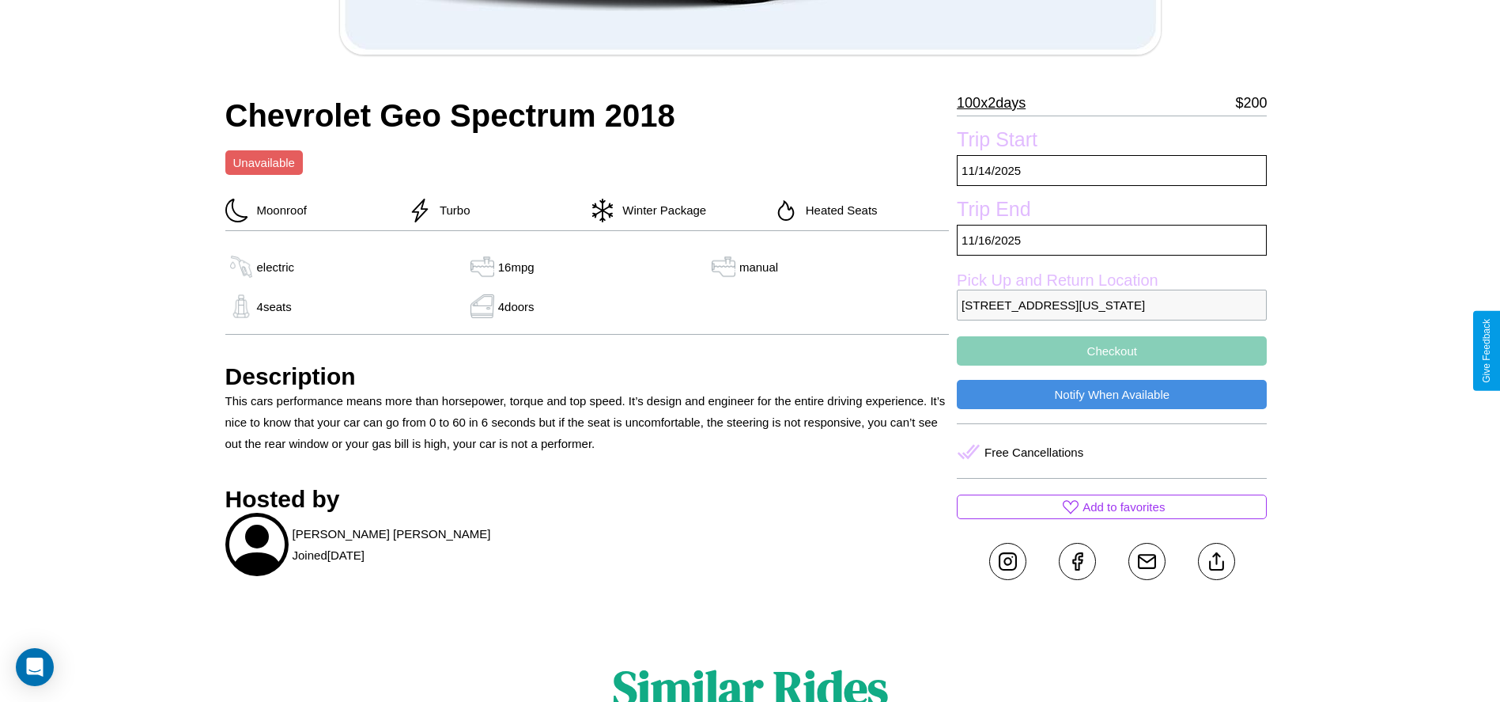
click at [1112, 350] on button "Checkout" at bounding box center [1112, 350] width 310 height 29
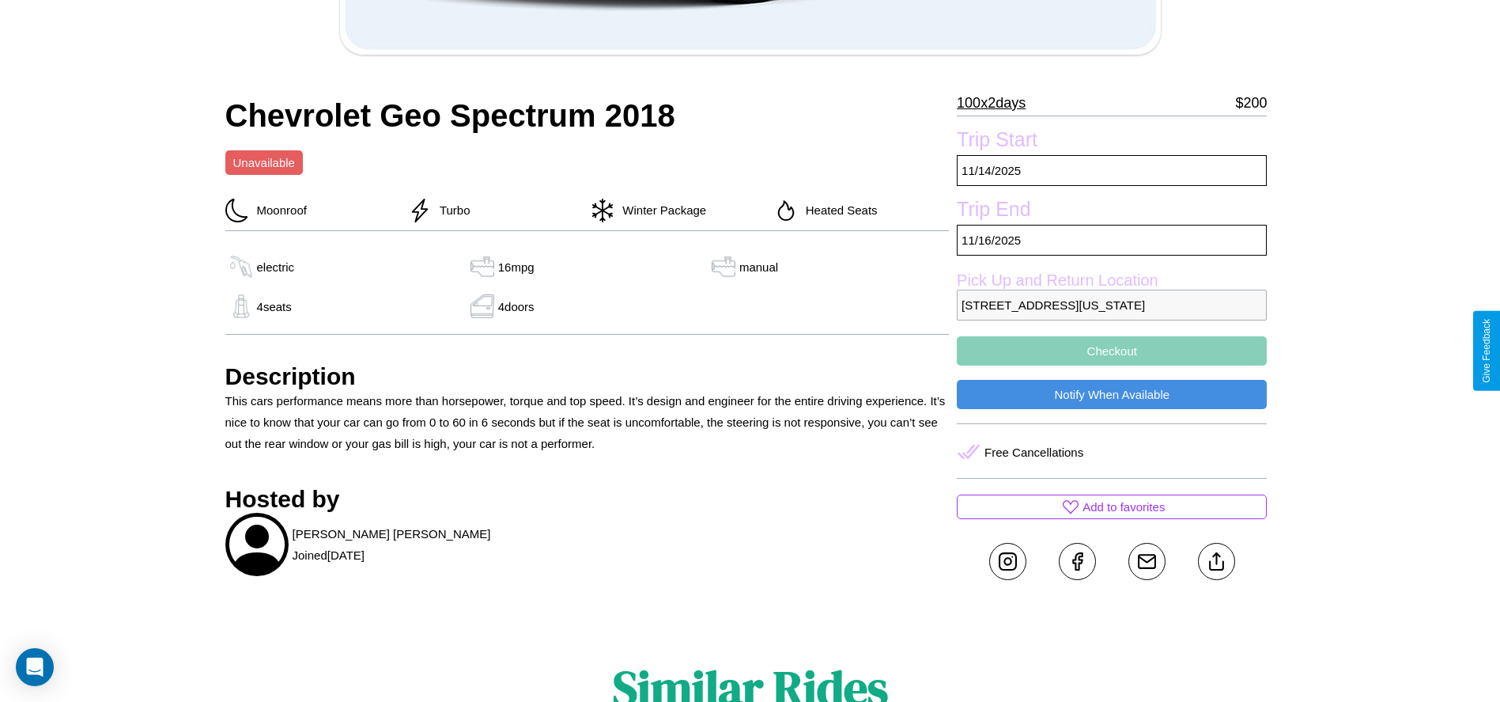
click at [1112, 350] on button "Checkout" at bounding box center [1112, 350] width 310 height 29
